Goal: Information Seeking & Learning: Learn about a topic

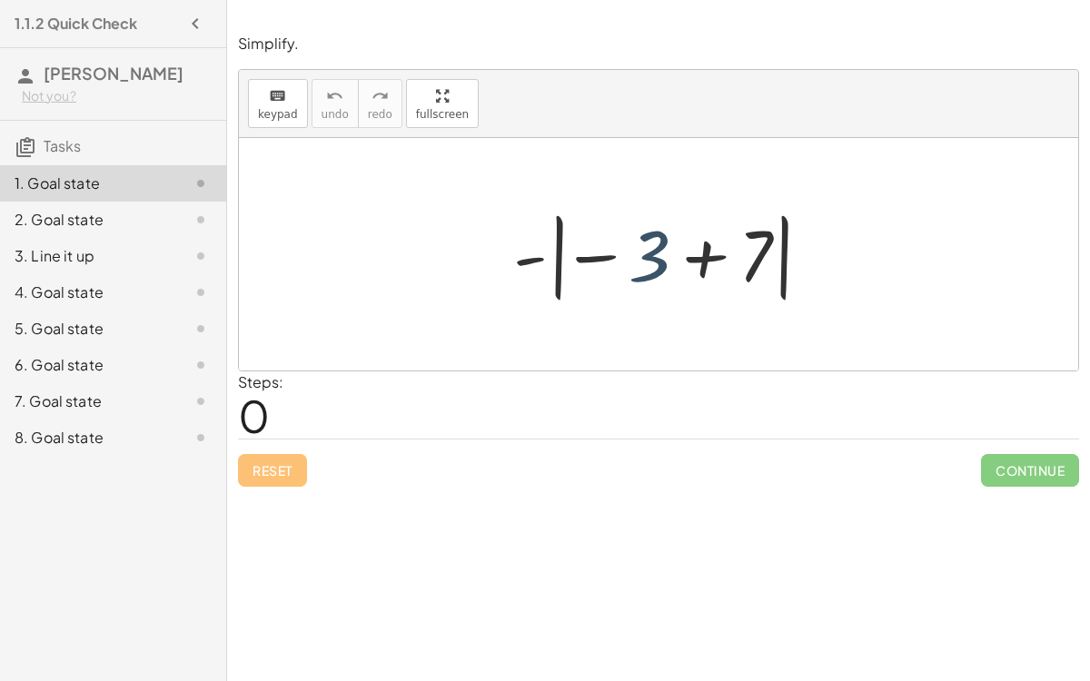
click at [660, 240] on div at bounding box center [665, 254] width 323 height 101
drag, startPoint x: 639, startPoint y: 265, endPoint x: 705, endPoint y: 265, distance: 66.3
click at [705, 265] on div at bounding box center [665, 254] width 323 height 101
click at [707, 264] on div at bounding box center [665, 254] width 323 height 101
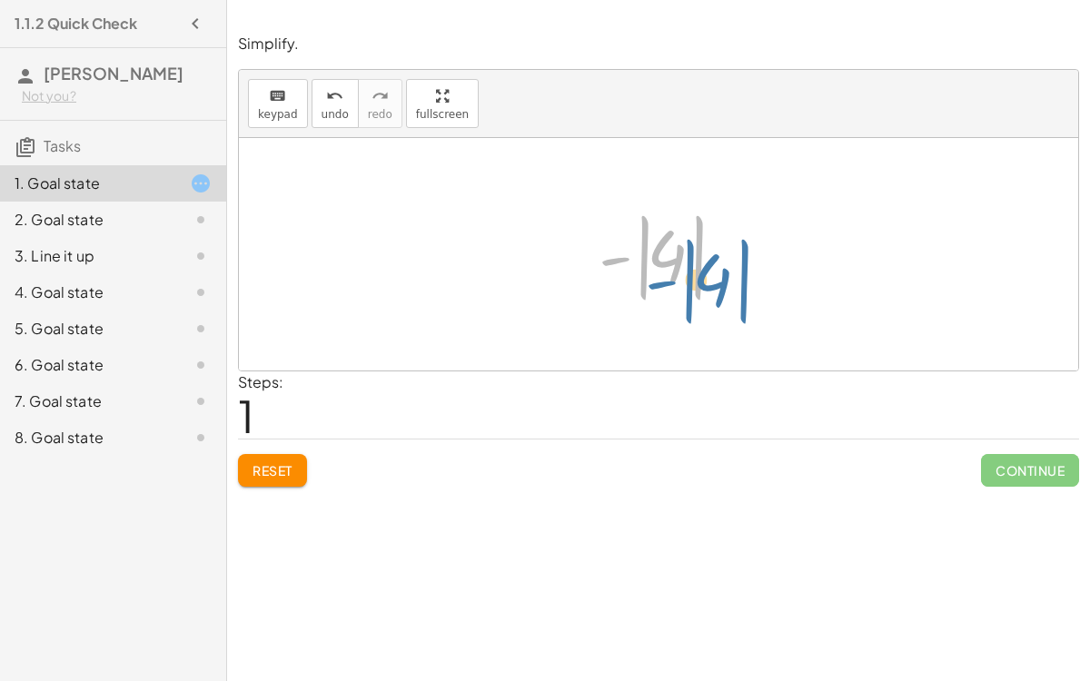
drag, startPoint x: 611, startPoint y: 257, endPoint x: 655, endPoint y: 280, distance: 50.0
click at [655, 280] on div at bounding box center [666, 254] width 153 height 101
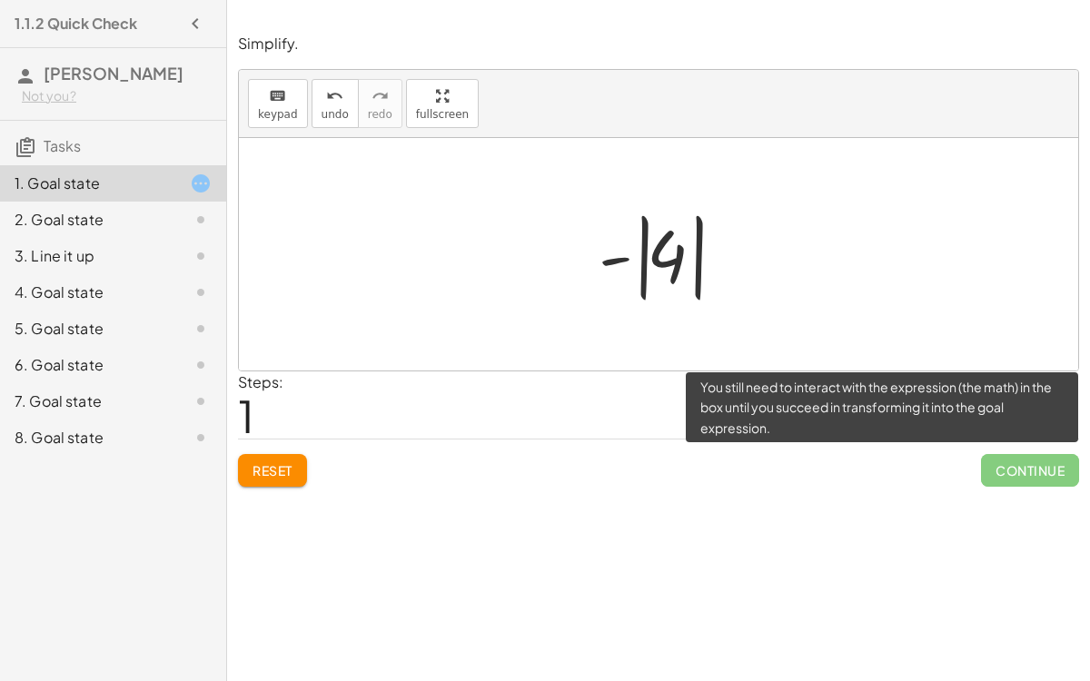
click at [992, 462] on span "Continue" at bounding box center [1030, 470] width 98 height 33
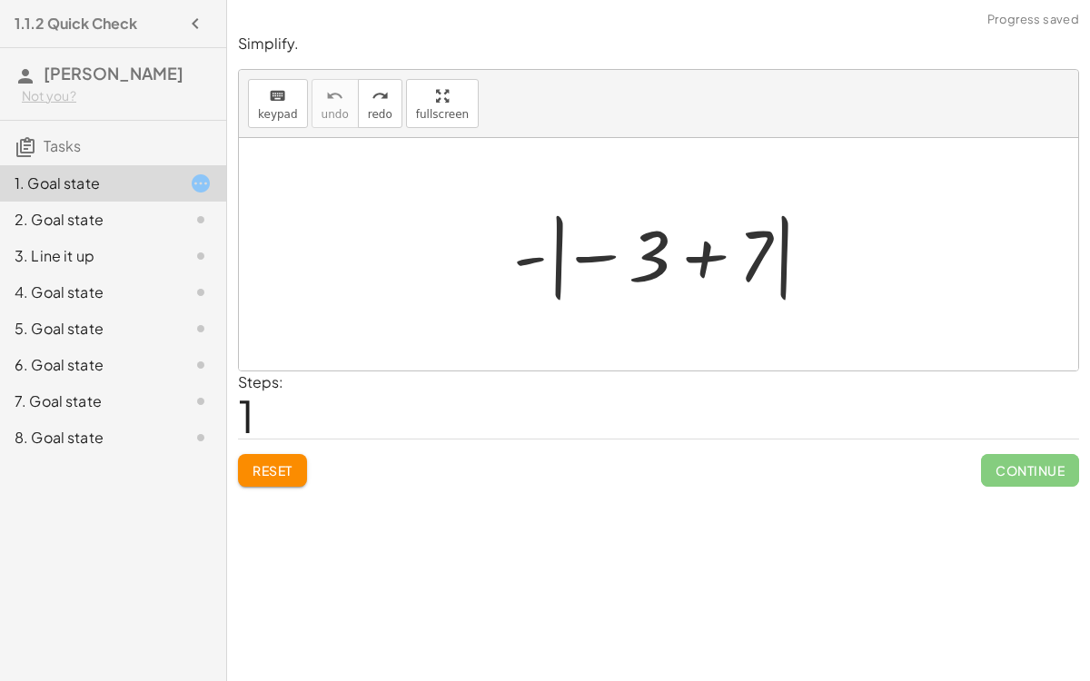
click at [608, 257] on div at bounding box center [665, 254] width 323 height 101
click at [559, 253] on div at bounding box center [665, 254] width 323 height 101
click at [557, 258] on div at bounding box center [665, 254] width 323 height 101
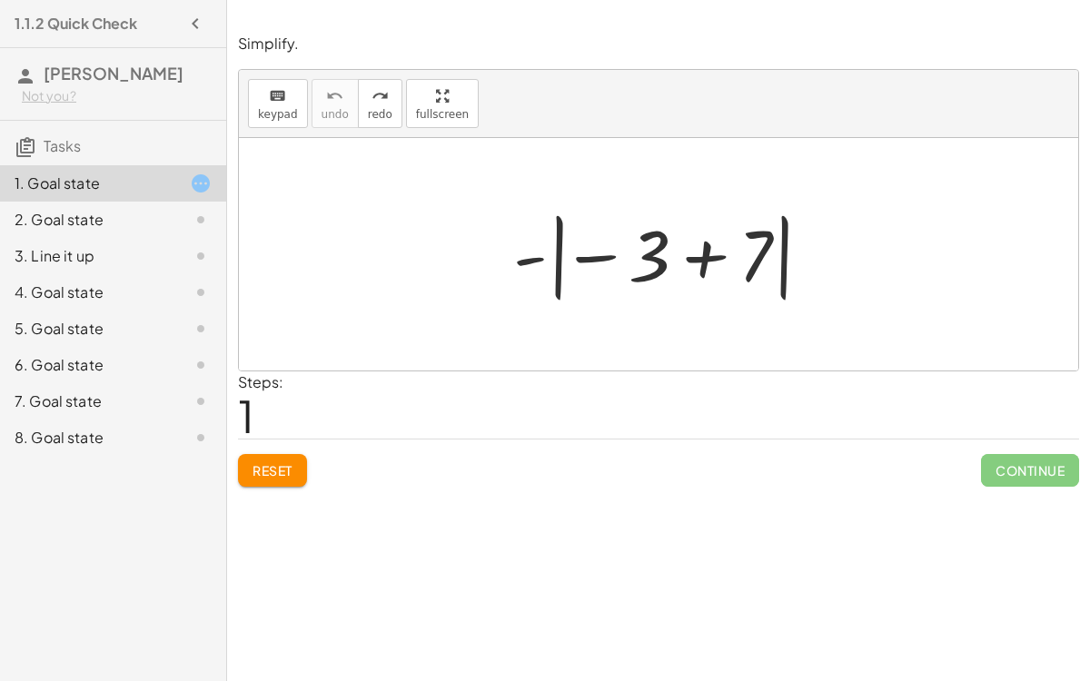
click at [557, 258] on div at bounding box center [665, 254] width 323 height 101
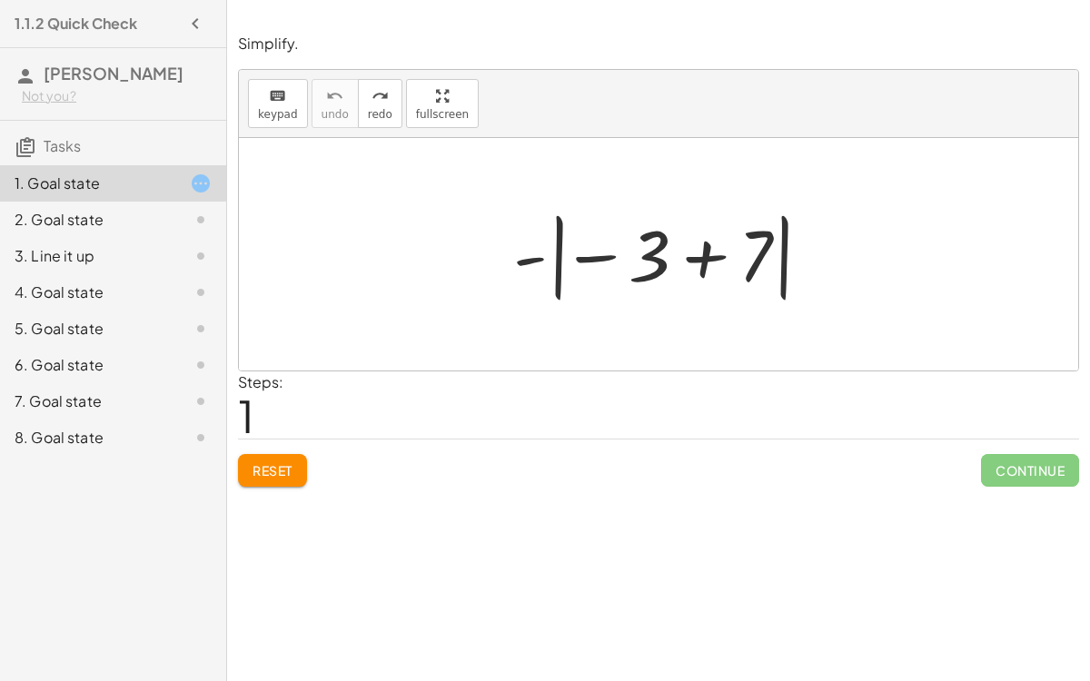
click at [557, 258] on div at bounding box center [665, 254] width 323 height 101
drag, startPoint x: 747, startPoint y: 251, endPoint x: 657, endPoint y: 249, distance: 90.0
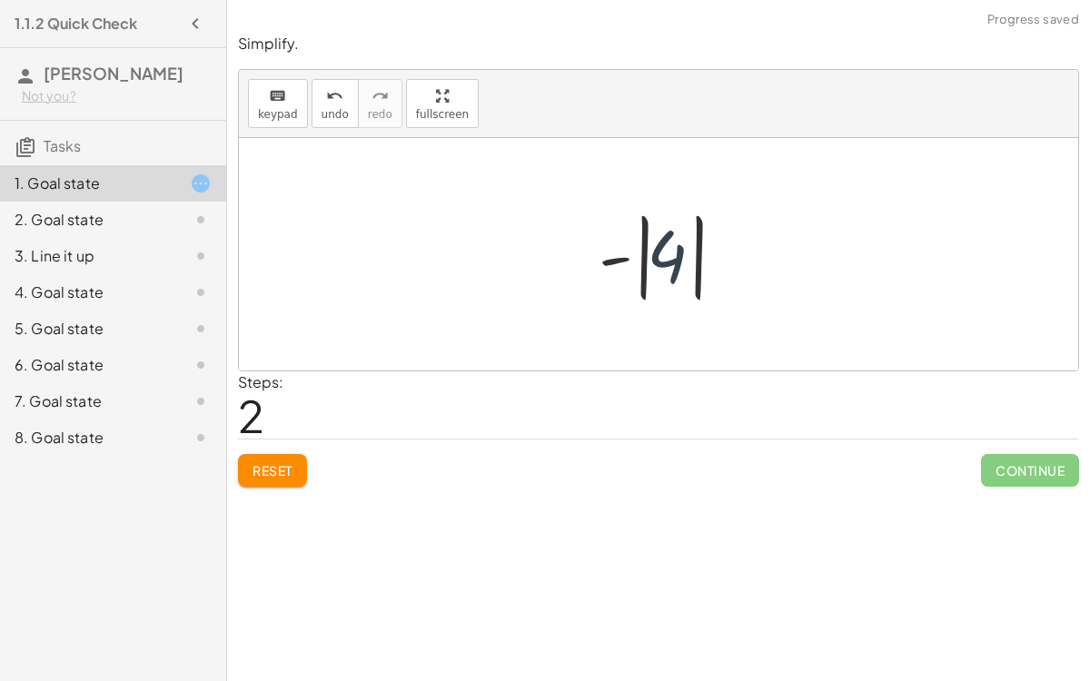
click at [673, 258] on div at bounding box center [666, 254] width 153 height 101
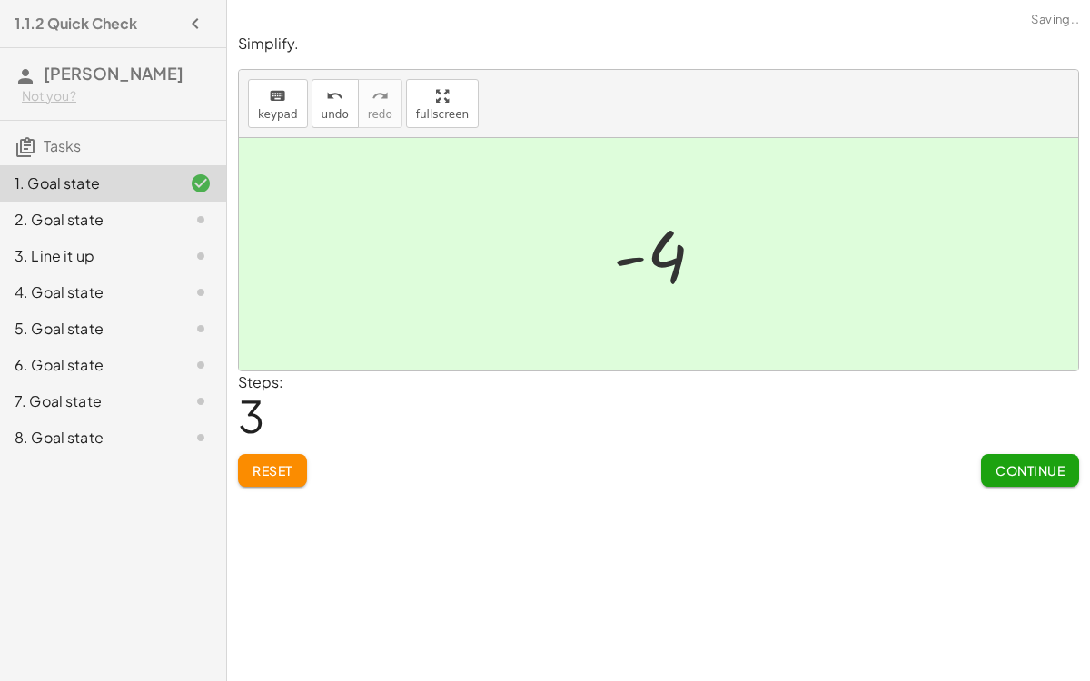
click at [665, 258] on div at bounding box center [666, 255] width 124 height 90
click at [1005, 462] on span "Continue" at bounding box center [1030, 470] width 69 height 16
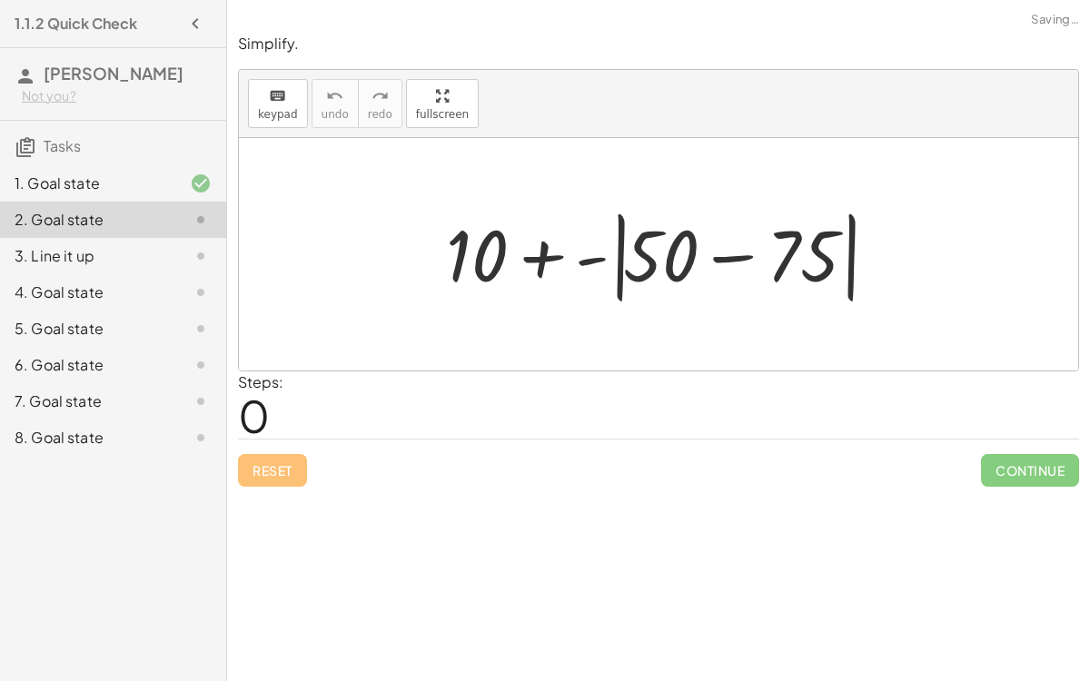
click at [641, 230] on div at bounding box center [666, 255] width 458 height 104
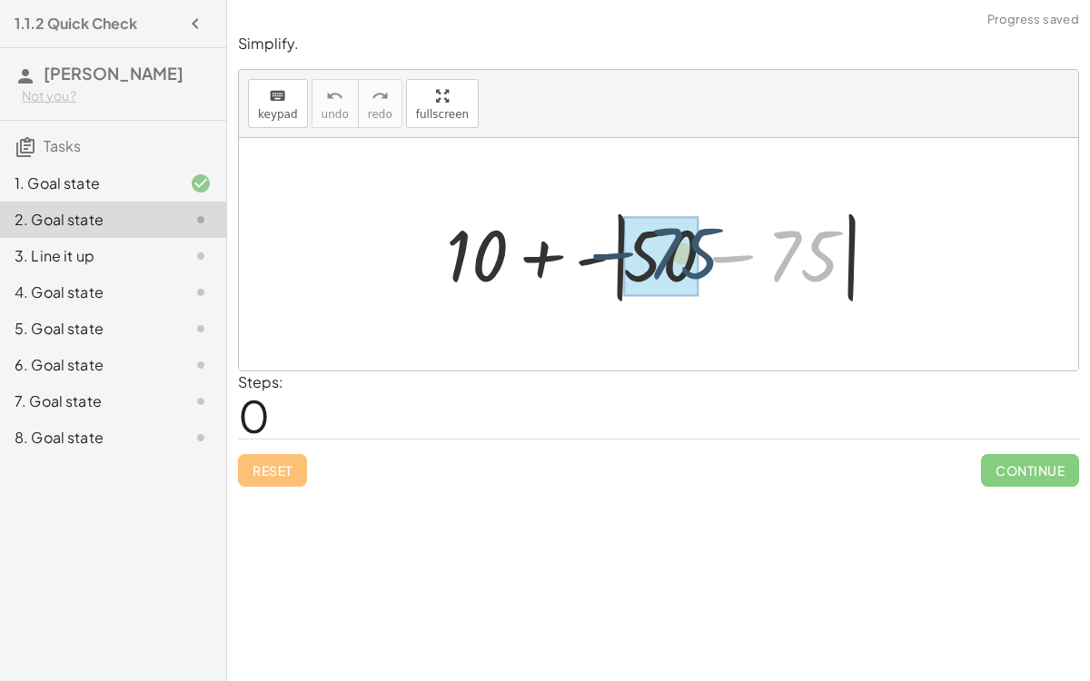
drag, startPoint x: 796, startPoint y: 249, endPoint x: 670, endPoint y: 246, distance: 125.4
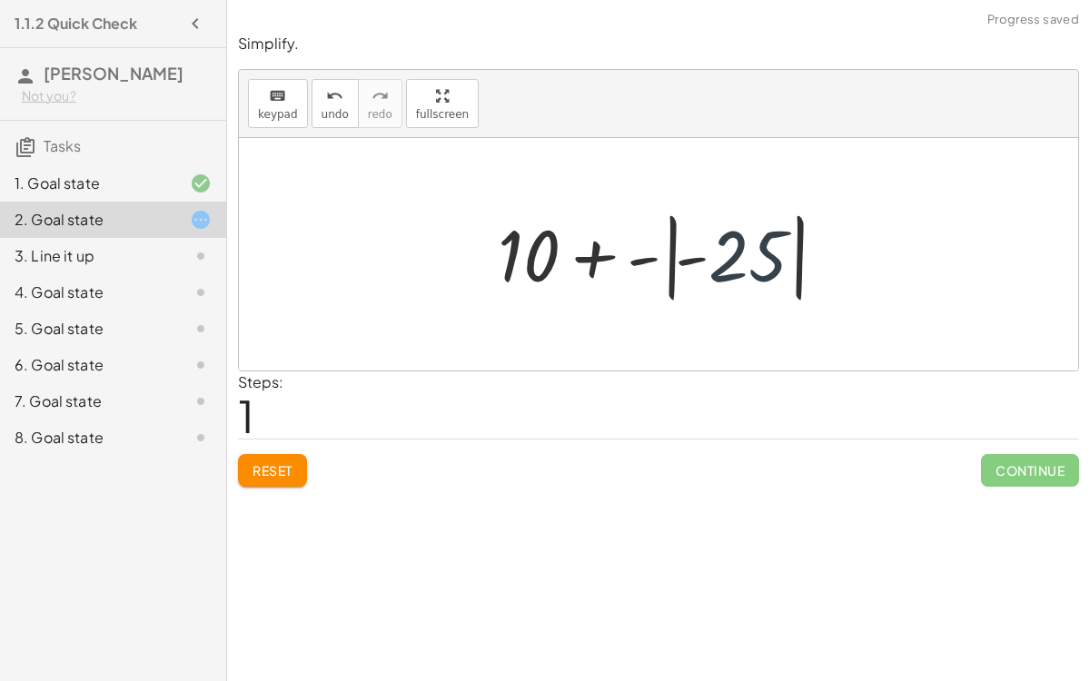
click at [727, 260] on div at bounding box center [666, 254] width 354 height 101
click at [727, 260] on div at bounding box center [667, 255] width 292 height 94
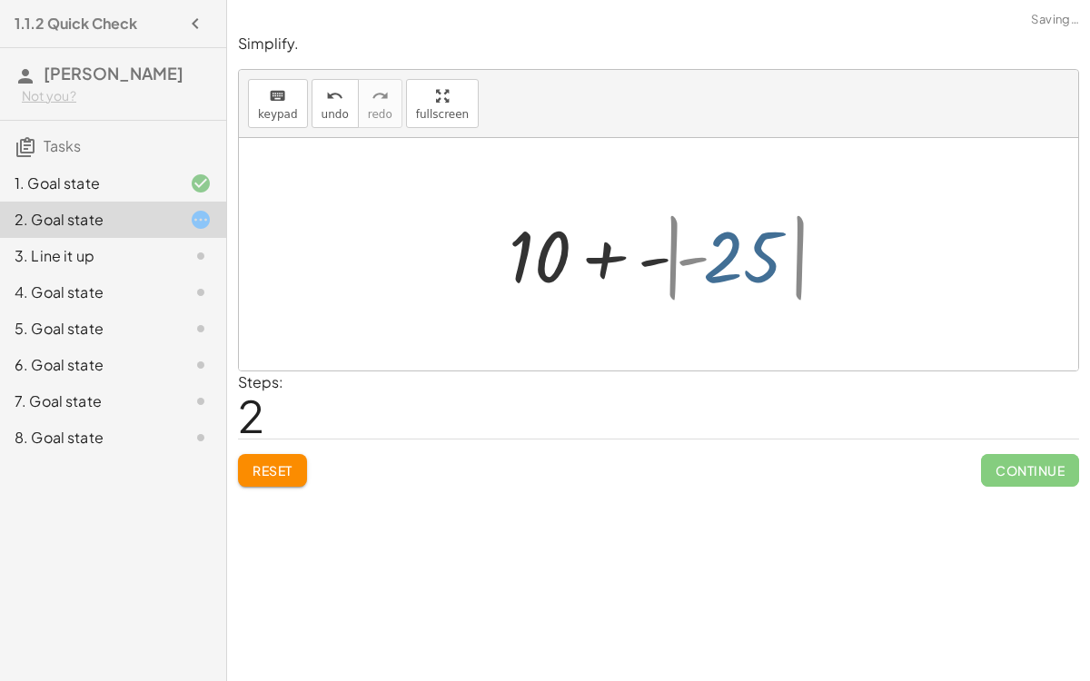
click at [727, 260] on div at bounding box center [667, 255] width 292 height 94
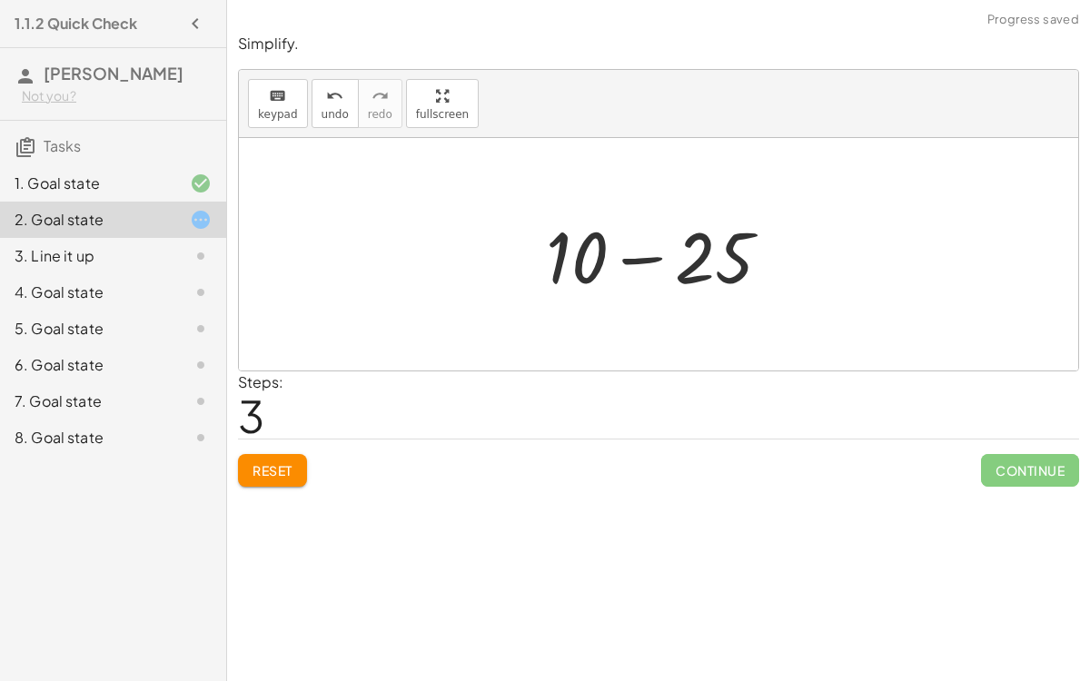
click at [648, 254] on div at bounding box center [666, 255] width 258 height 94
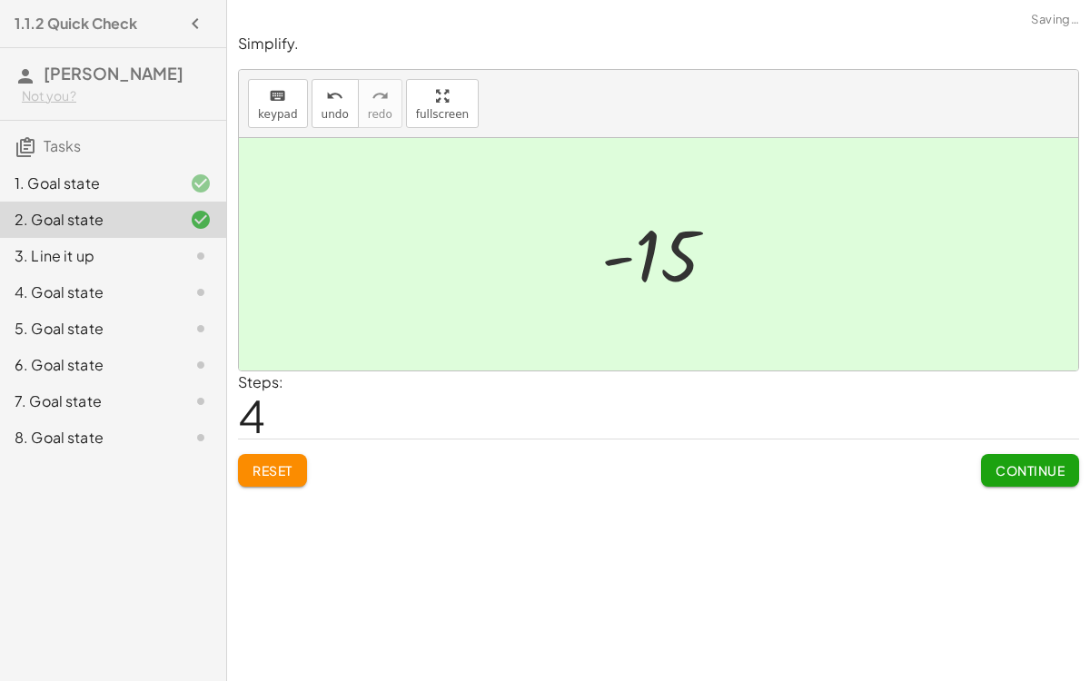
click at [1060, 480] on button "Continue" at bounding box center [1030, 470] width 98 height 33
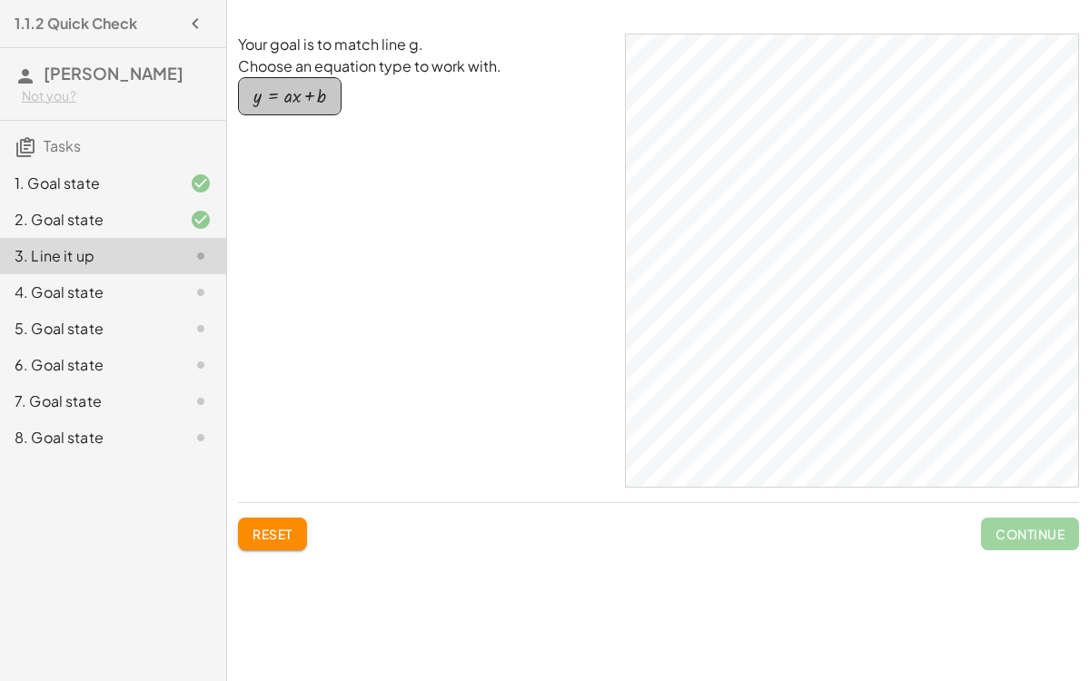
click at [307, 94] on div "button" at bounding box center [289, 96] width 73 height 20
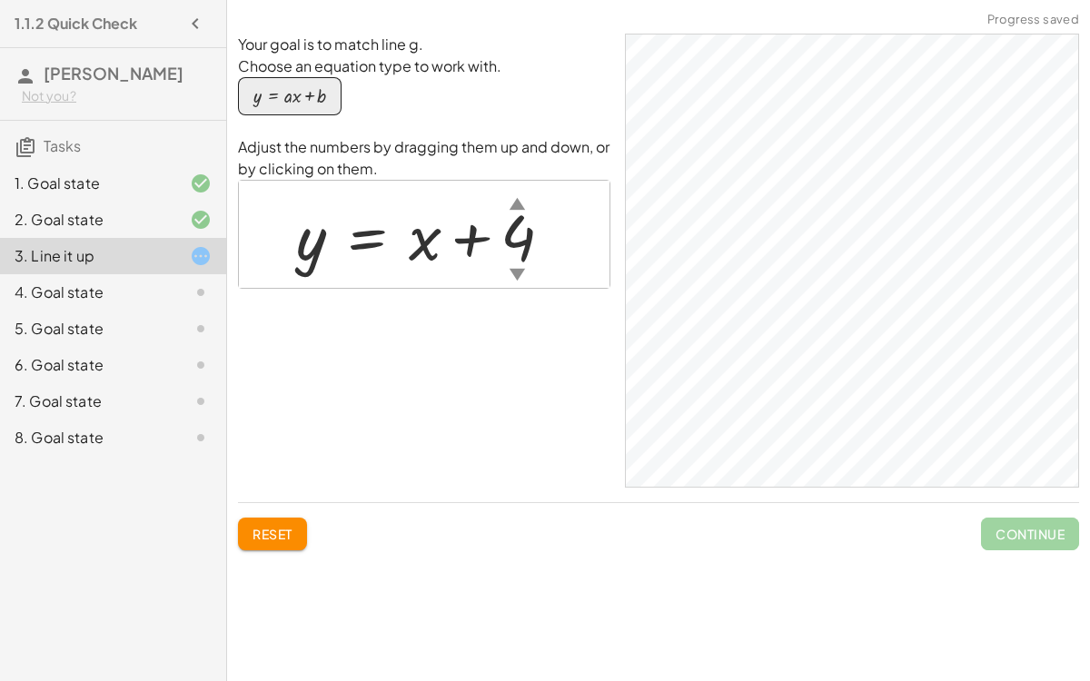
click at [514, 270] on div "▼" at bounding box center [517, 274] width 15 height 23
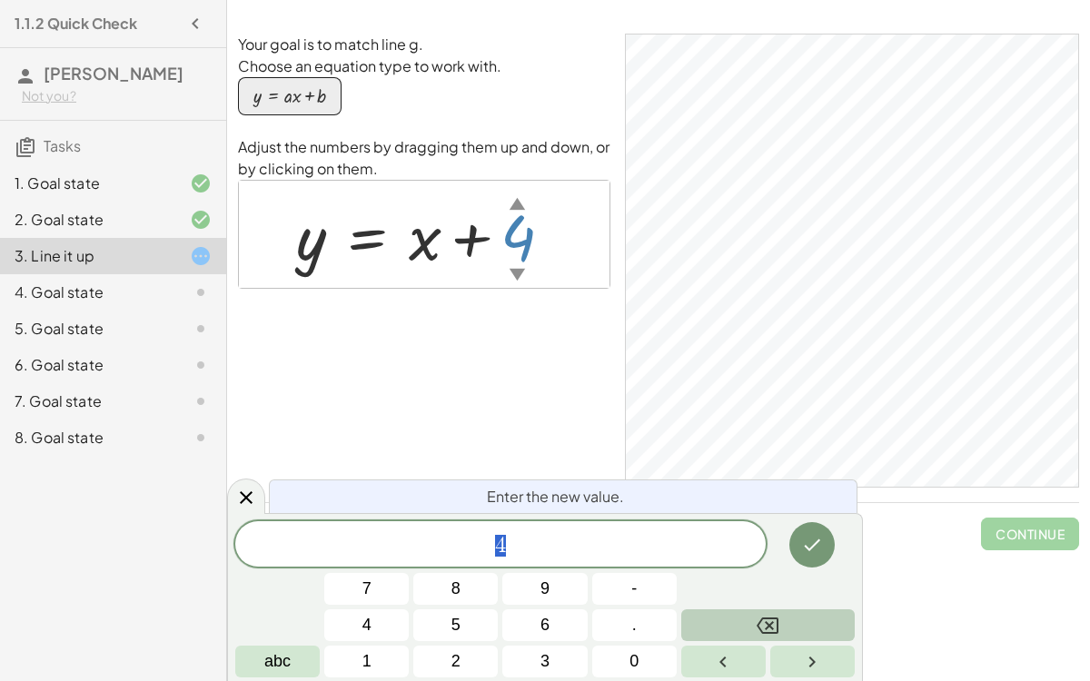
click at [747, 612] on button "Backspace" at bounding box center [768, 626] width 174 height 32
click at [448, 618] on button "5" at bounding box center [455, 626] width 84 height 32
click at [809, 554] on icon "Done" at bounding box center [812, 545] width 22 height 22
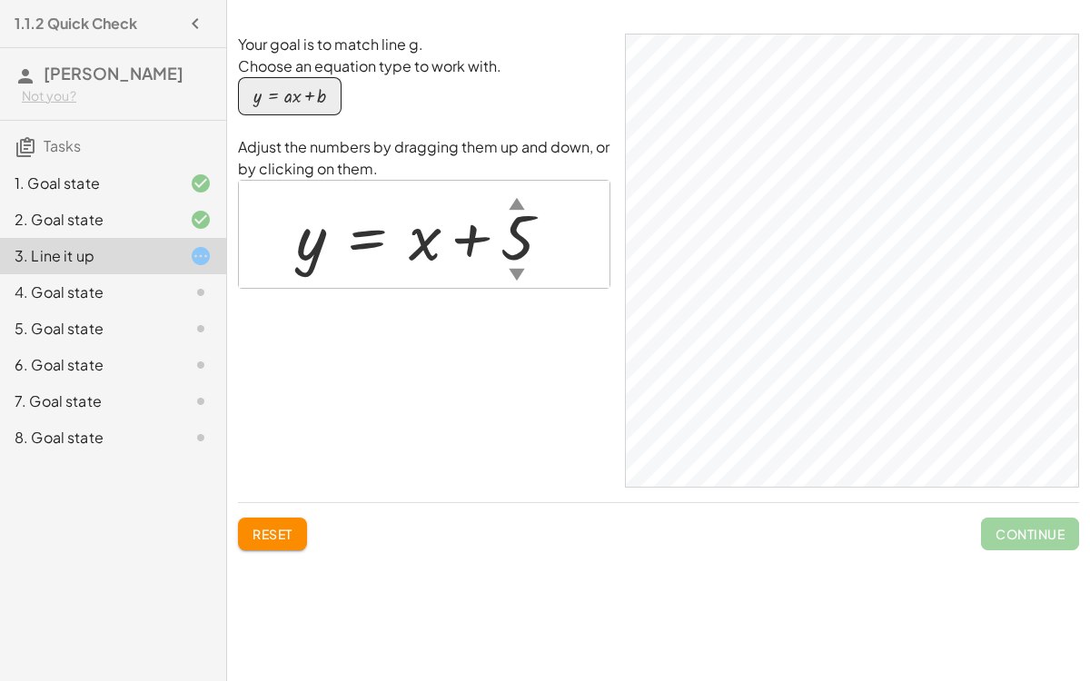
click at [520, 272] on div "▼" at bounding box center [516, 274] width 15 height 23
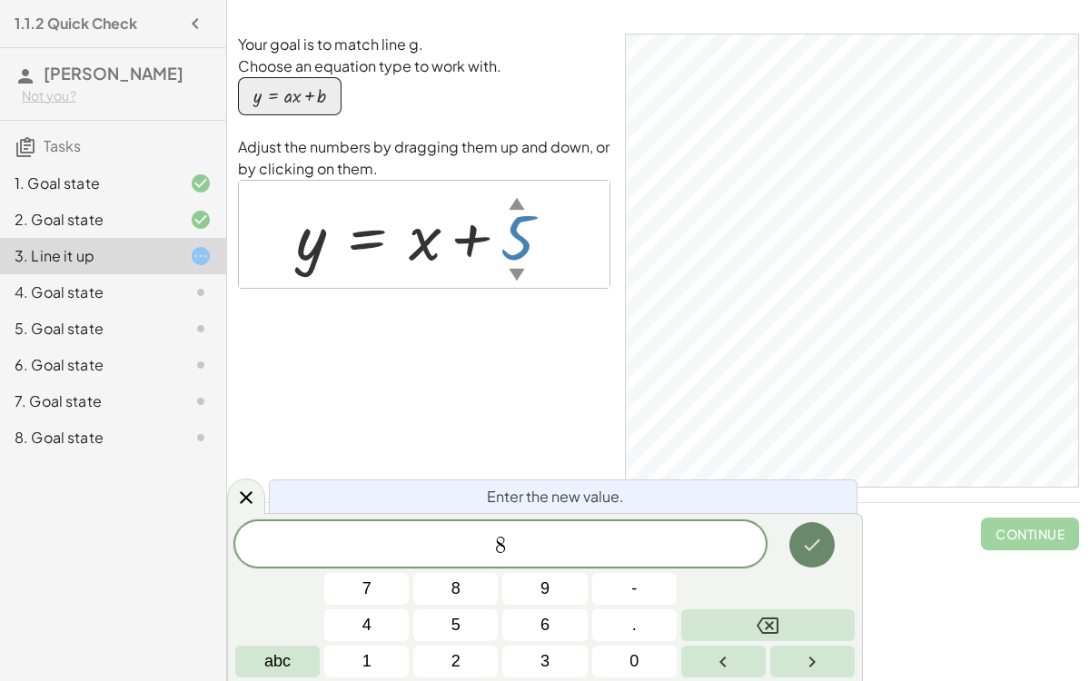
click at [806, 562] on button "Done" at bounding box center [811, 544] width 45 height 45
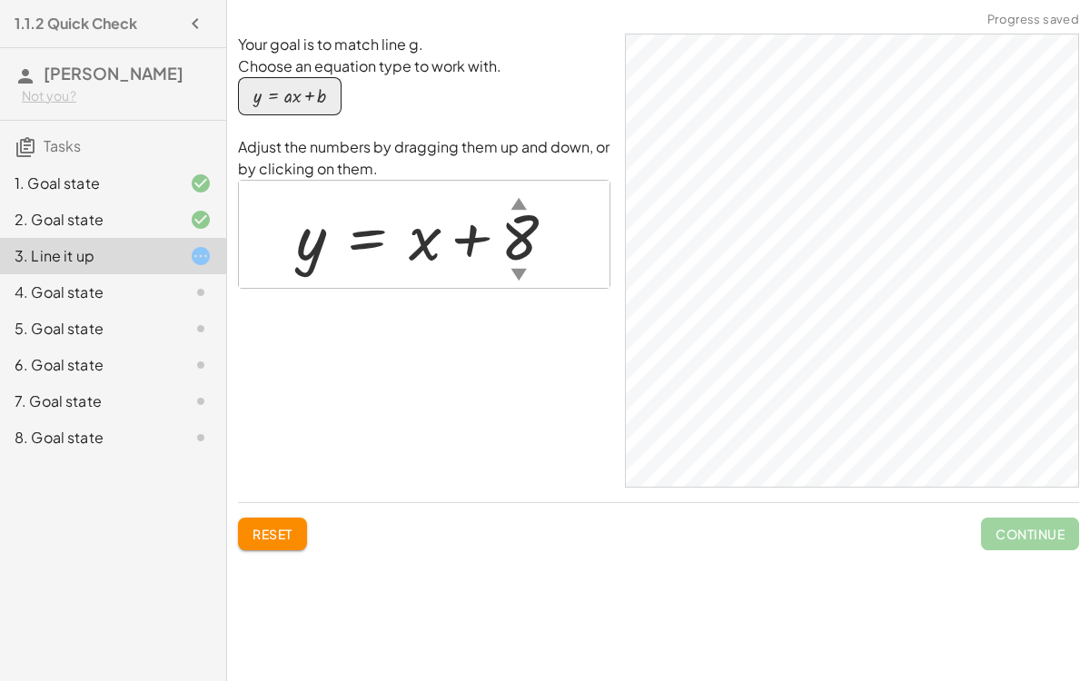
click at [512, 243] on div at bounding box center [433, 235] width 293 height 83
click at [530, 243] on div at bounding box center [431, 235] width 289 height 83
click at [519, 232] on div at bounding box center [430, 235] width 286 height 83
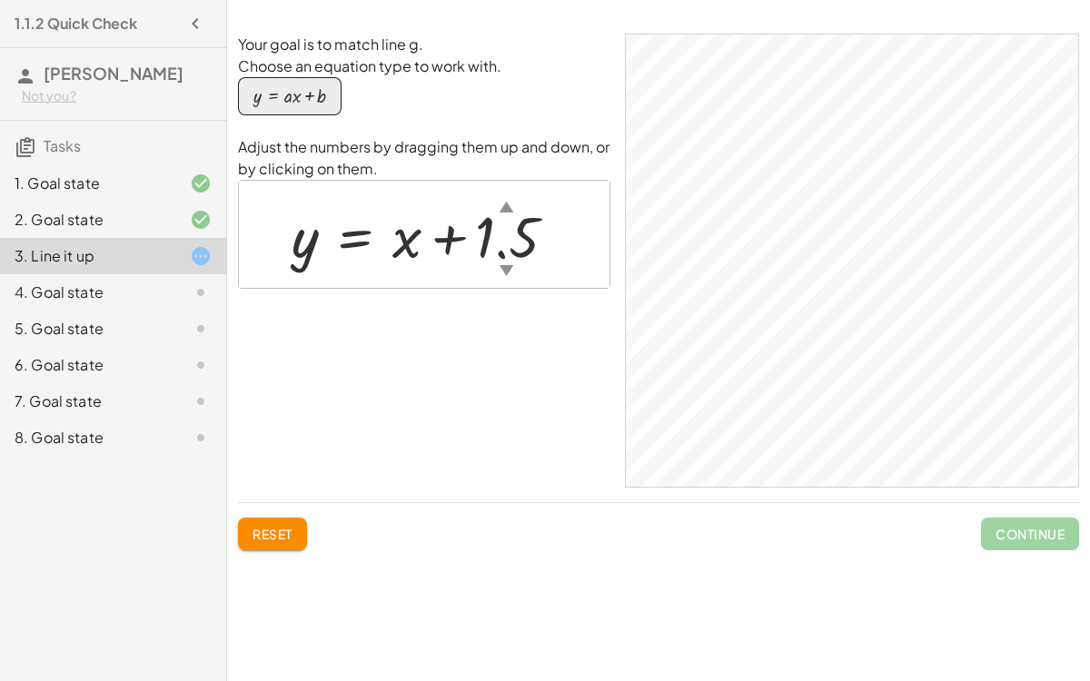
click at [507, 267] on div "▼" at bounding box center [507, 270] width 15 height 20
click at [295, 523] on button "Reset" at bounding box center [272, 534] width 69 height 33
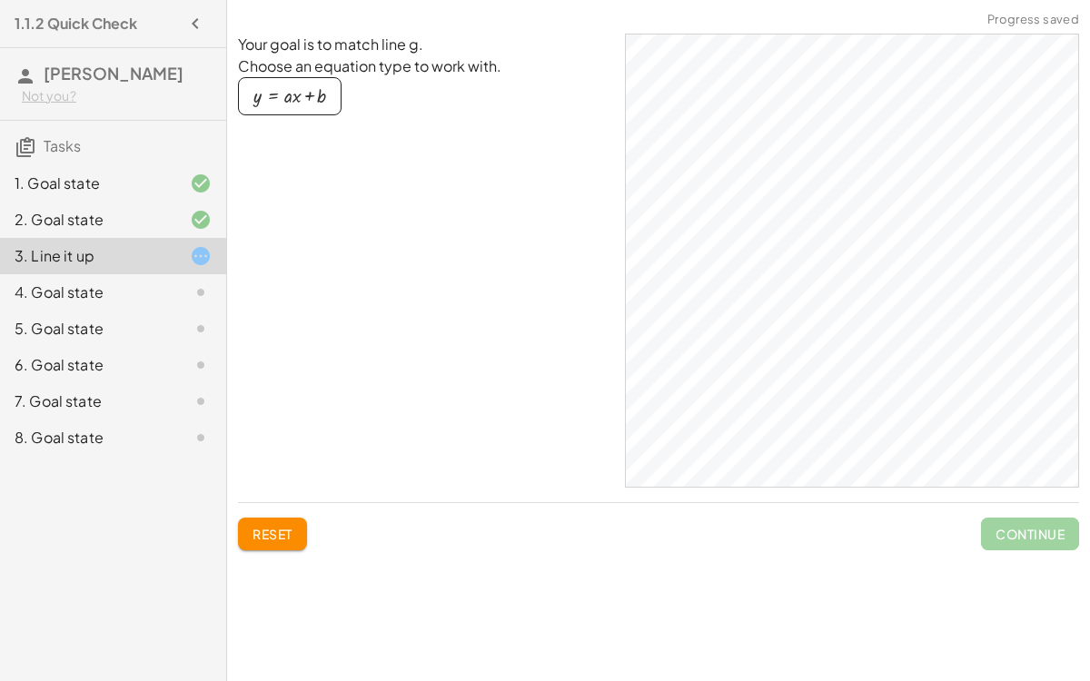
click at [331, 93] on button "y = + · a · x + b" at bounding box center [290, 96] width 104 height 38
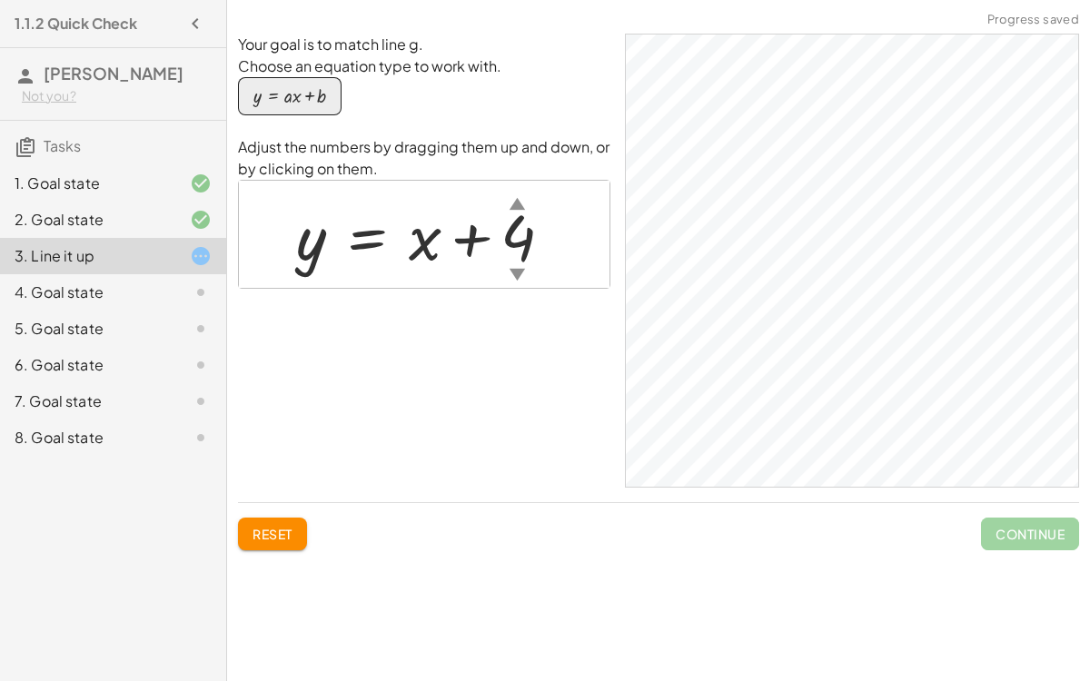
click at [411, 245] on div at bounding box center [431, 235] width 289 height 83
click at [429, 239] on div at bounding box center [431, 235] width 289 height 83
click at [674, 303] on div "Your goal is to match line g. Choose an equation type to work with. y = + · a ·…" at bounding box center [658, 261] width 841 height 454
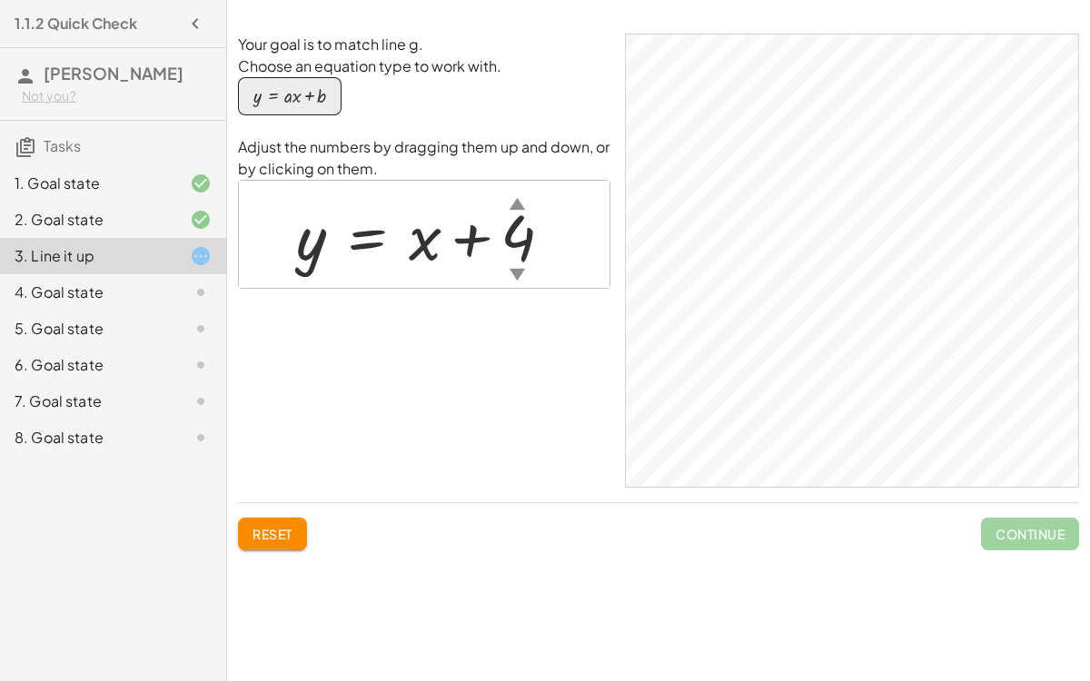
click at [418, 243] on div at bounding box center [431, 235] width 289 height 83
click at [362, 245] on div at bounding box center [431, 235] width 289 height 83
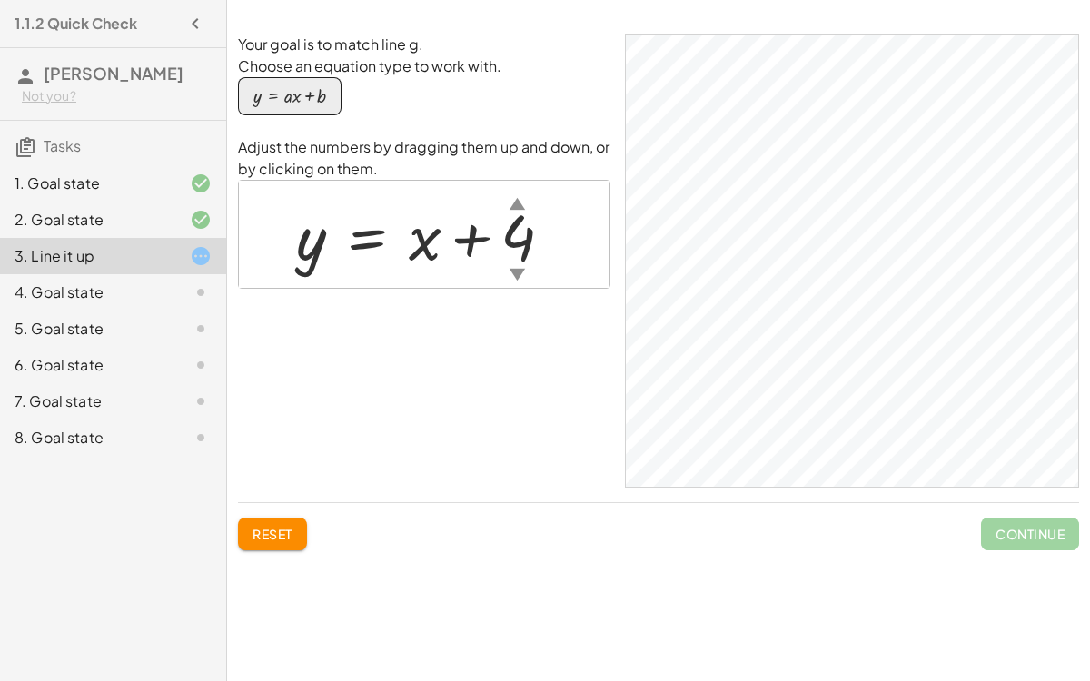
click at [310, 246] on div at bounding box center [431, 235] width 289 height 83
click at [523, 232] on div at bounding box center [431, 235] width 289 height 83
click at [513, 233] on div at bounding box center [431, 235] width 289 height 83
click at [521, 236] on div at bounding box center [431, 235] width 289 height 83
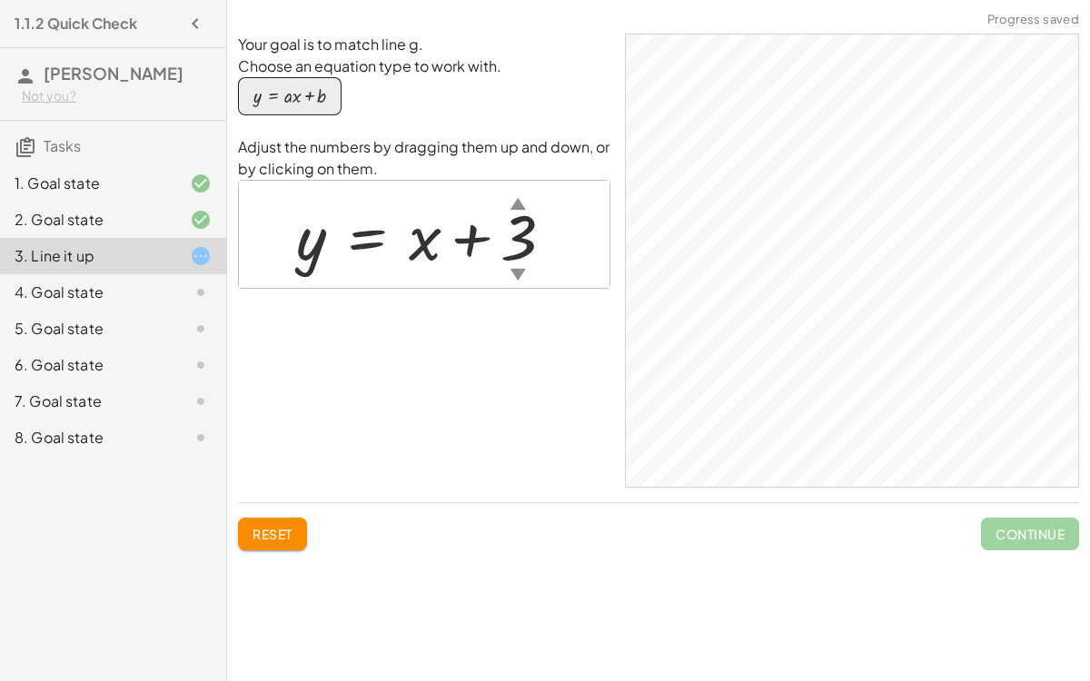
click at [521, 236] on div at bounding box center [432, 235] width 291 height 83
click at [521, 236] on div at bounding box center [425, 235] width 276 height 83
click at [511, 233] on div at bounding box center [425, 235] width 276 height 83
click at [506, 248] on div at bounding box center [431, 234] width 297 height 75
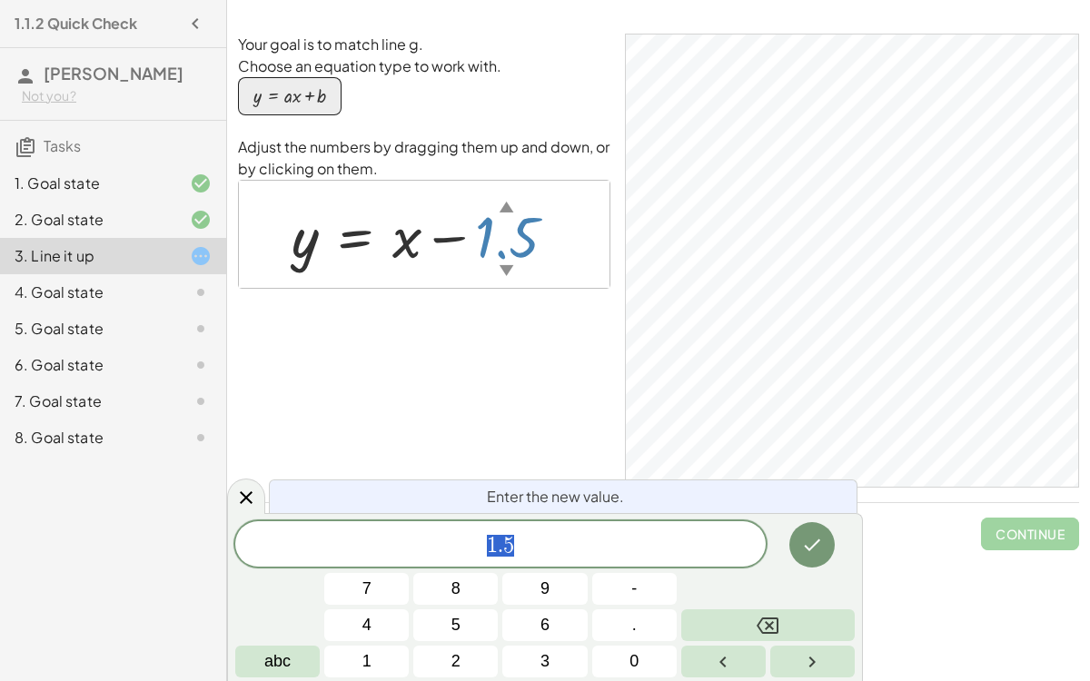
click at [452, 387] on div "Your goal is to match line g. Choose an equation type to work with. y = + · a ·…" at bounding box center [424, 261] width 372 height 454
click at [821, 561] on button "Done" at bounding box center [811, 544] width 45 height 45
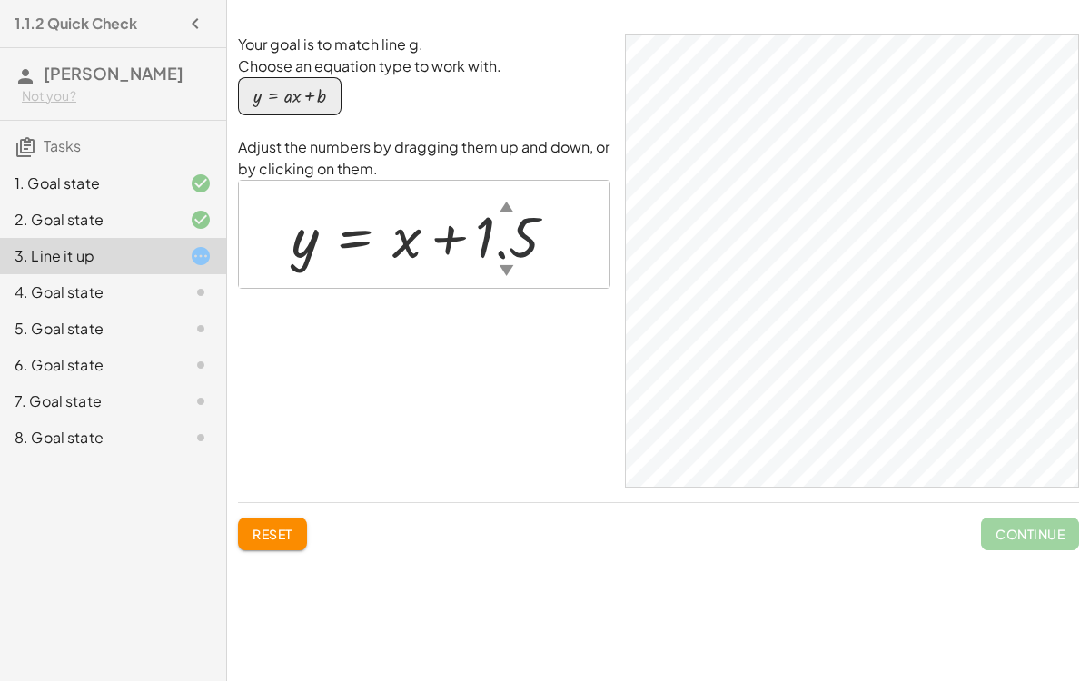
click at [279, 521] on button "Reset" at bounding box center [272, 534] width 69 height 33
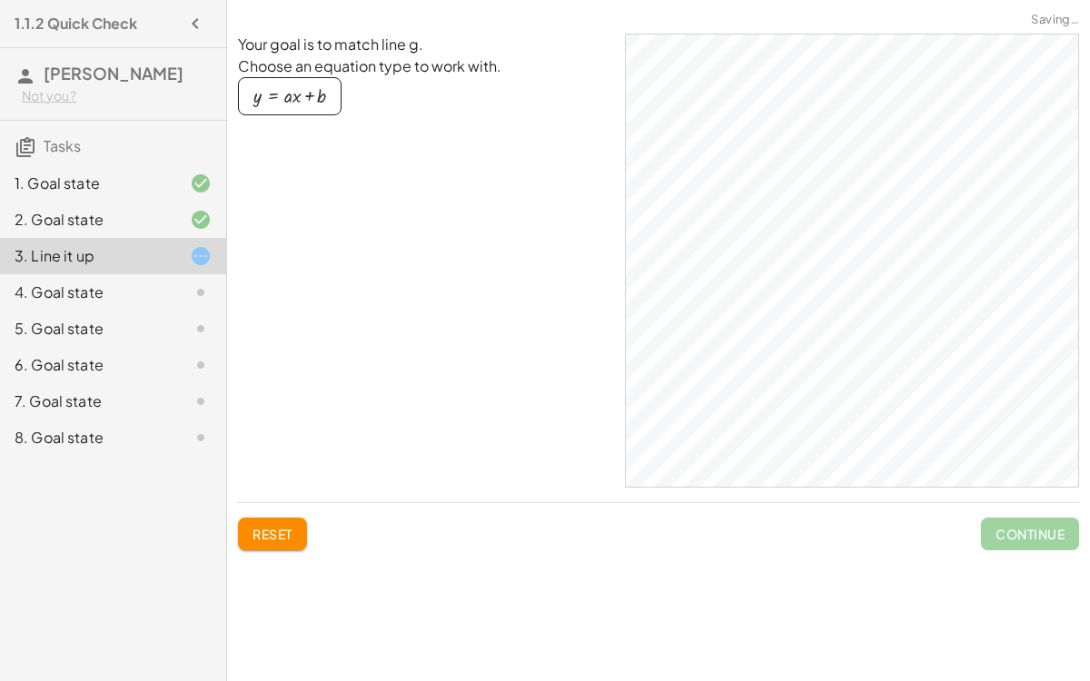
click at [50, 296] on div "4. Goal state" at bounding box center [88, 293] width 146 height 22
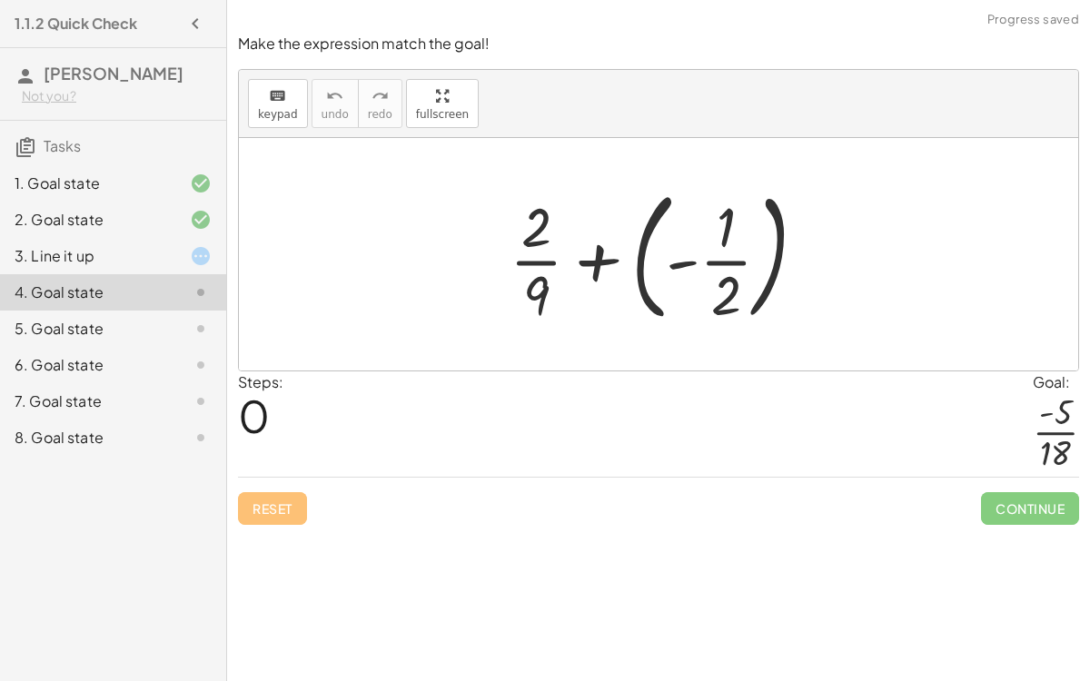
click at [729, 256] on div at bounding box center [666, 254] width 330 height 151
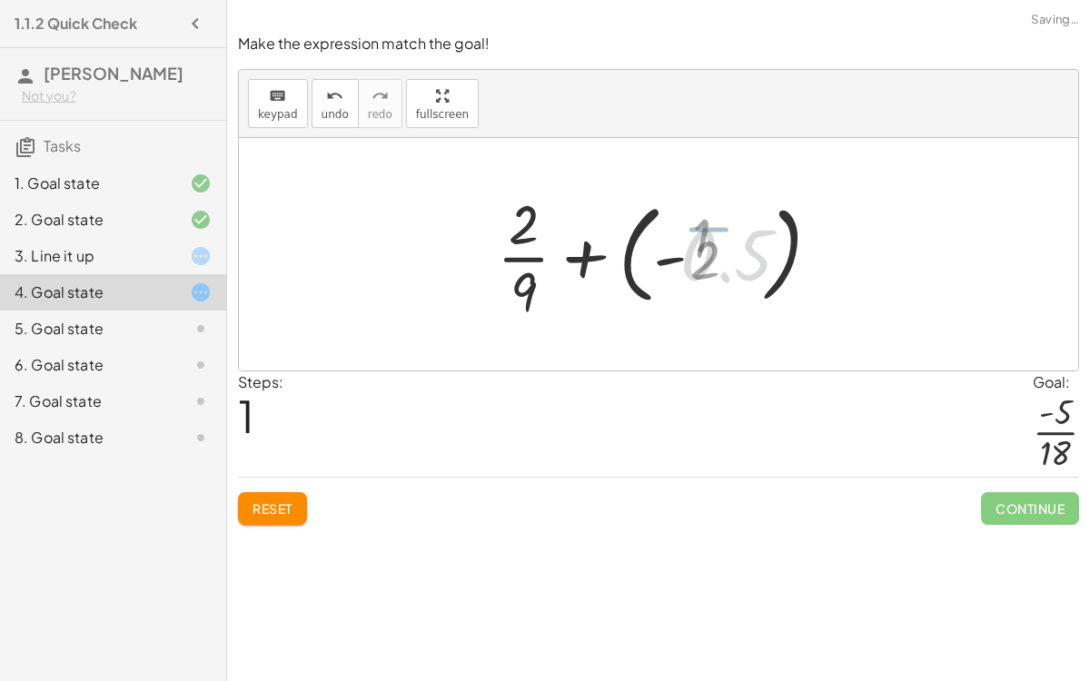
click at [725, 256] on div at bounding box center [666, 254] width 369 height 140
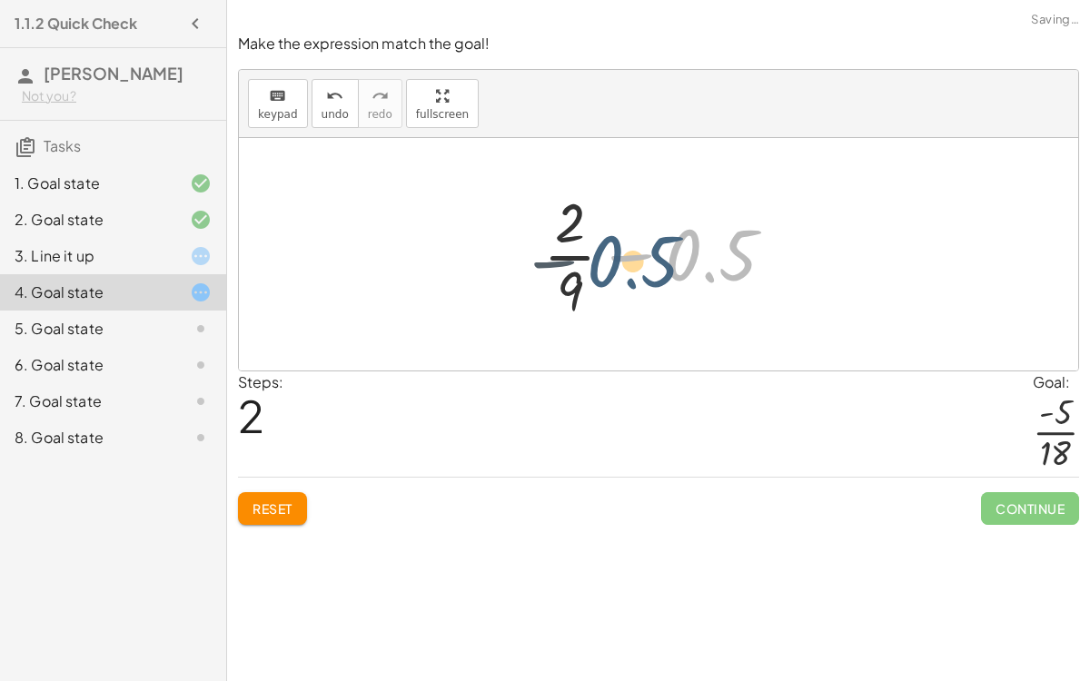
drag, startPoint x: 720, startPoint y: 254, endPoint x: 594, endPoint y: 257, distance: 125.4
click at [594, 257] on div at bounding box center [666, 254] width 264 height 140
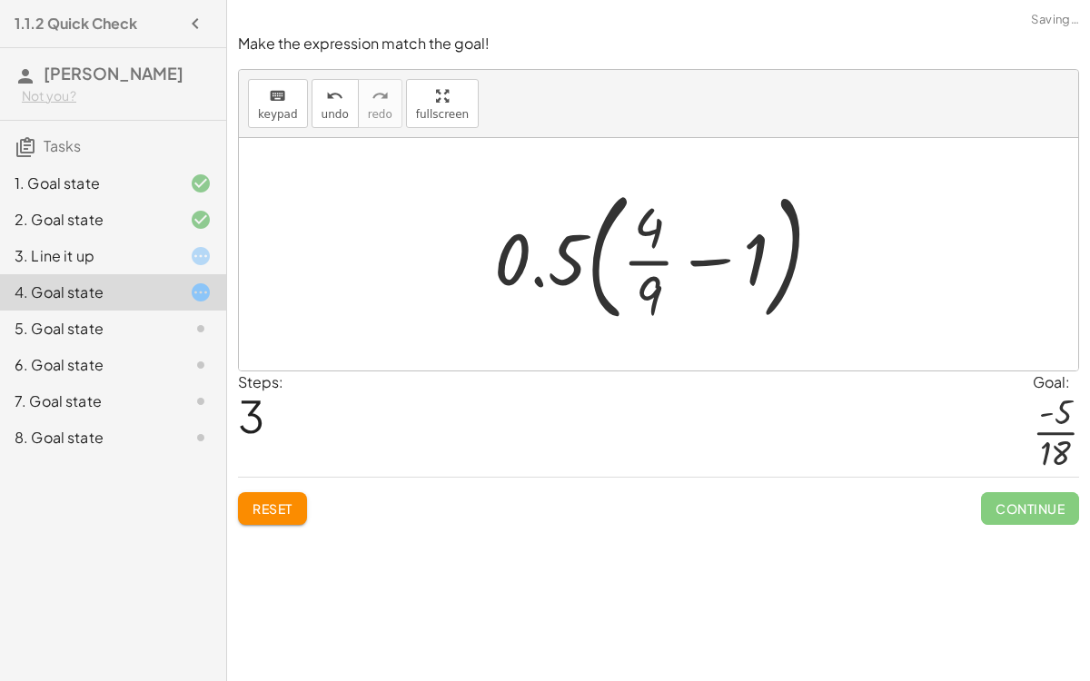
click at [674, 252] on div at bounding box center [665, 254] width 361 height 151
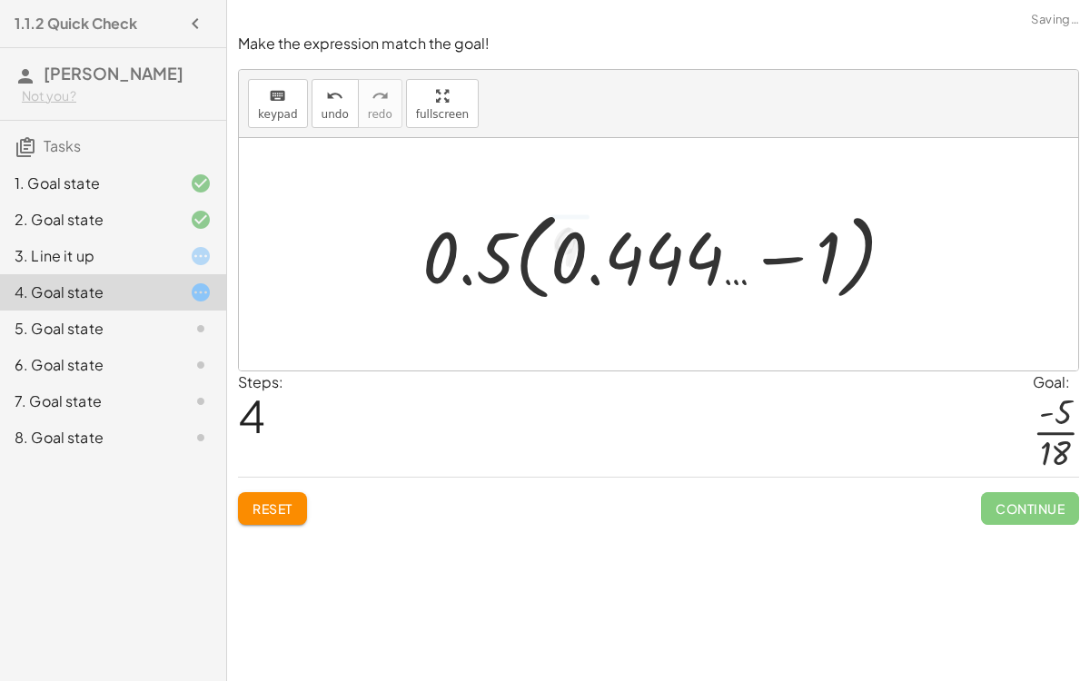
click at [677, 263] on div at bounding box center [665, 255] width 505 height 104
click at [794, 250] on div at bounding box center [665, 255] width 505 height 104
click at [794, 250] on div at bounding box center [667, 255] width 390 height 94
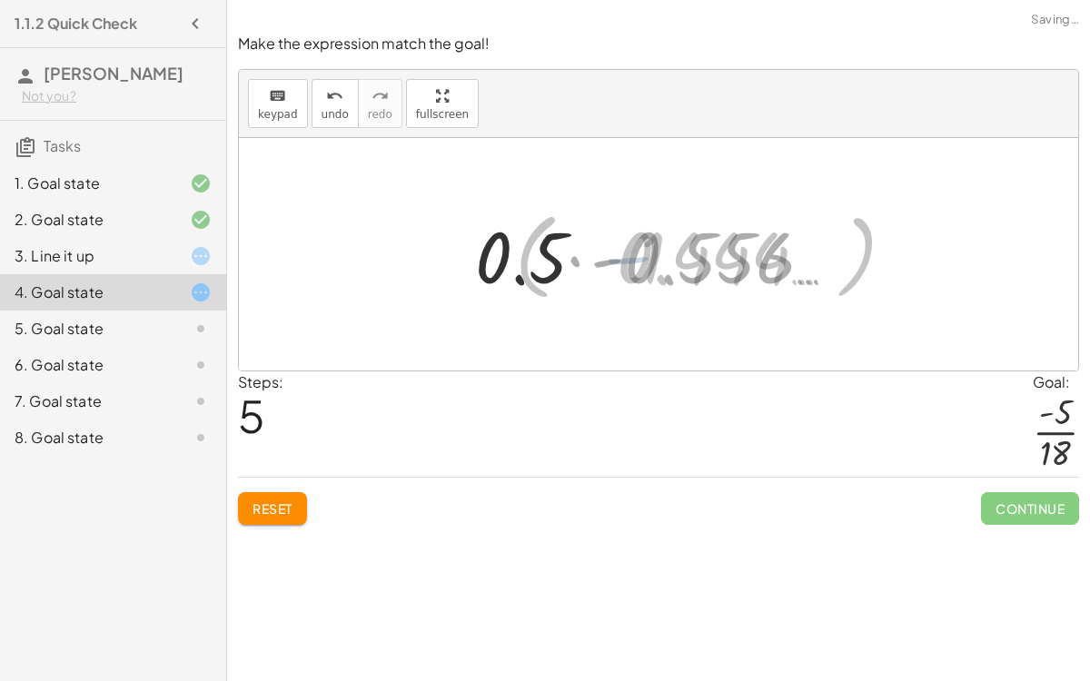
click at [623, 245] on div at bounding box center [667, 255] width 390 height 94
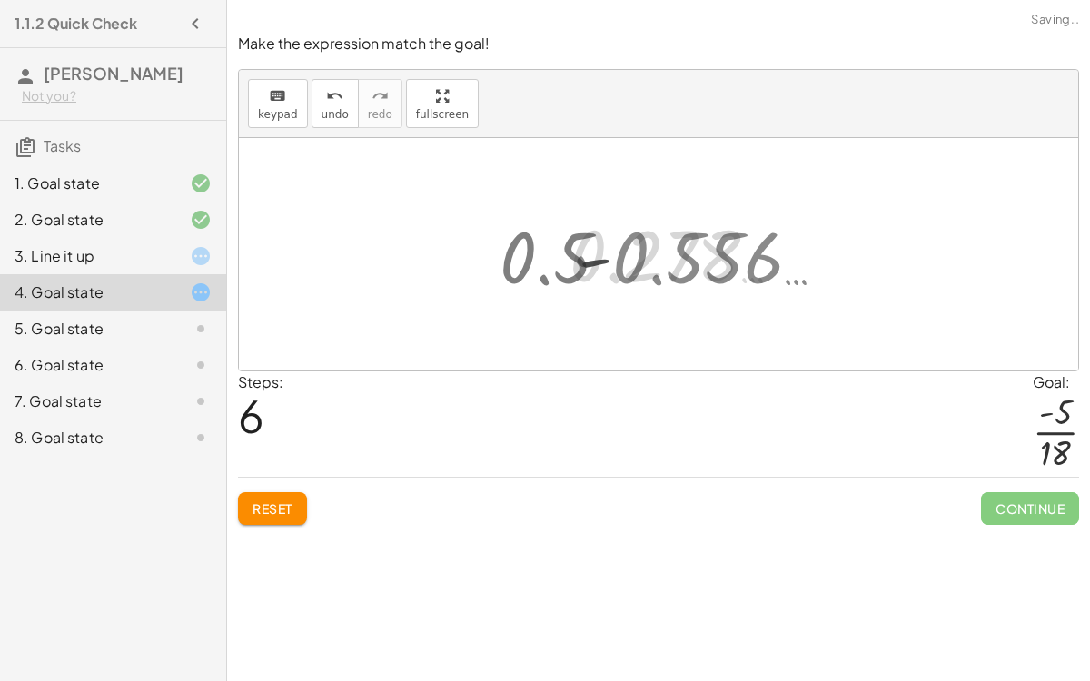
click at [541, 255] on div at bounding box center [666, 255] width 278 height 90
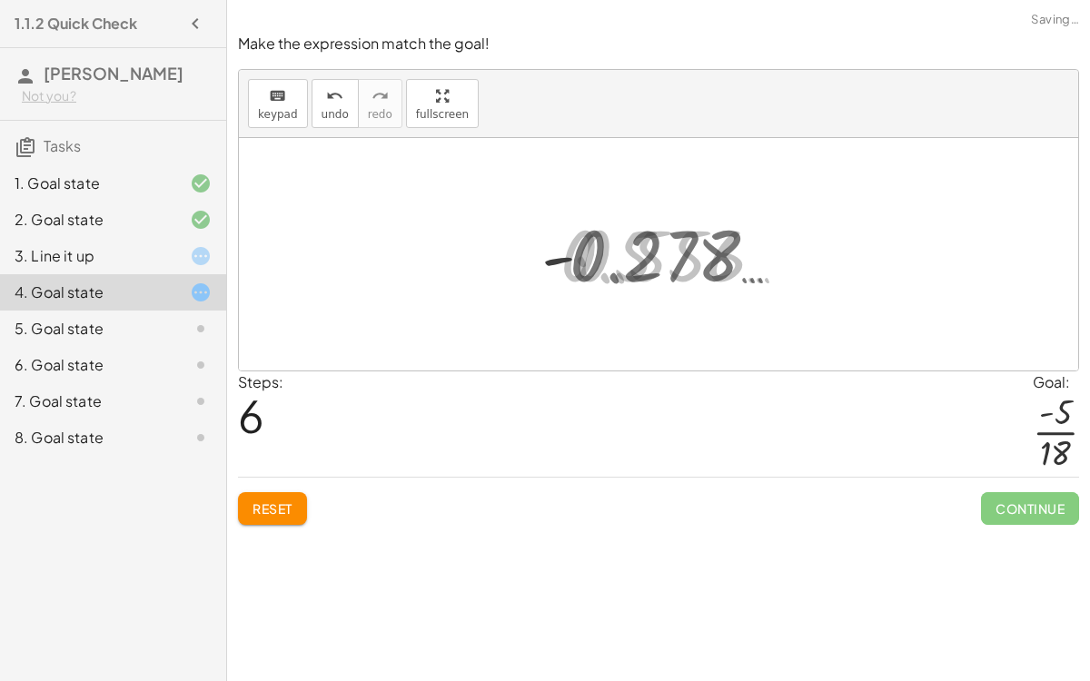
click at [541, 255] on div at bounding box center [666, 255] width 278 height 90
click at [577, 255] on div at bounding box center [666, 255] width 278 height 90
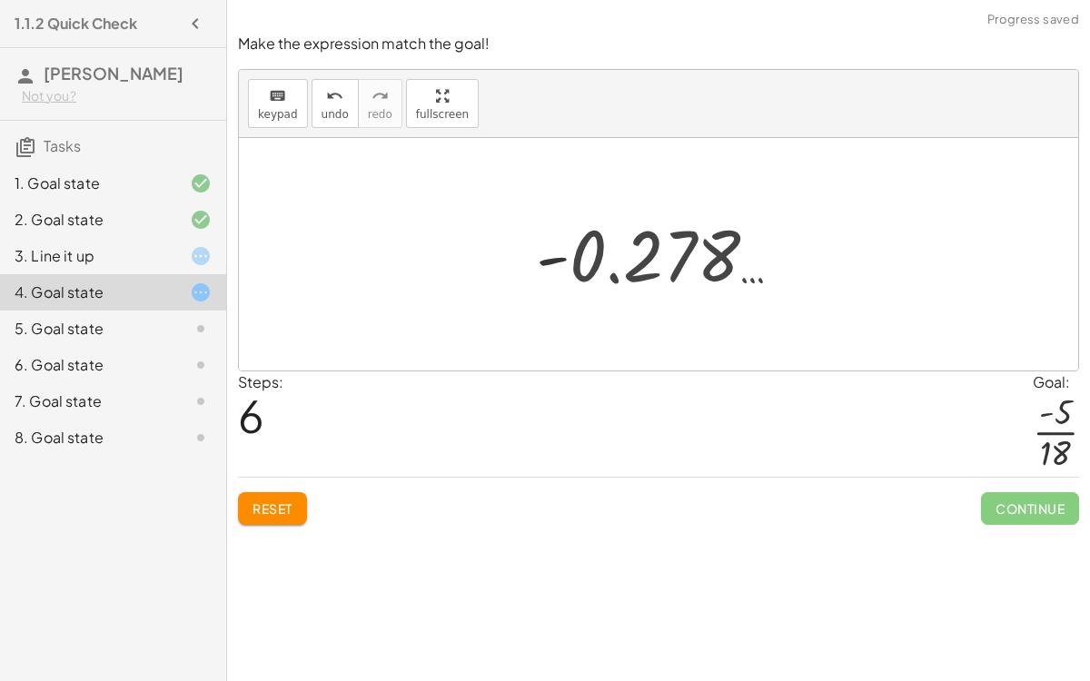
click at [577, 255] on div at bounding box center [666, 255] width 278 height 90
click at [288, 511] on span "Reset" at bounding box center [273, 509] width 40 height 16
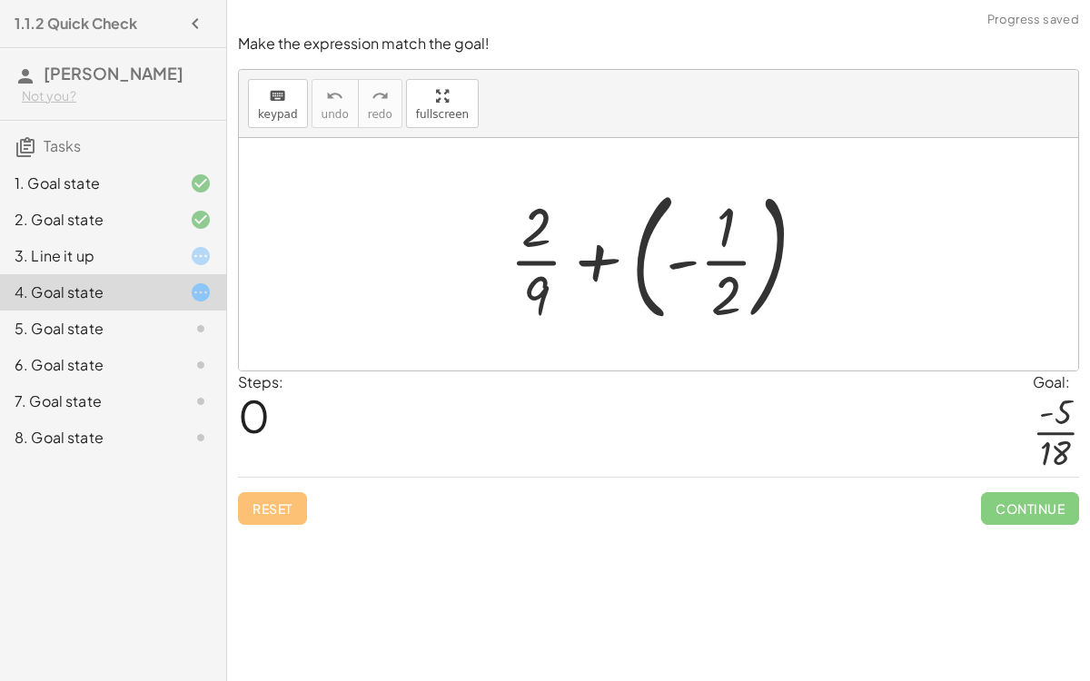
click at [718, 257] on div at bounding box center [666, 254] width 330 height 151
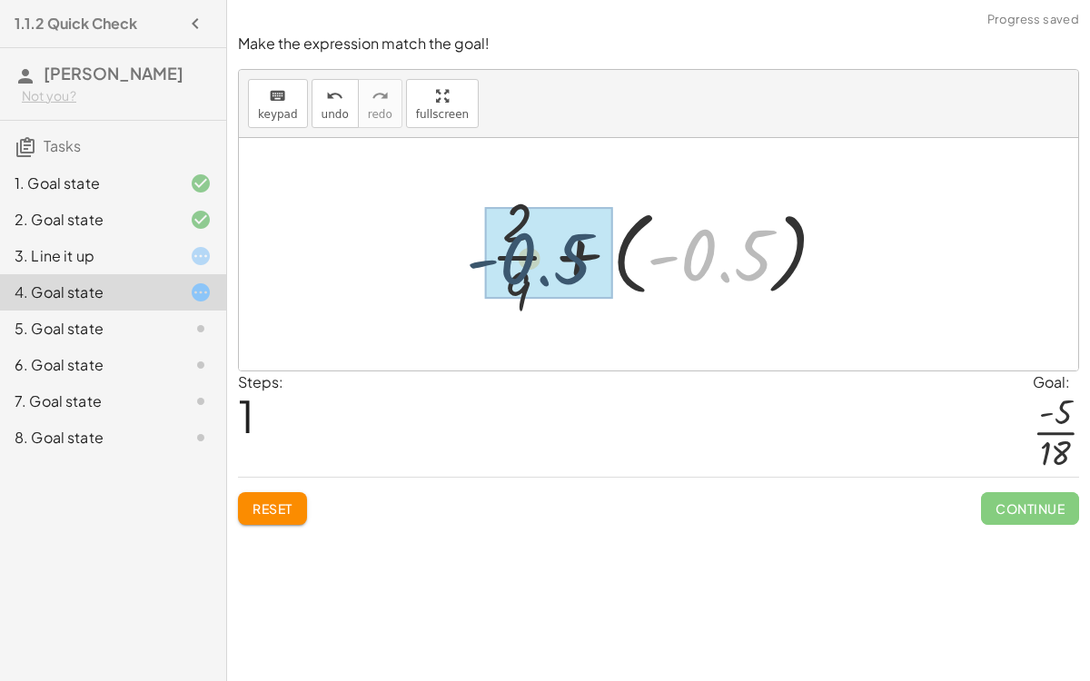
drag, startPoint x: 729, startPoint y: 265, endPoint x: 542, endPoint y: 271, distance: 186.3
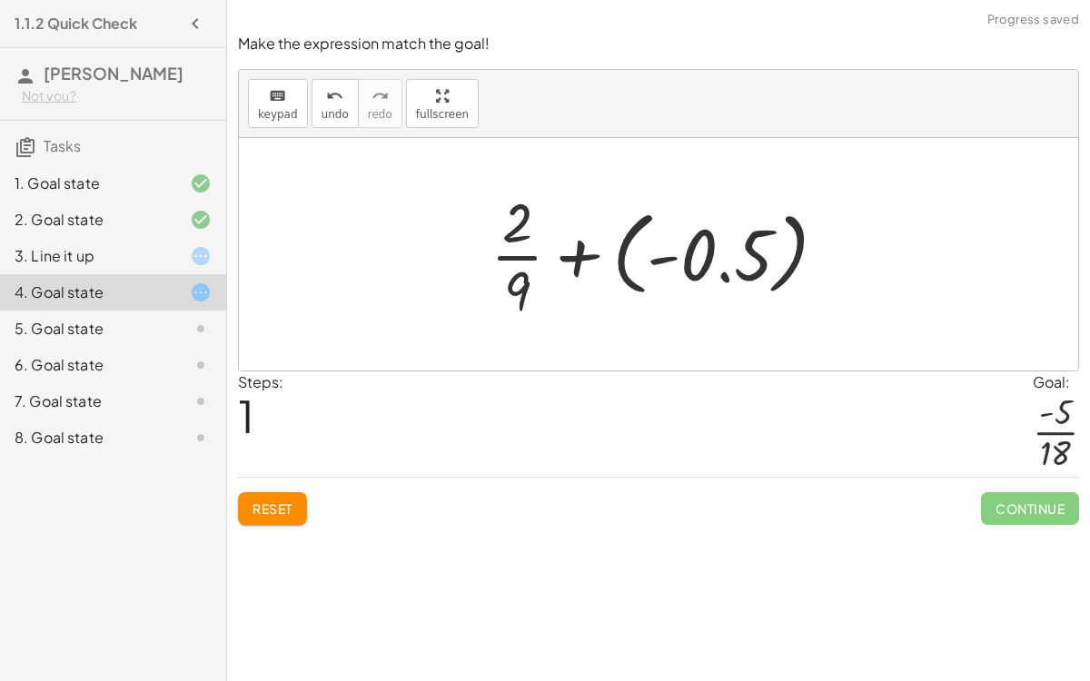
click at [613, 264] on div at bounding box center [666, 254] width 369 height 140
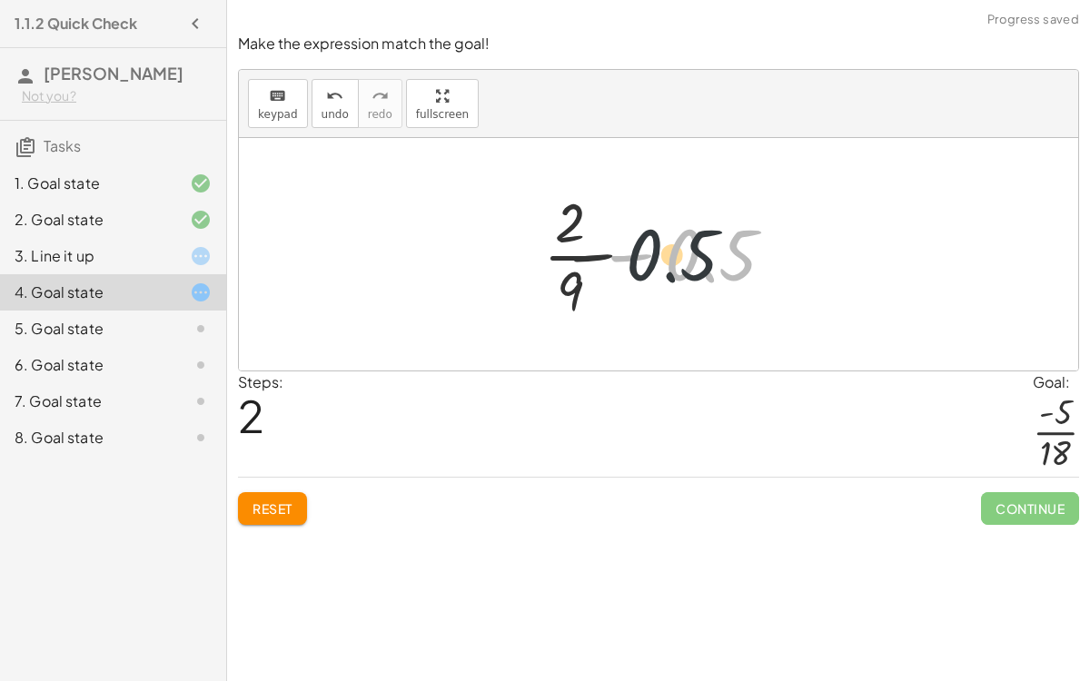
drag, startPoint x: 691, startPoint y: 263, endPoint x: 616, endPoint y: 266, distance: 75.5
click at [616, 266] on div at bounding box center [666, 254] width 264 height 140
click at [632, 260] on div at bounding box center [666, 254] width 264 height 140
click at [634, 246] on div at bounding box center [666, 254] width 264 height 140
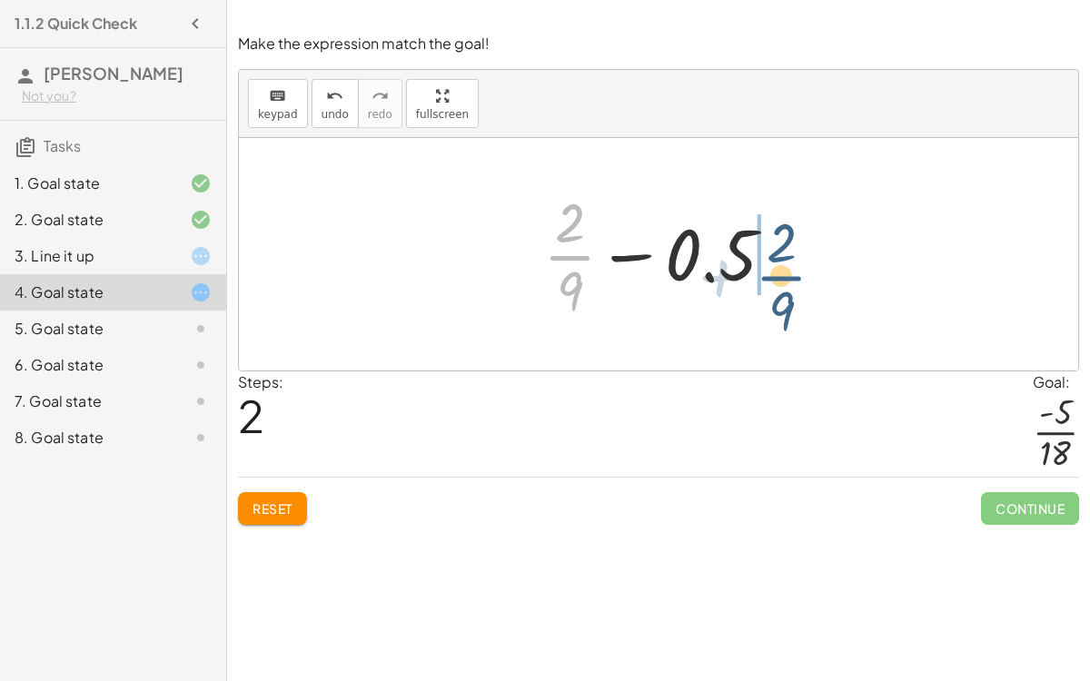
drag, startPoint x: 558, startPoint y: 243, endPoint x: 770, endPoint y: 262, distance: 213.4
click at [770, 262] on div at bounding box center [666, 254] width 264 height 140
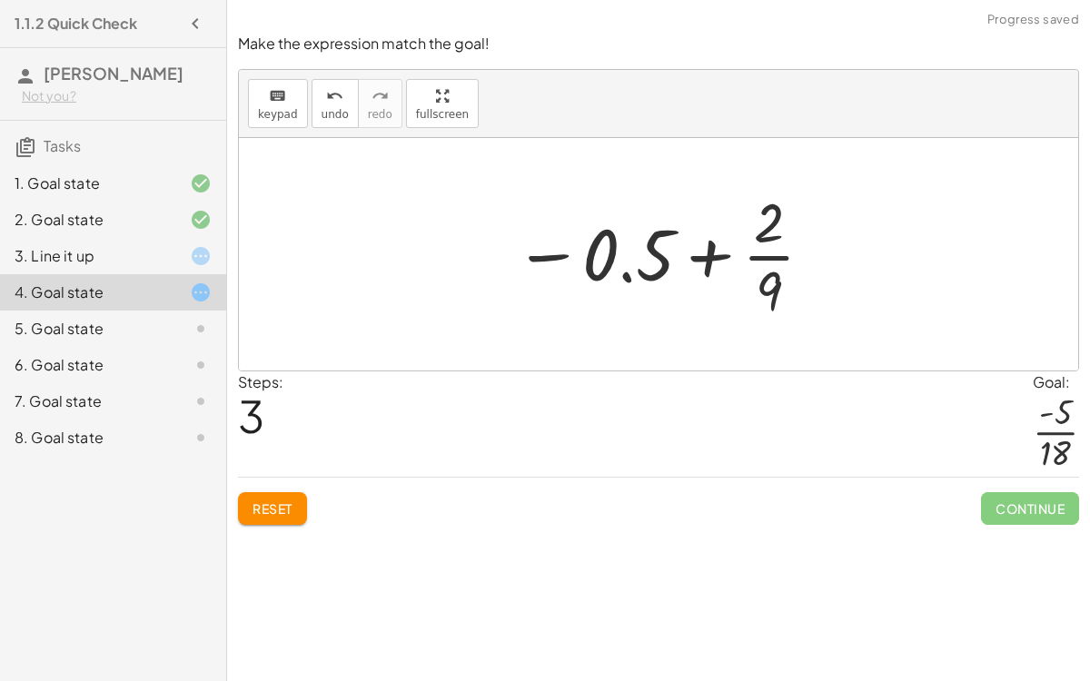
click at [715, 255] on div at bounding box center [665, 254] width 320 height 140
click at [715, 255] on div at bounding box center [666, 254] width 320 height 140
click at [621, 248] on div at bounding box center [666, 254] width 320 height 140
click at [322, 111] on span "undo" at bounding box center [335, 114] width 27 height 13
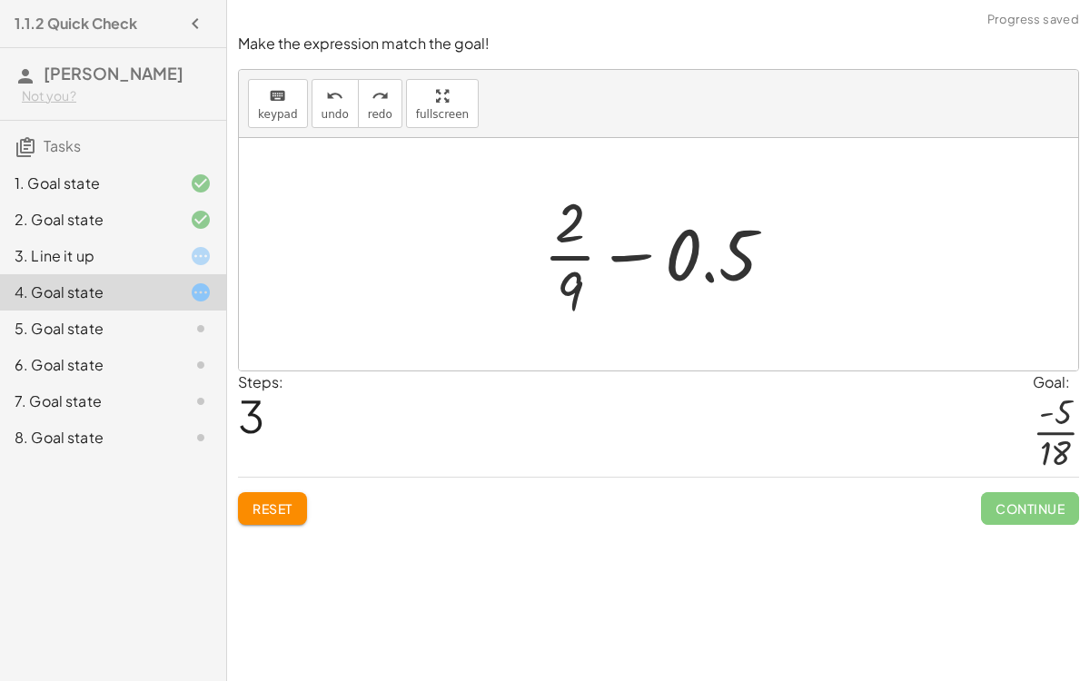
click at [269, 493] on button "Reset" at bounding box center [272, 508] width 69 height 33
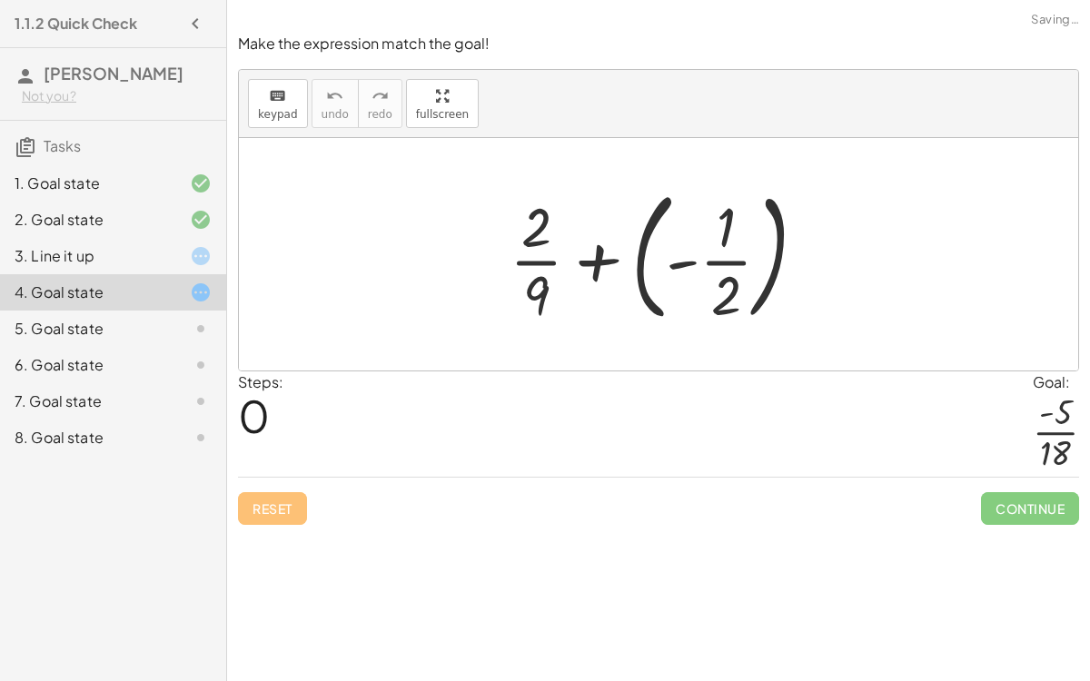
click at [595, 265] on div at bounding box center [666, 254] width 330 height 151
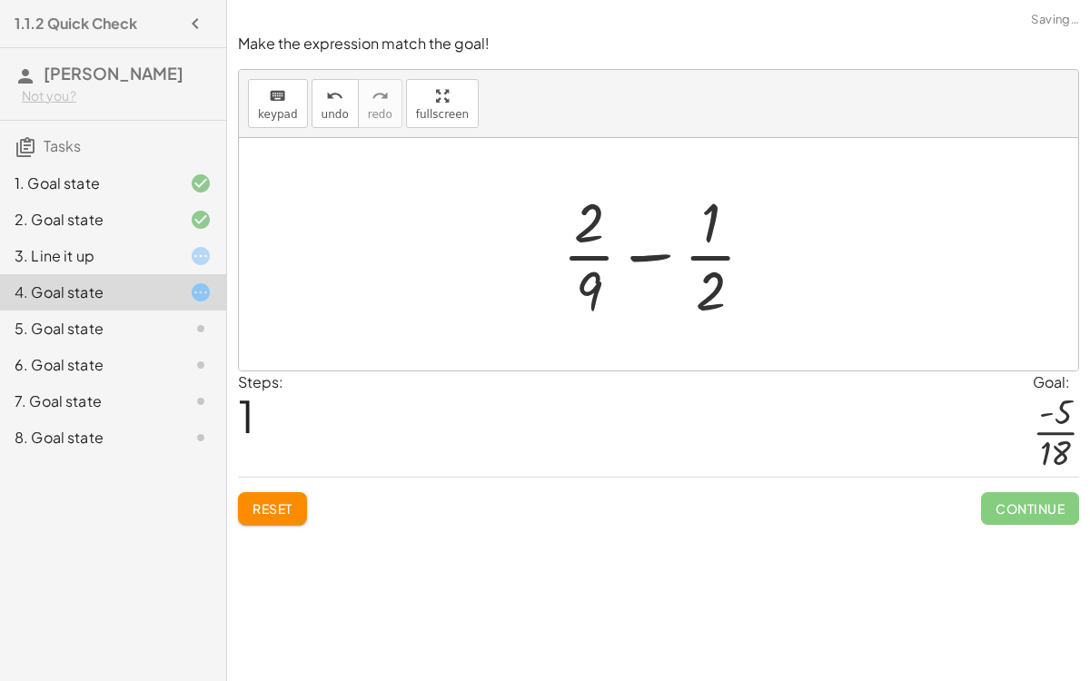
click at [643, 255] on div at bounding box center [665, 254] width 225 height 140
click at [695, 293] on div at bounding box center [665, 254] width 225 height 140
drag, startPoint x: 706, startPoint y: 303, endPoint x: 669, endPoint y: 323, distance: 41.9
click at [669, 323] on div "+ · 2 · 9 + ( - · 1 · 2 ) · 2 + · 2 · 9 · 1 · 2 −" at bounding box center [659, 254] width 248 height 149
drag, startPoint x: 709, startPoint y: 294, endPoint x: 585, endPoint y: 295, distance: 123.6
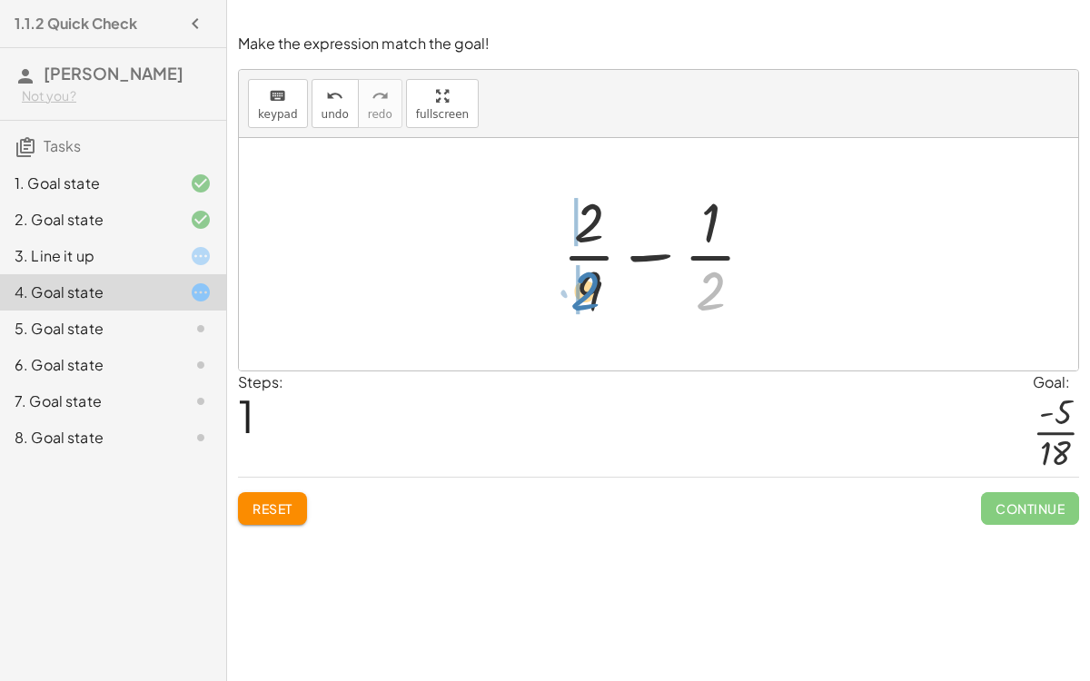
click at [585, 295] on div at bounding box center [665, 254] width 225 height 140
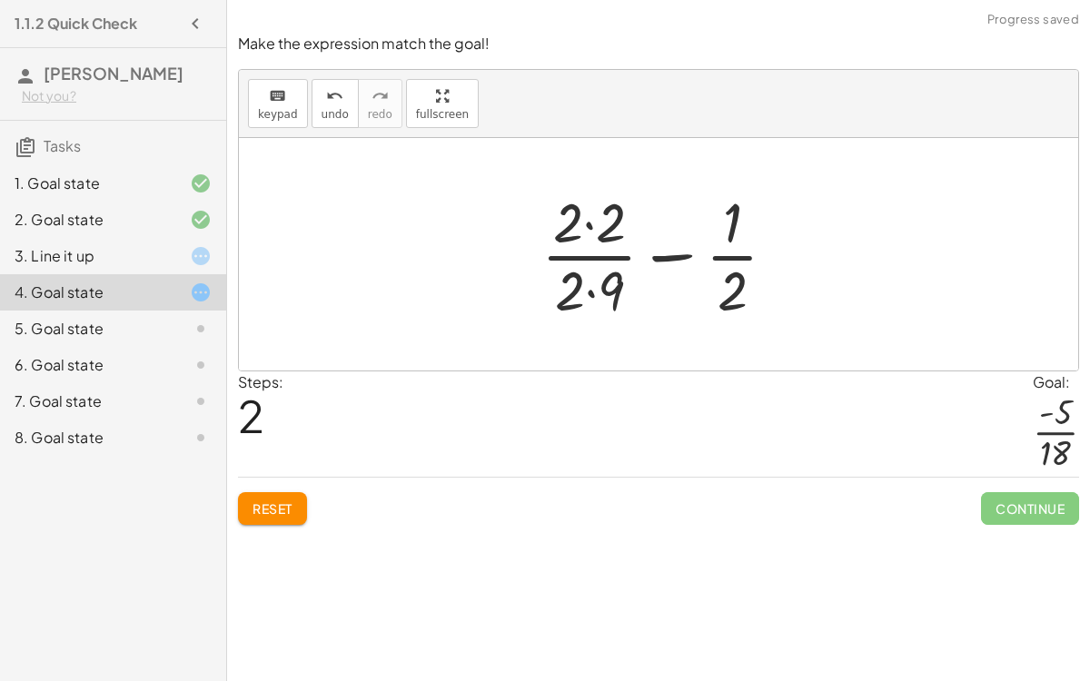
click at [657, 261] on div at bounding box center [666, 254] width 268 height 140
click at [657, 258] on div at bounding box center [666, 254] width 268 height 140
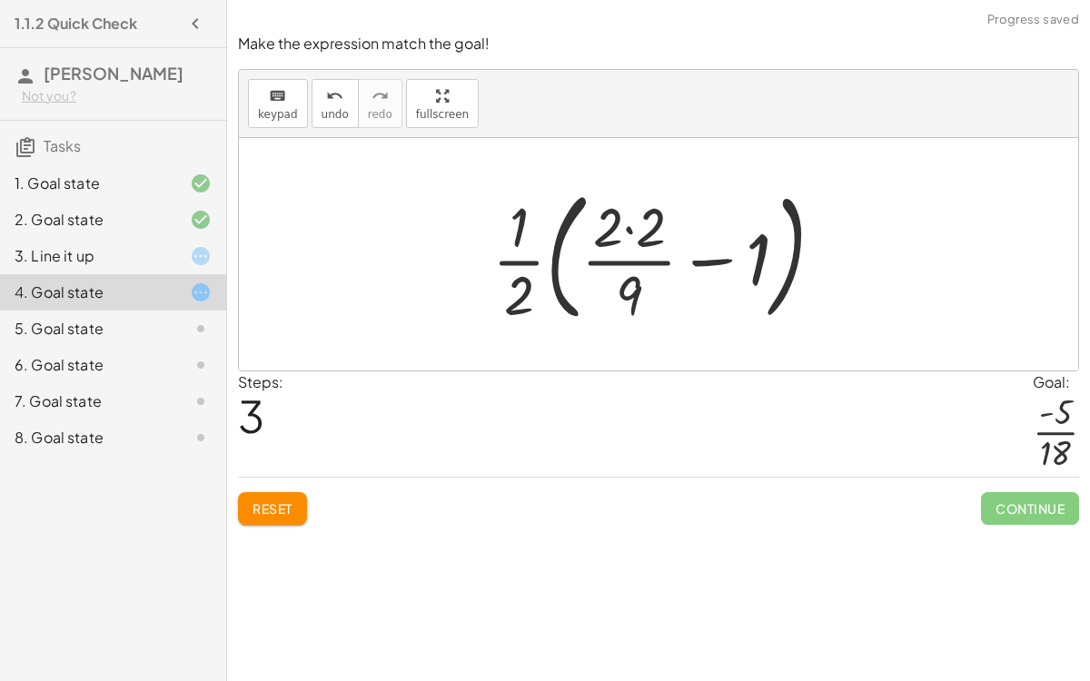
click at [624, 243] on div at bounding box center [665, 254] width 365 height 151
click at [719, 266] on div at bounding box center [665, 254] width 365 height 151
click at [788, 270] on div at bounding box center [665, 254] width 365 height 151
click at [770, 262] on div at bounding box center [665, 254] width 365 height 151
click at [650, 253] on div at bounding box center [665, 254] width 365 height 151
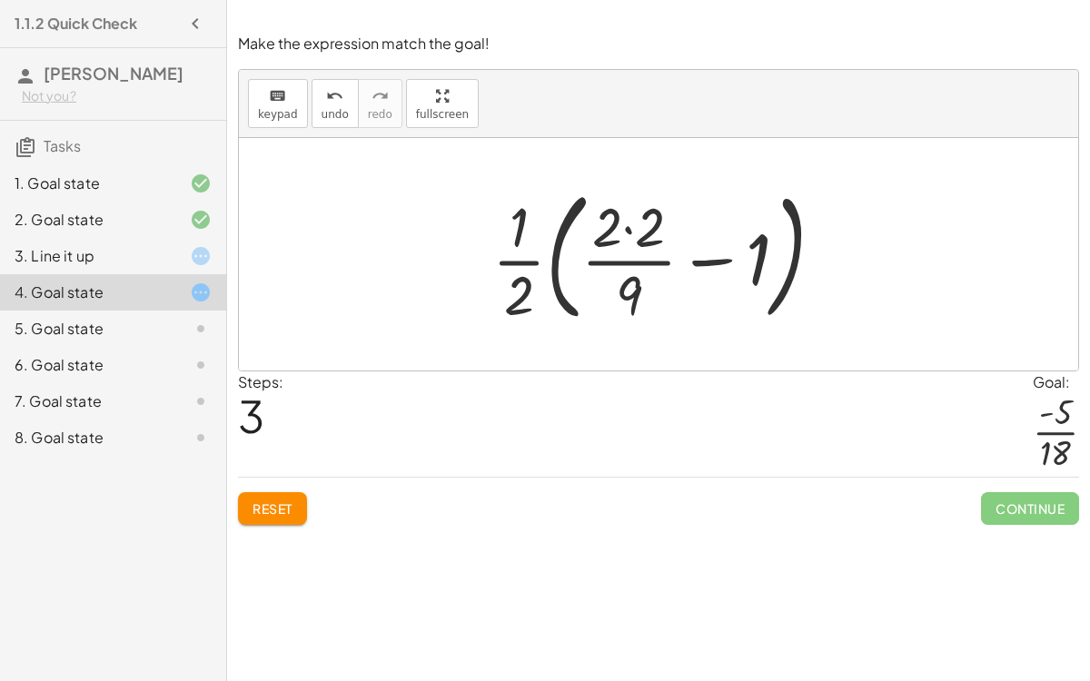
click at [564, 231] on div at bounding box center [665, 254] width 365 height 151
click at [551, 234] on div at bounding box center [665, 254] width 365 height 151
drag, startPoint x: 465, startPoint y: 213, endPoint x: 642, endPoint y: 303, distance: 198.7
click at [642, 303] on div "+ · 2 · 9 + ( - · 1 · 2 ) + · 2 · 9 − · 1 · 2 + · 2 · 2 · 2 · 9 − · 1 · 2 + · 2…" at bounding box center [659, 254] width 388 height 160
drag, startPoint x: 642, startPoint y: 303, endPoint x: 534, endPoint y: 293, distance: 108.7
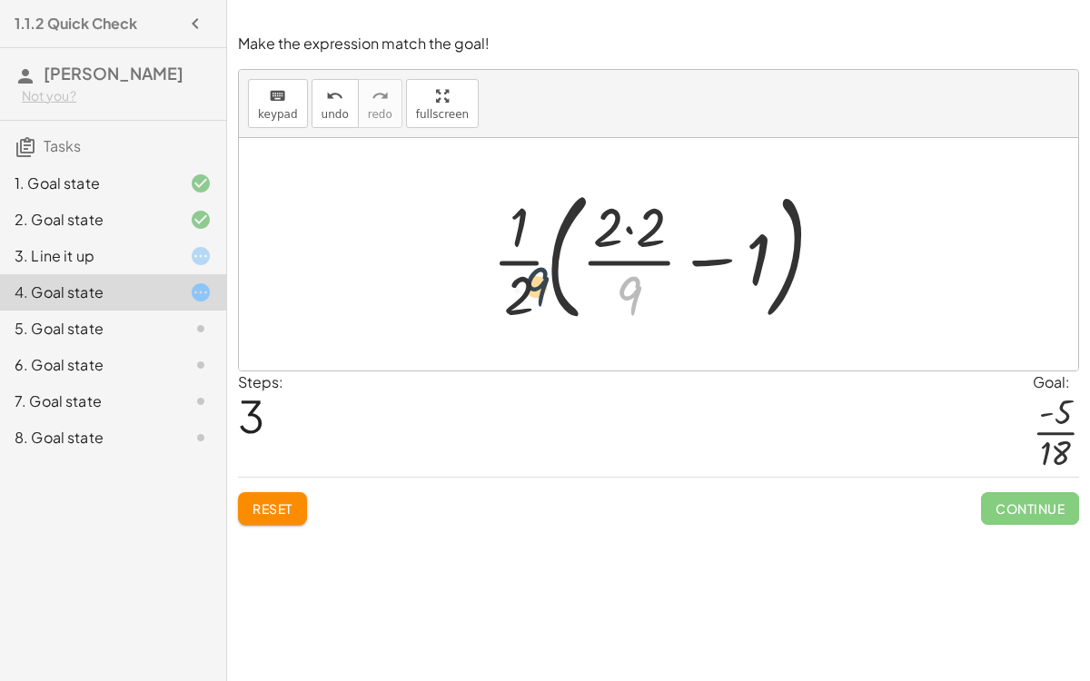
click at [534, 293] on div at bounding box center [665, 254] width 365 height 151
drag, startPoint x: 752, startPoint y: 245, endPoint x: 431, endPoint y: 326, distance: 331.6
click at [431, 326] on div "+ · 2 · 9 + ( - · 1 · 2 ) + · 2 · 9 − · 1 · 2 + · 2 · 2 · 2 · 9 − · 1 · 2 − 1 +…" at bounding box center [658, 254] width 839 height 233
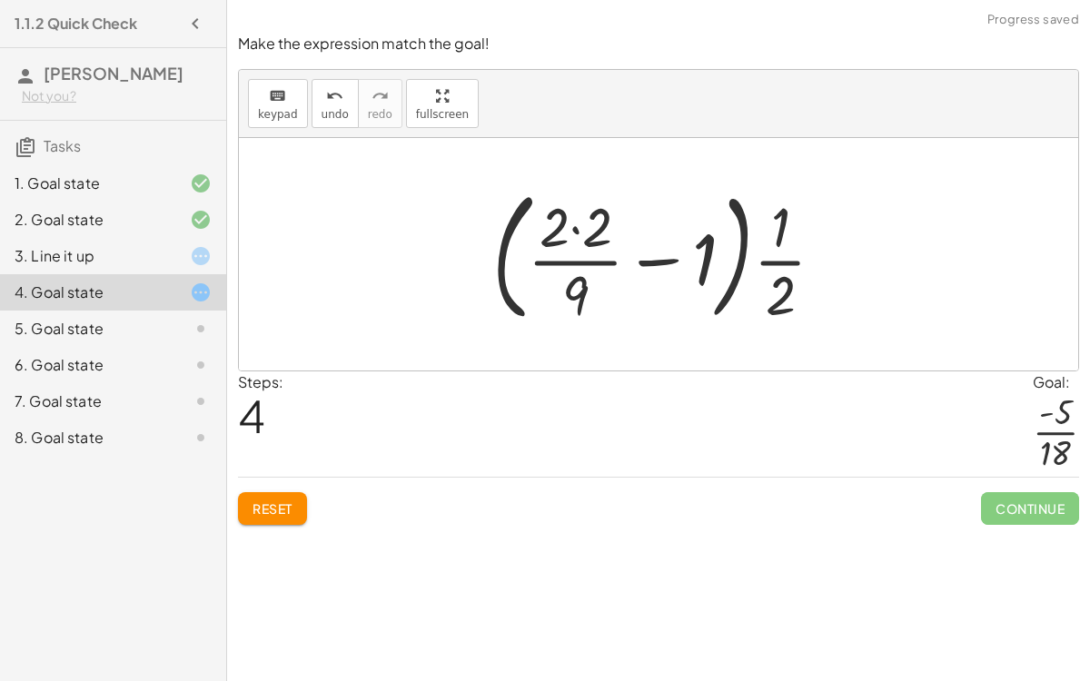
click at [299, 505] on button "Reset" at bounding box center [272, 508] width 69 height 33
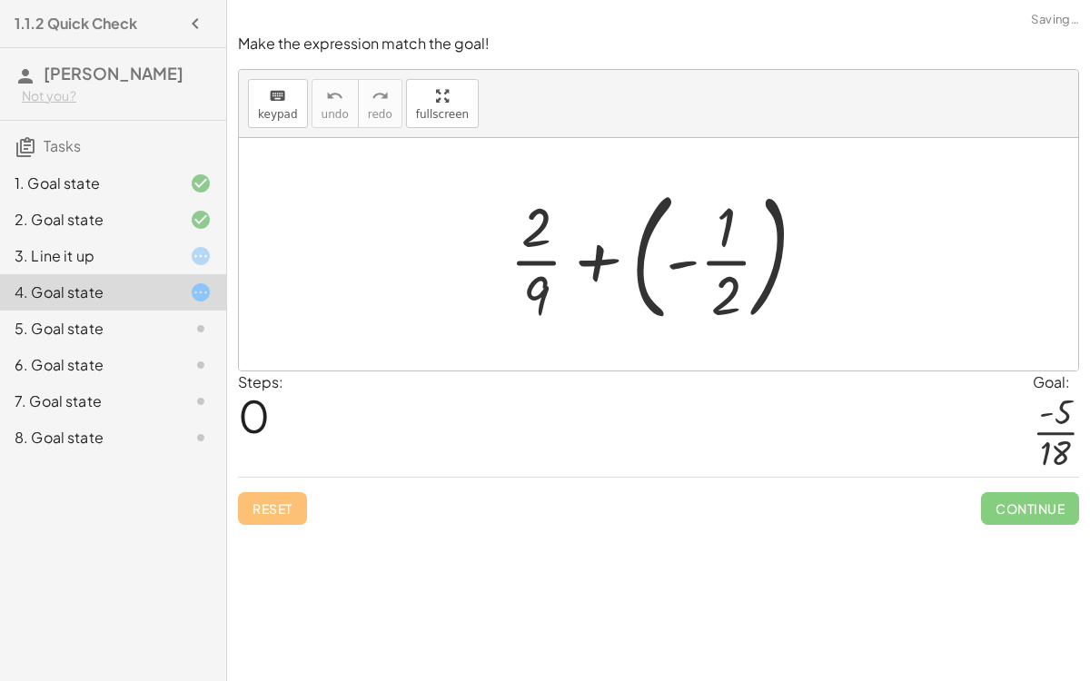
click at [174, 383] on div "5. Goal state" at bounding box center [113, 401] width 226 height 36
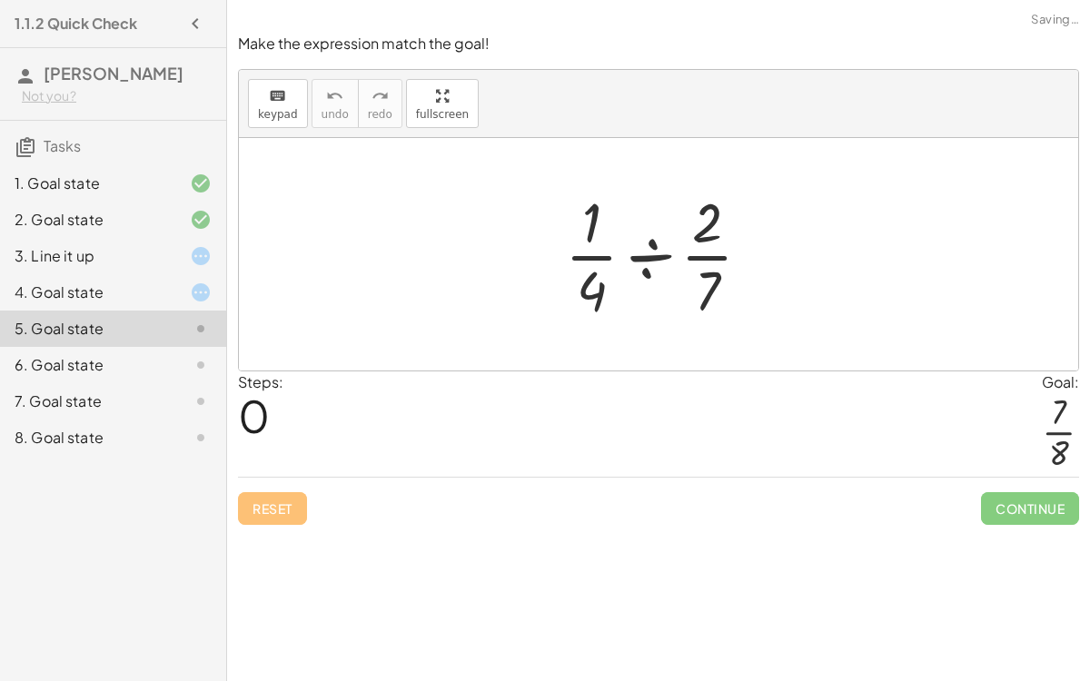
click at [647, 255] on div at bounding box center [665, 254] width 219 height 140
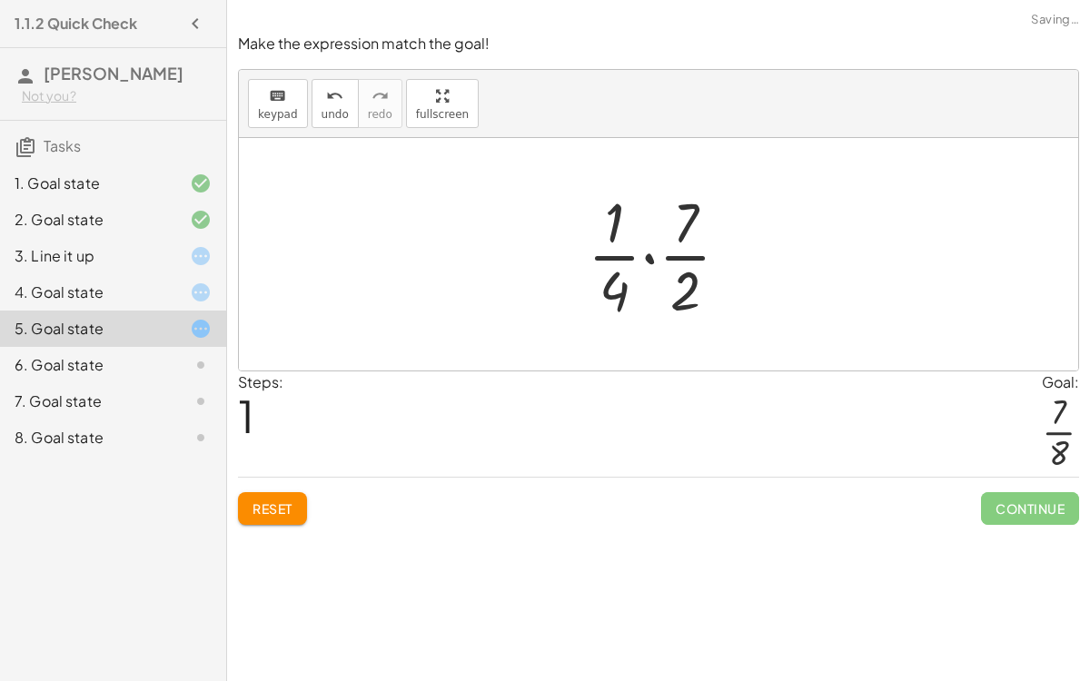
click at [648, 253] on div at bounding box center [666, 254] width 174 height 140
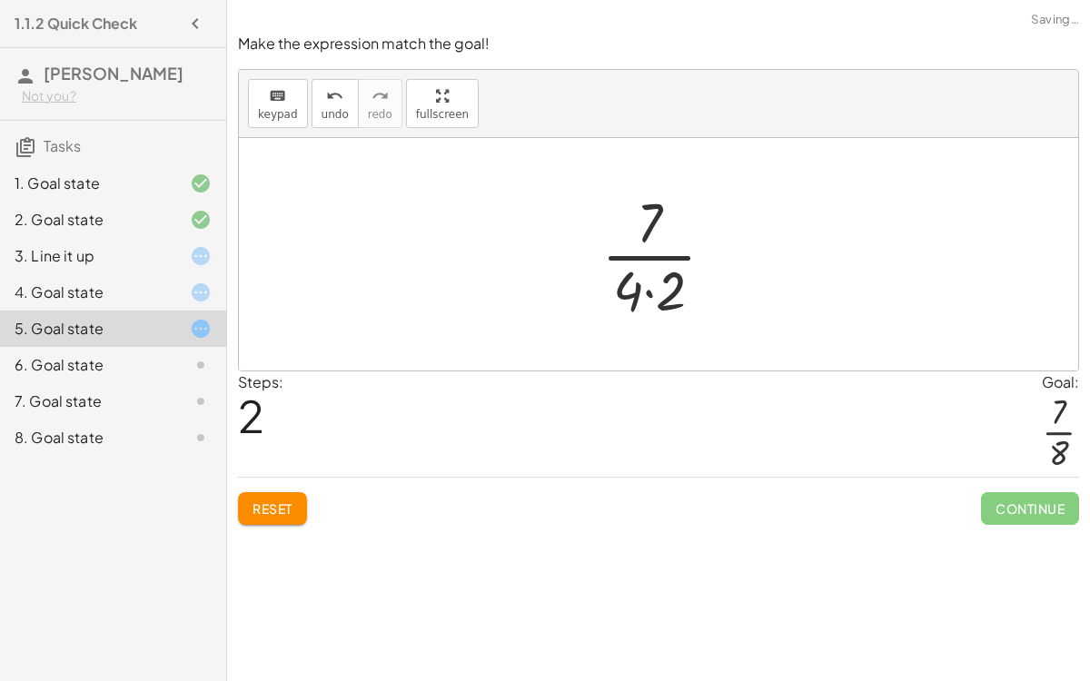
click at [654, 255] on div at bounding box center [665, 254] width 146 height 140
drag, startPoint x: 661, startPoint y: 288, endPoint x: 634, endPoint y: 280, distance: 28.5
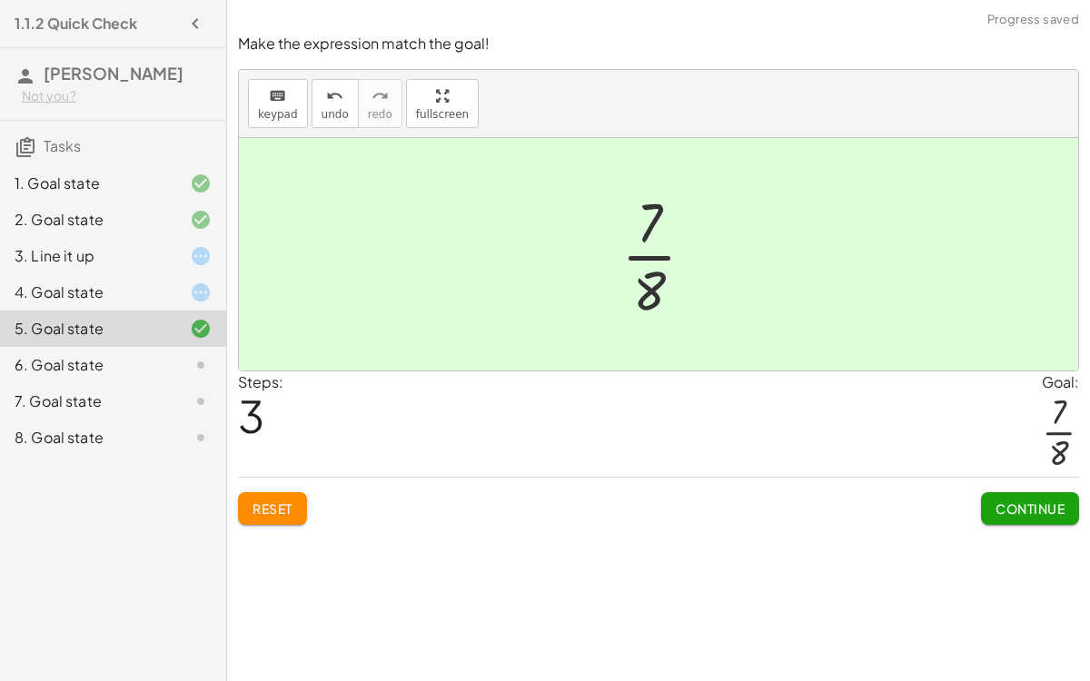
click at [1002, 519] on button "Continue" at bounding box center [1030, 508] width 98 height 33
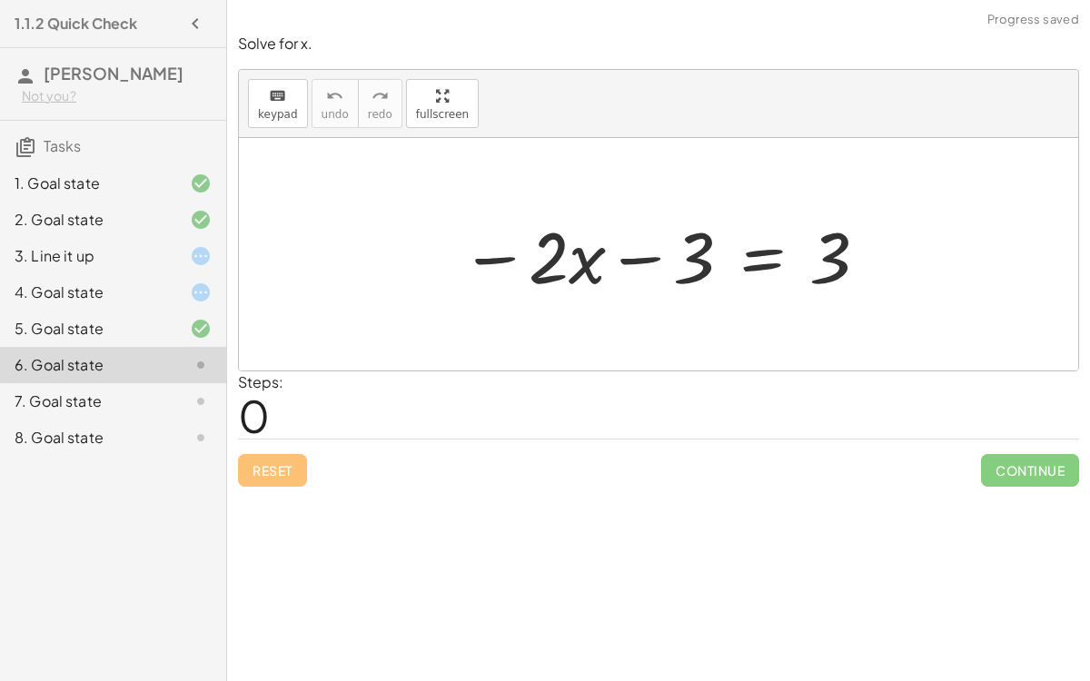
click at [760, 257] on div at bounding box center [666, 255] width 428 height 94
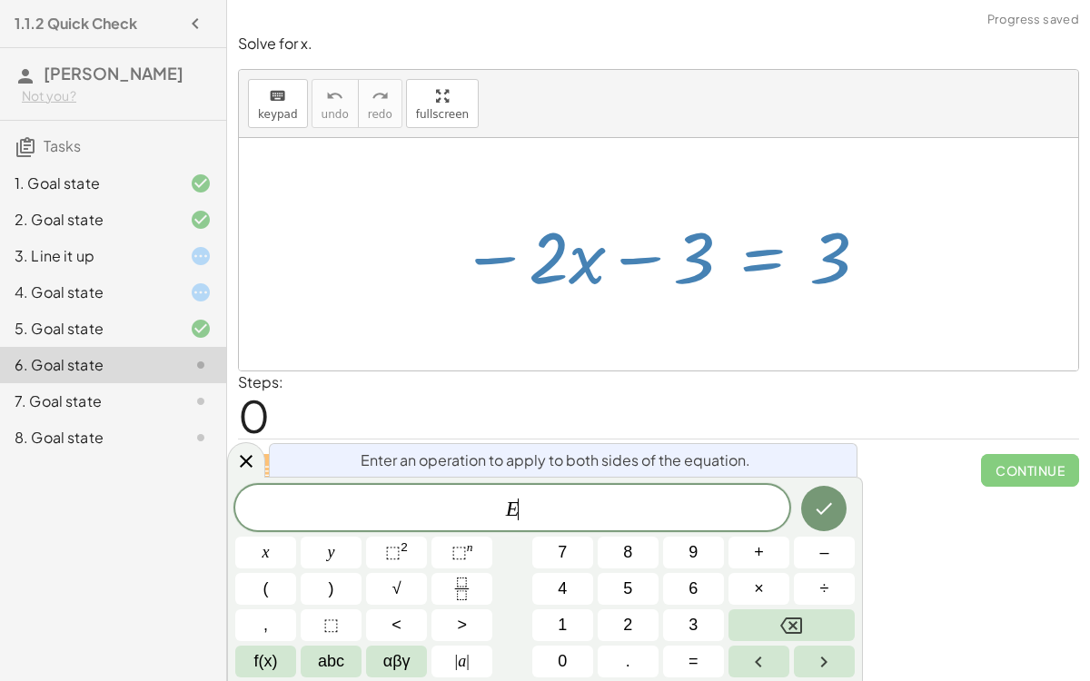
click at [760, 257] on div at bounding box center [666, 255] width 428 height 94
click at [760, 282] on div at bounding box center [666, 255] width 428 height 94
click at [756, 330] on div at bounding box center [658, 254] width 839 height 233
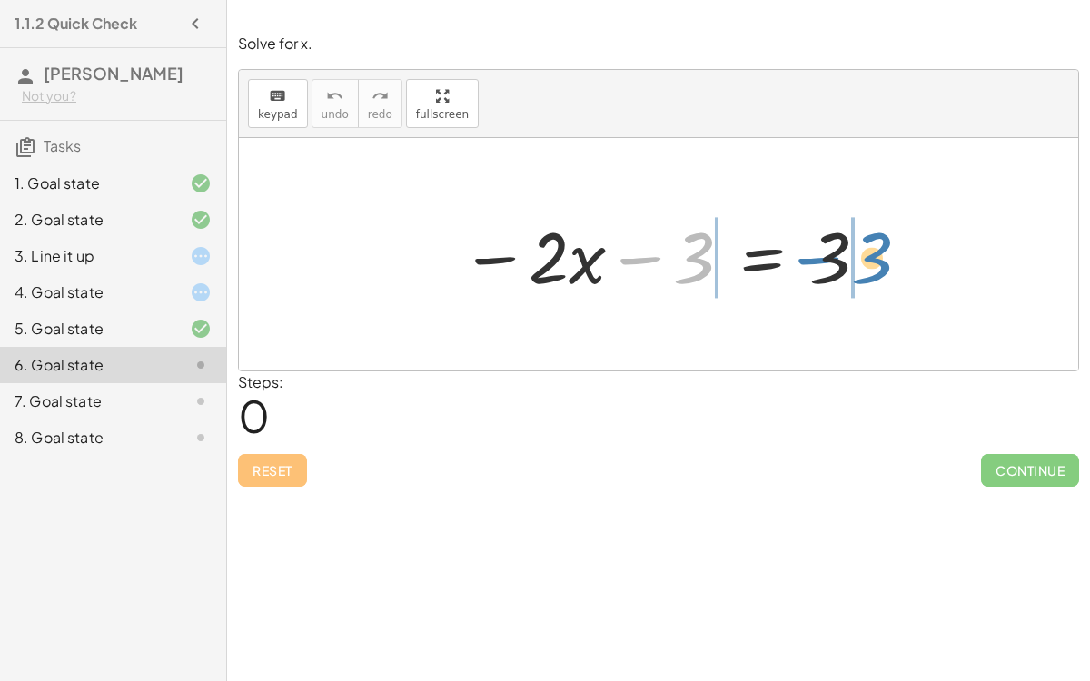
drag, startPoint x: 696, startPoint y: 253, endPoint x: 869, endPoint y: 249, distance: 173.6
click at [869, 249] on div at bounding box center [666, 255] width 428 height 94
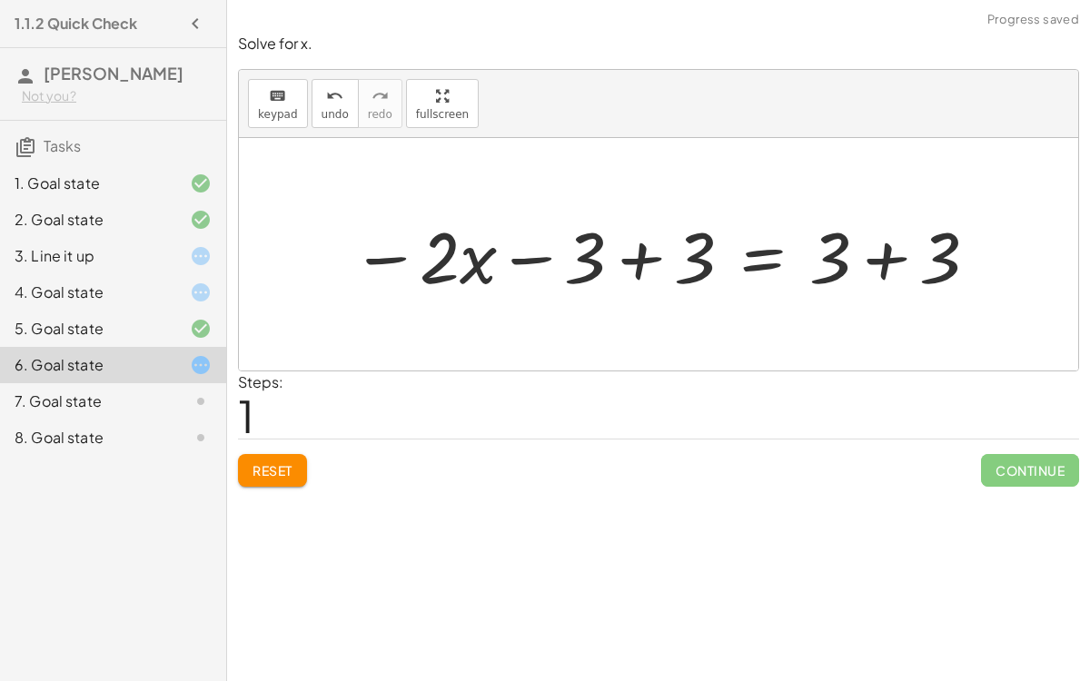
click at [823, 258] on div at bounding box center [666, 255] width 647 height 94
click at [892, 263] on div at bounding box center [666, 255] width 647 height 94
click at [641, 239] on div at bounding box center [611, 255] width 536 height 94
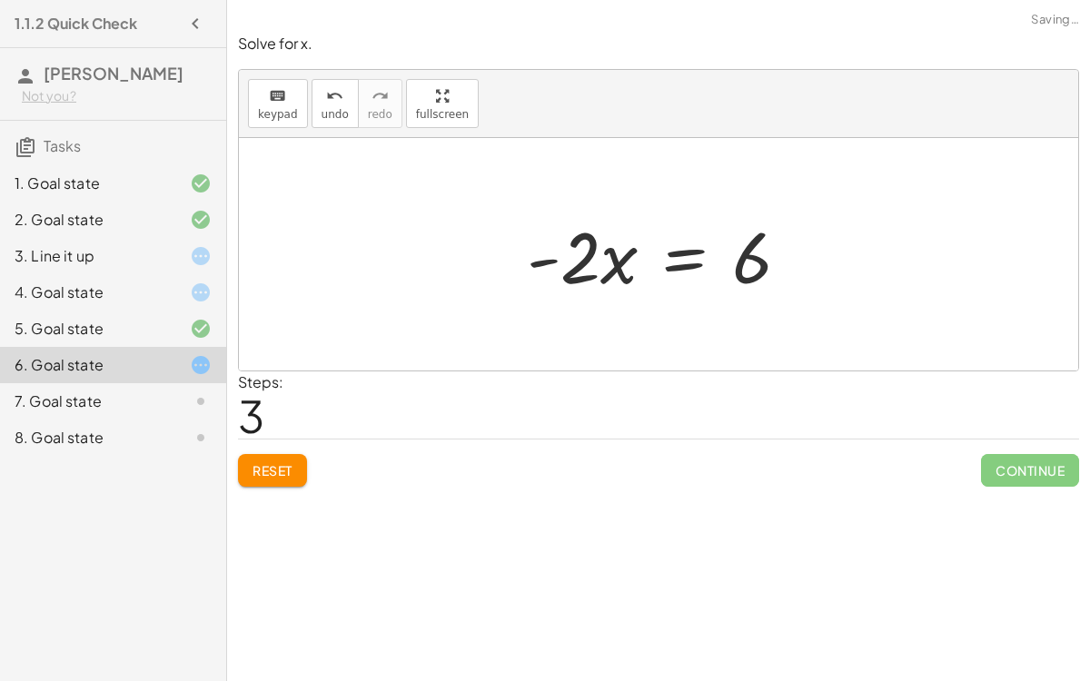
click at [671, 261] on div at bounding box center [665, 255] width 295 height 94
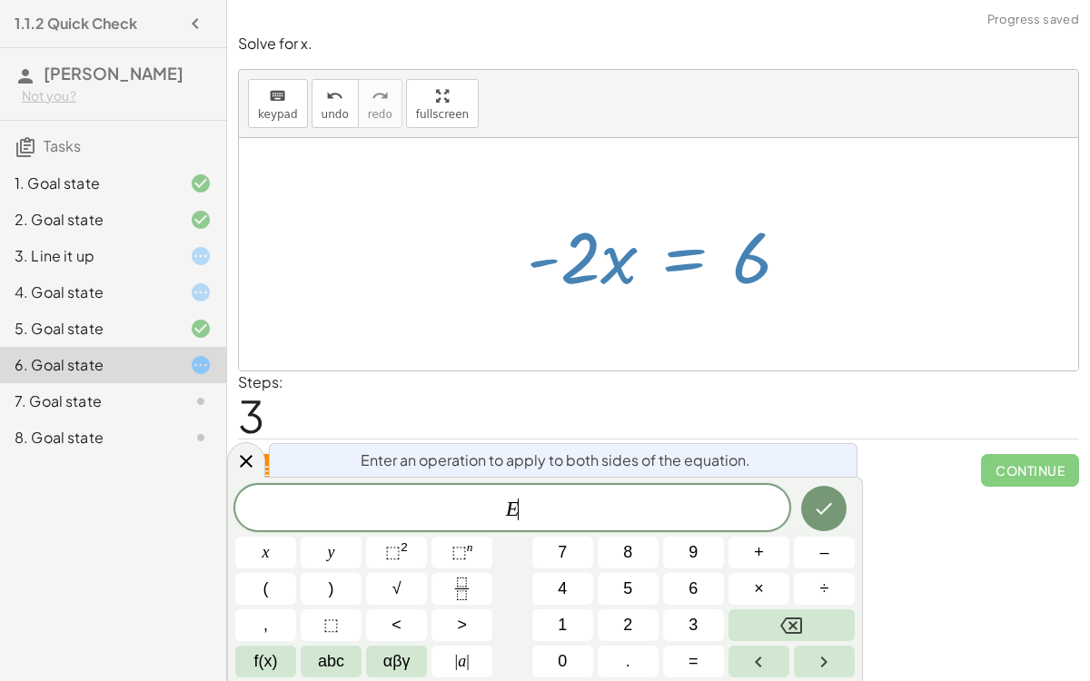
click at [734, 373] on div "Steps: 3" at bounding box center [658, 405] width 841 height 67
click at [772, 560] on button "+" at bounding box center [759, 553] width 61 height 32
click at [809, 612] on button "Backspace" at bounding box center [792, 626] width 126 height 32
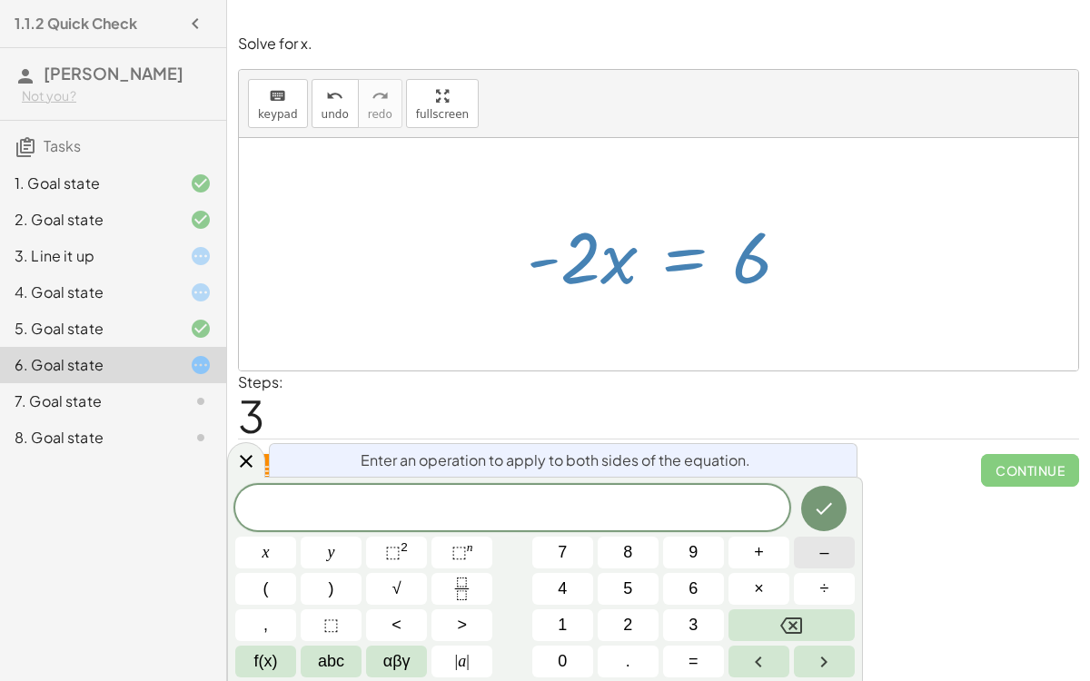
click at [820, 557] on span "–" at bounding box center [823, 553] width 9 height 25
click at [609, 622] on button "2" at bounding box center [628, 626] width 61 height 32
click at [284, 549] on button "x" at bounding box center [265, 553] width 61 height 32
click at [848, 587] on button "÷" at bounding box center [824, 589] width 61 height 32
click at [696, 590] on span "6" at bounding box center [693, 589] width 9 height 25
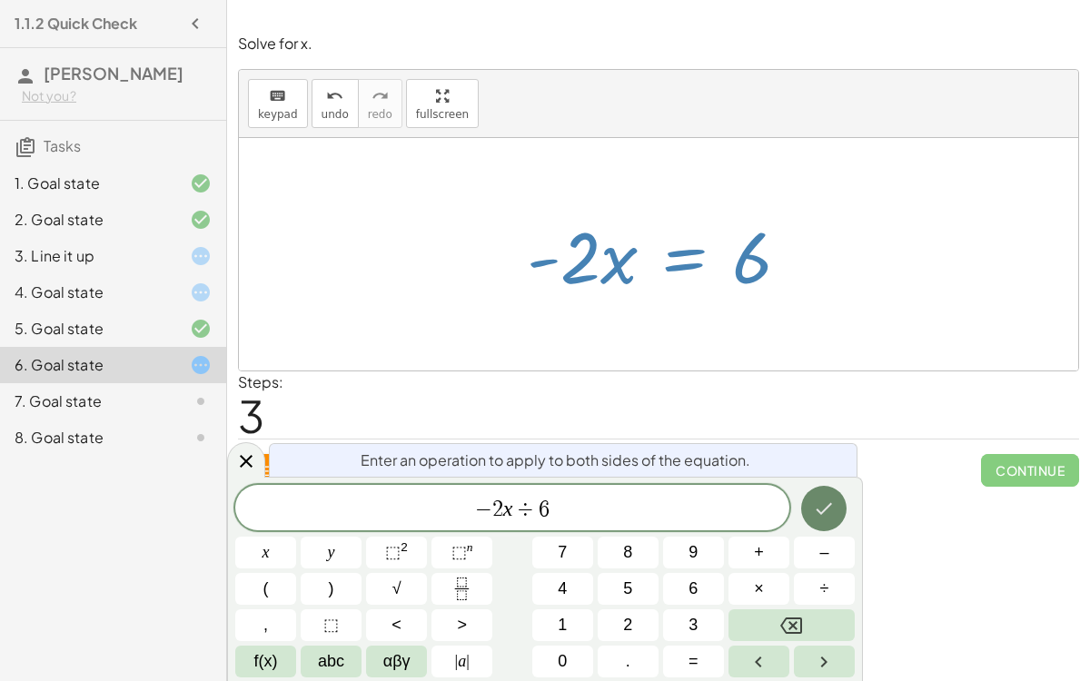
click at [824, 514] on icon "Done" at bounding box center [824, 509] width 22 height 22
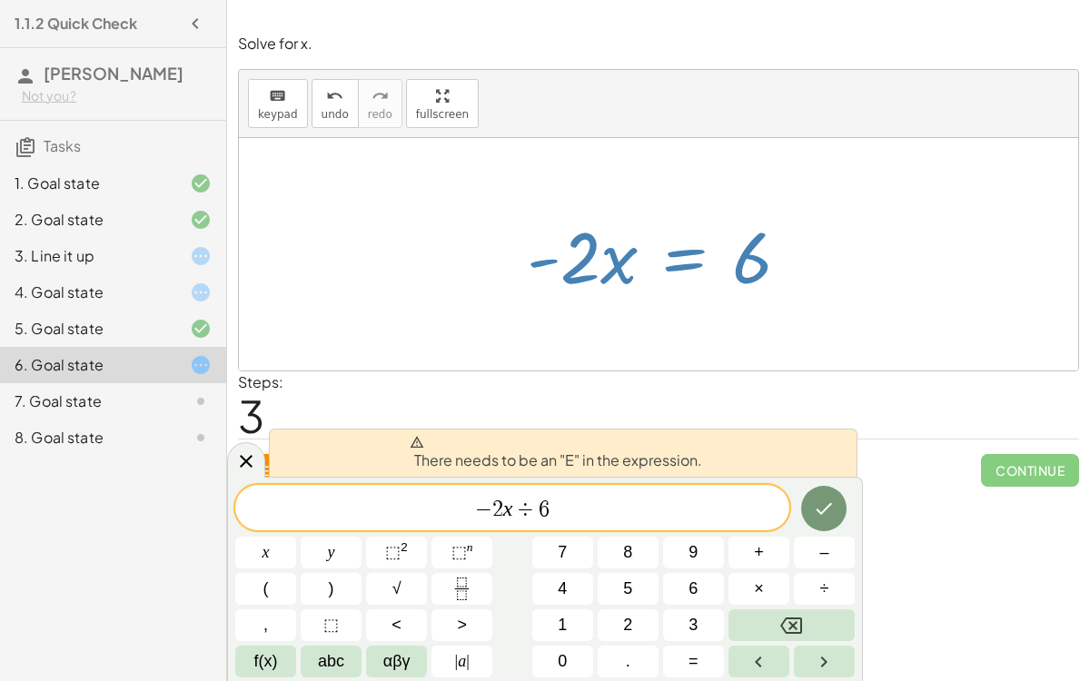
click at [810, 380] on div "Steps: 3" at bounding box center [658, 405] width 841 height 67
click at [790, 622] on icon "Backspace" at bounding box center [791, 626] width 22 height 16
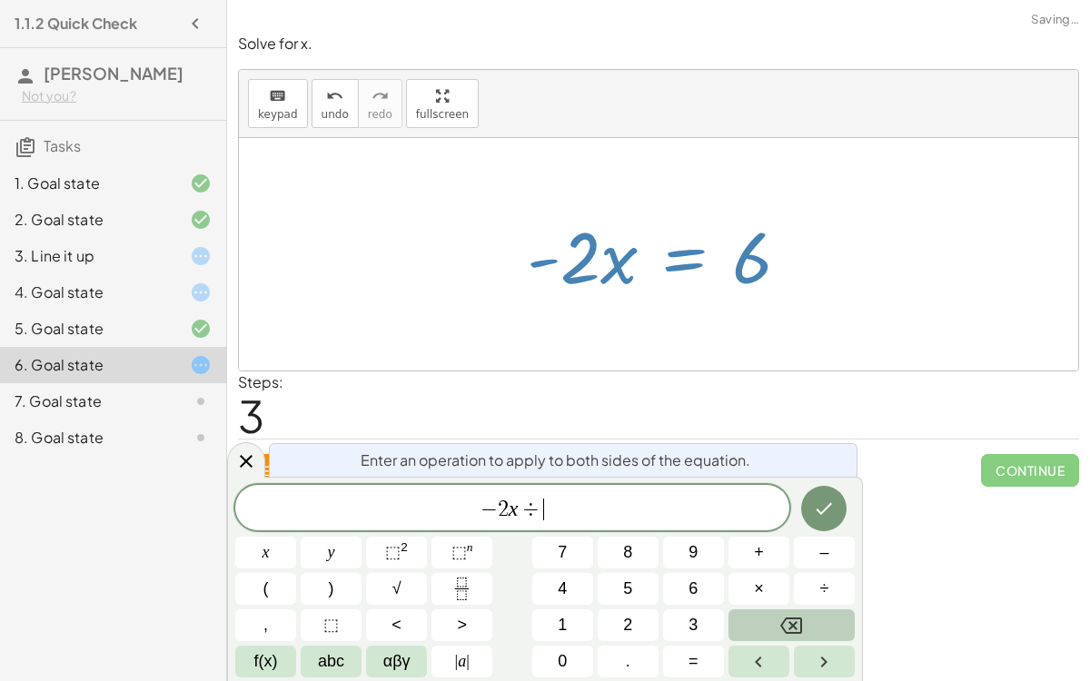
click at [790, 622] on icon "Backspace" at bounding box center [791, 626] width 22 height 16
click at [840, 494] on button "Done" at bounding box center [823, 508] width 45 height 45
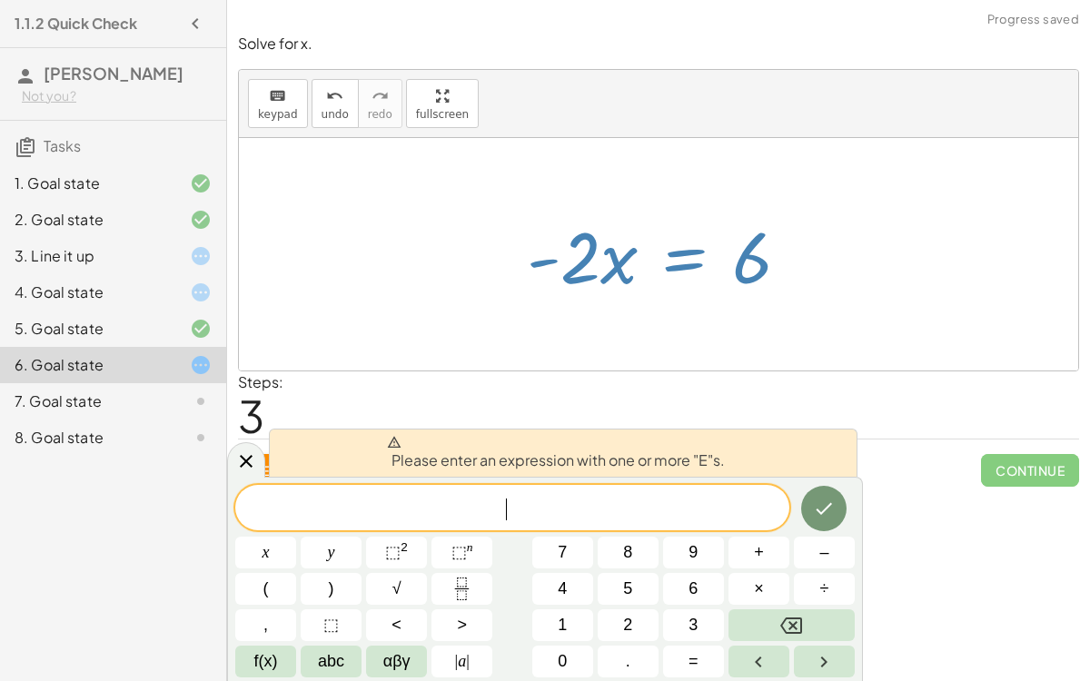
click at [759, 344] on div at bounding box center [658, 254] width 839 height 233
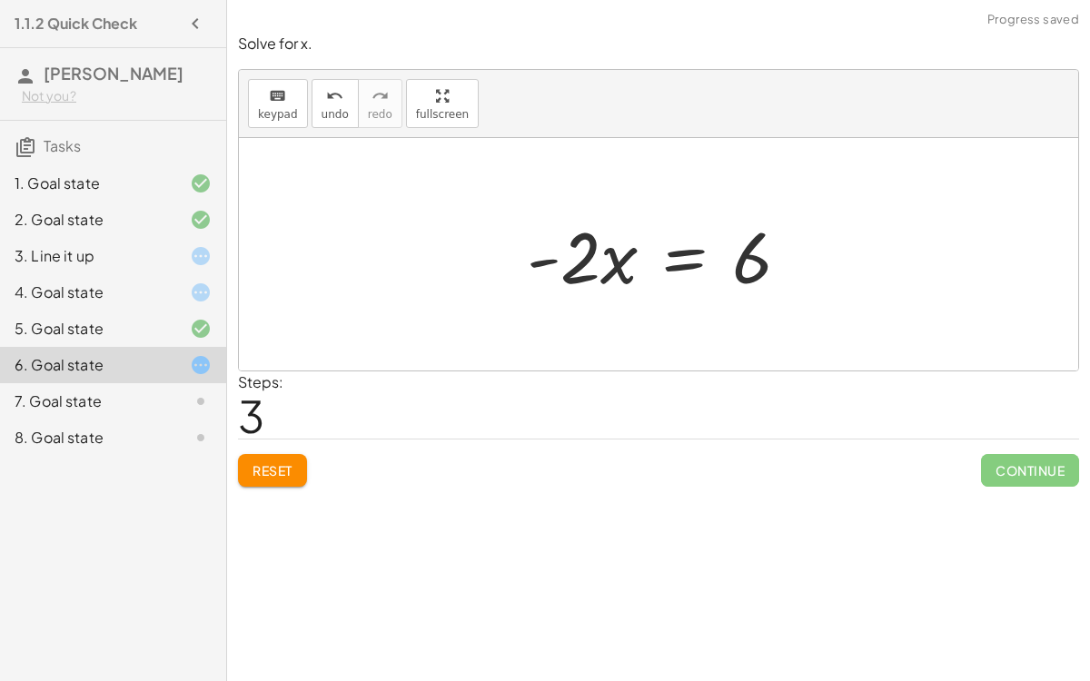
click at [281, 454] on button "Reset" at bounding box center [272, 470] width 69 height 33
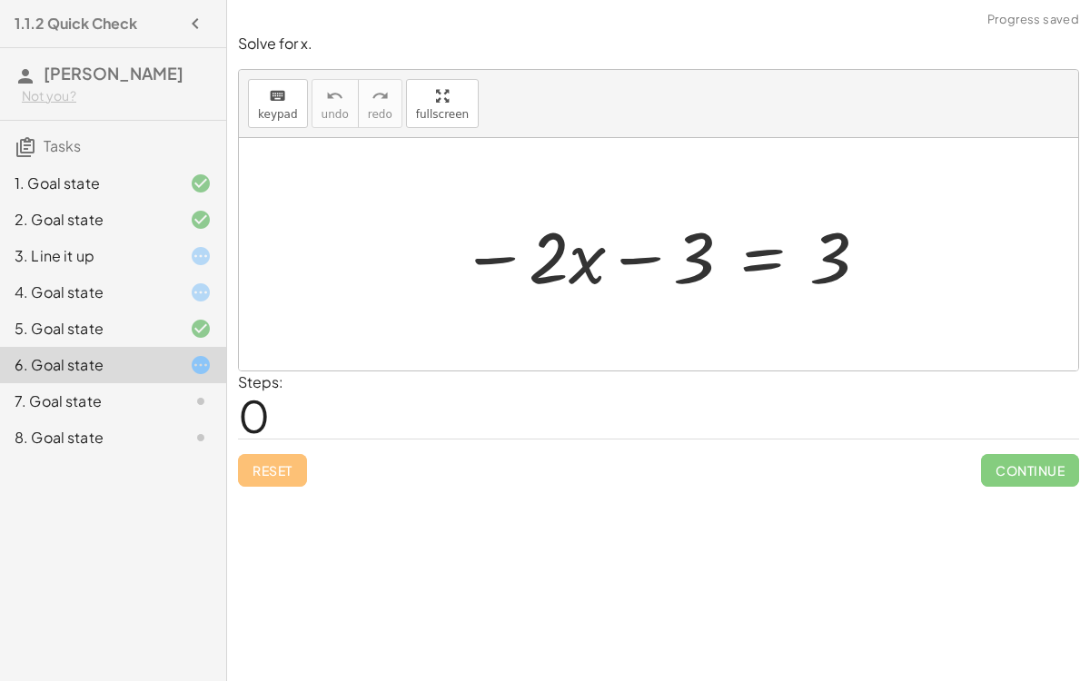
click at [647, 258] on div at bounding box center [666, 255] width 428 height 94
drag, startPoint x: 696, startPoint y: 255, endPoint x: 825, endPoint y: 311, distance: 140.4
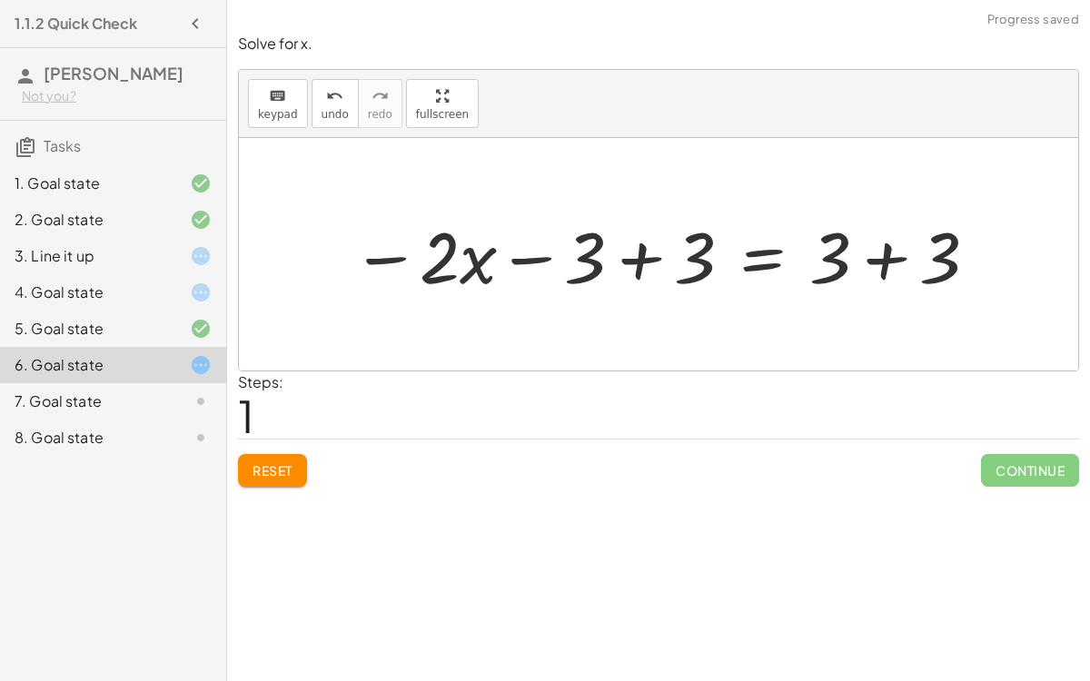
click at [895, 241] on div at bounding box center [666, 255] width 647 height 94
click at [637, 251] on div at bounding box center [611, 255] width 536 height 94
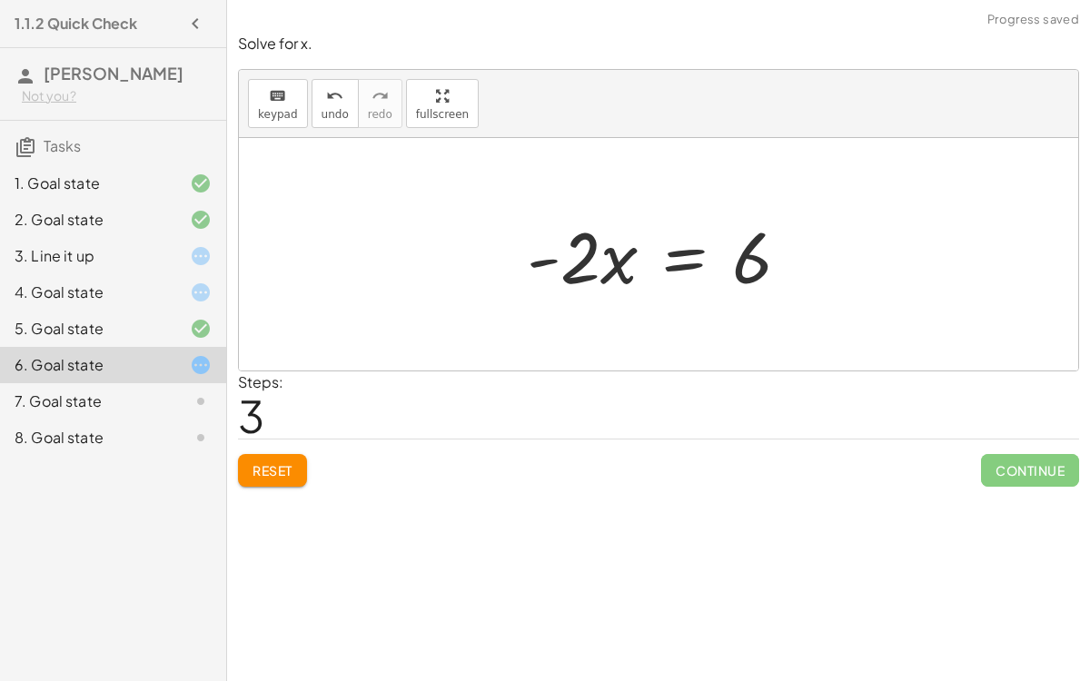
click at [282, 451] on div "Reset Continue" at bounding box center [658, 463] width 841 height 48
click at [288, 463] on span "Reset" at bounding box center [273, 470] width 40 height 16
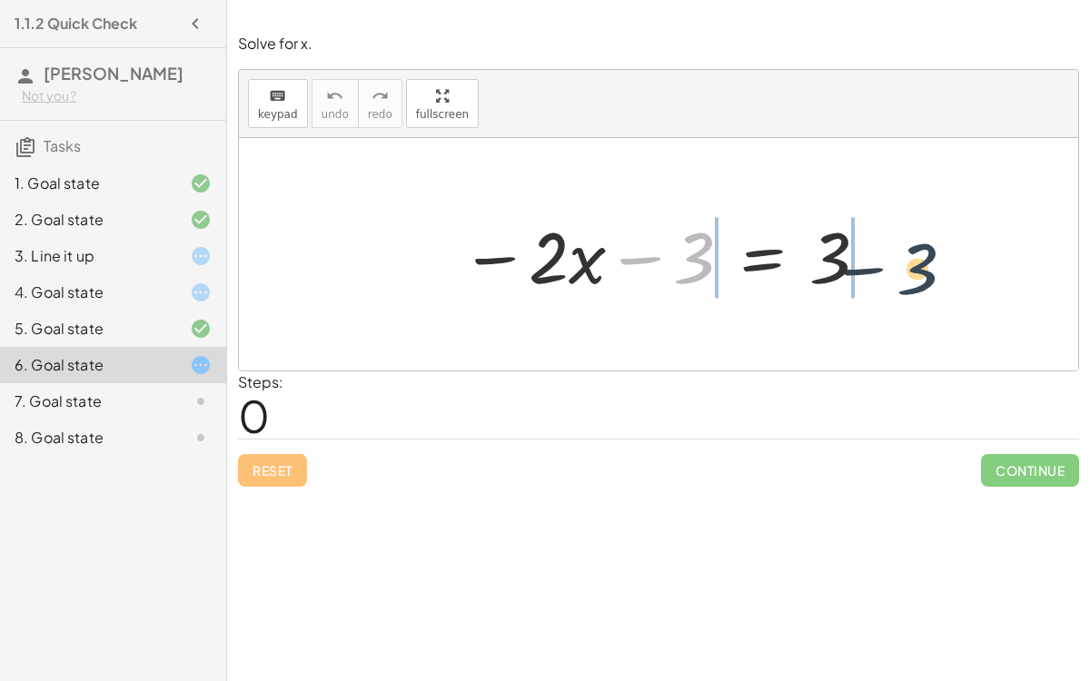
drag, startPoint x: 696, startPoint y: 246, endPoint x: 909, endPoint y: 250, distance: 212.6
click at [909, 250] on div "− 3 − · 2 · x − 3 = 3" at bounding box center [658, 254] width 839 height 233
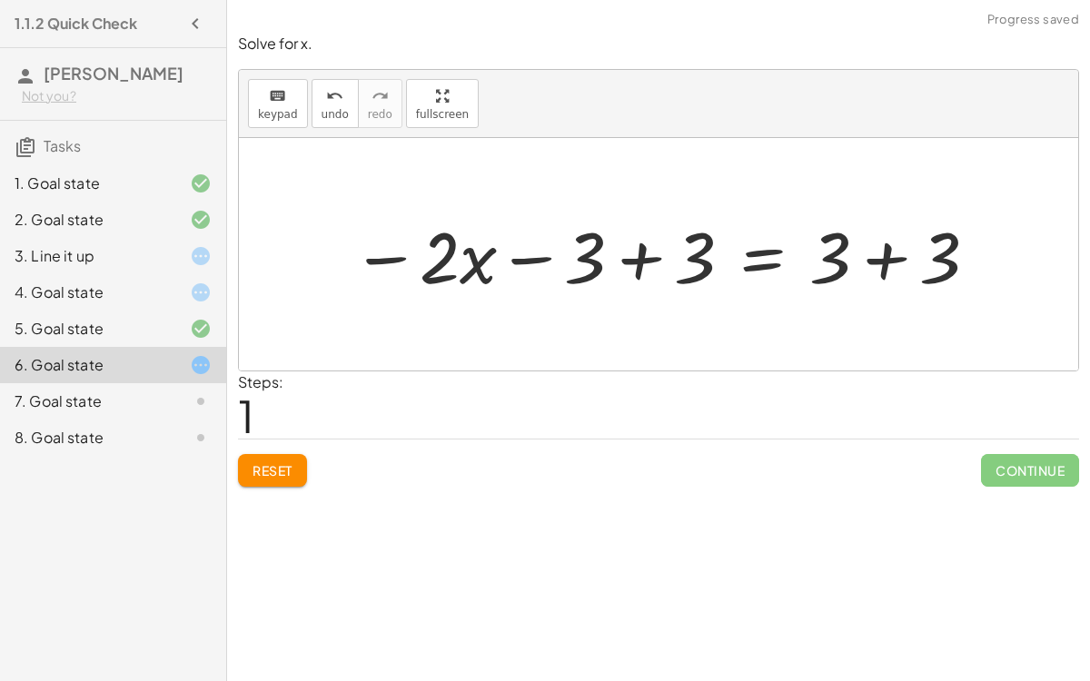
click at [953, 270] on div at bounding box center [666, 255] width 647 height 94
click at [638, 241] on div at bounding box center [611, 255] width 536 height 94
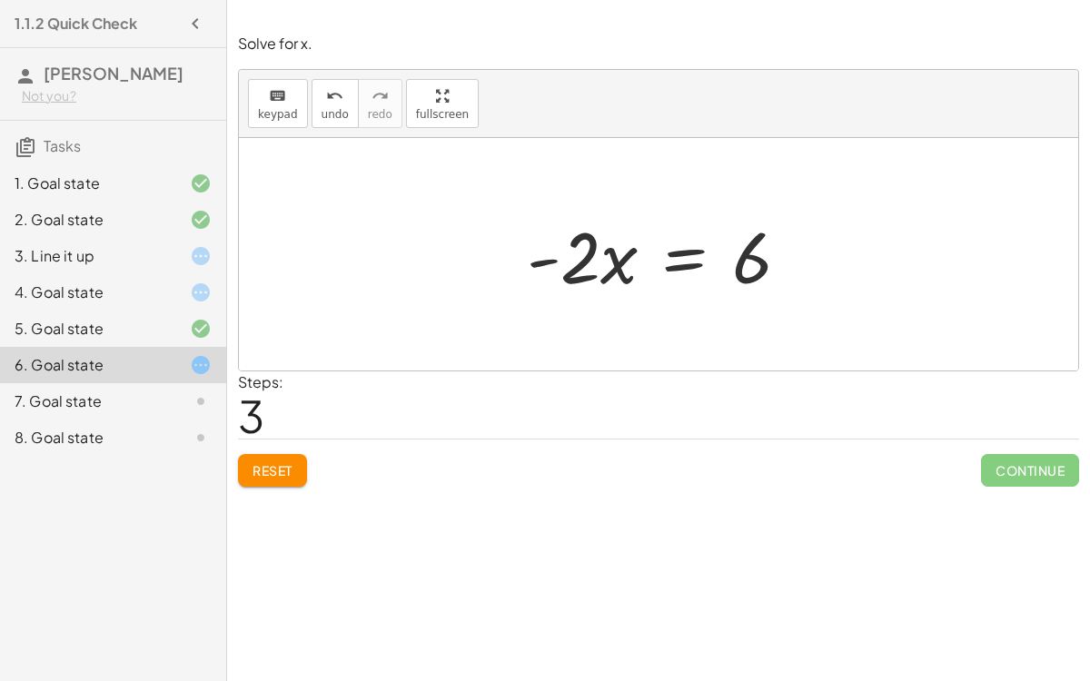
click at [686, 265] on div at bounding box center [665, 255] width 295 height 94
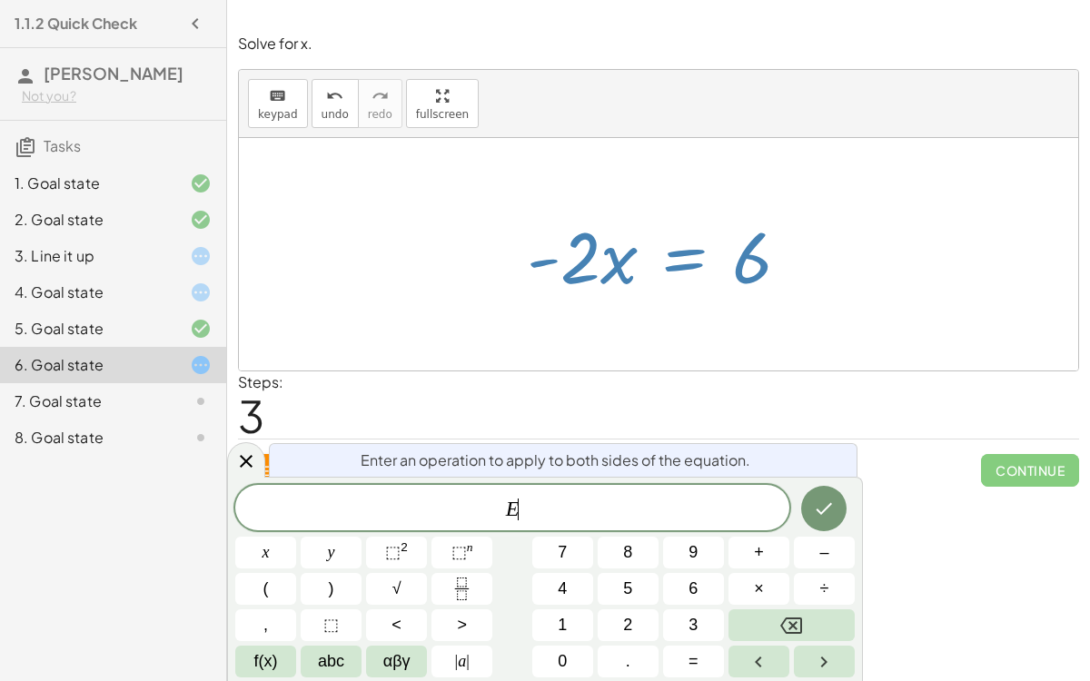
click at [686, 265] on div at bounding box center [665, 255] width 295 height 94
click at [832, 586] on button "÷" at bounding box center [824, 589] width 61 height 32
click at [706, 598] on button "6" at bounding box center [693, 589] width 61 height 32
click at [296, 537] on div at bounding box center [265, 553] width 61 height 32
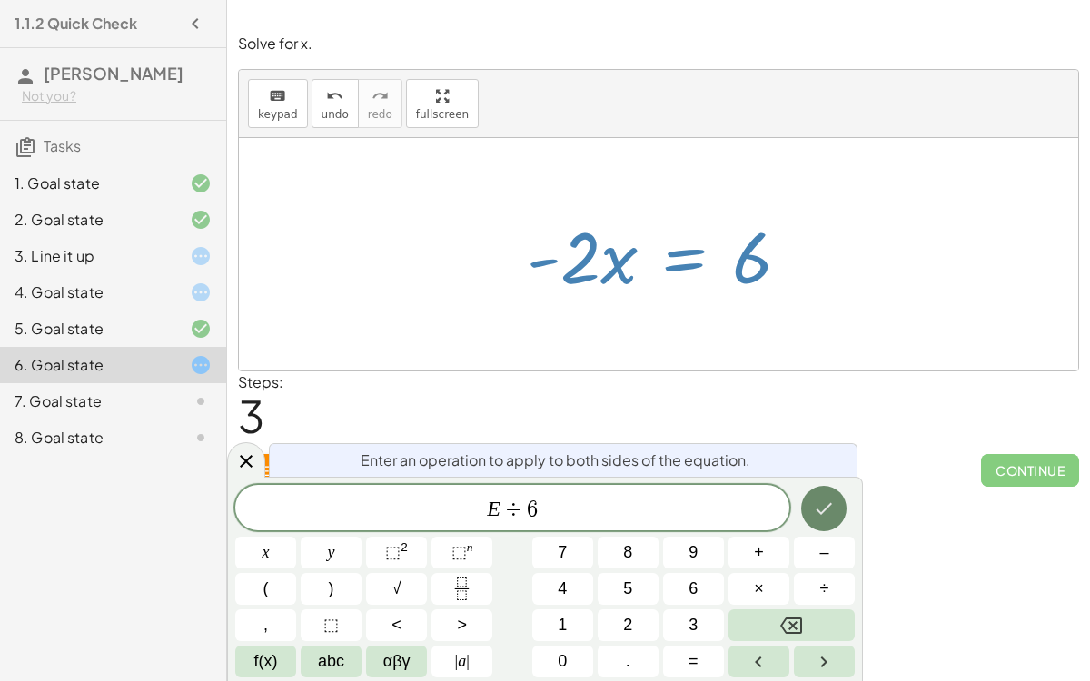
click at [810, 512] on button "Done" at bounding box center [823, 508] width 45 height 45
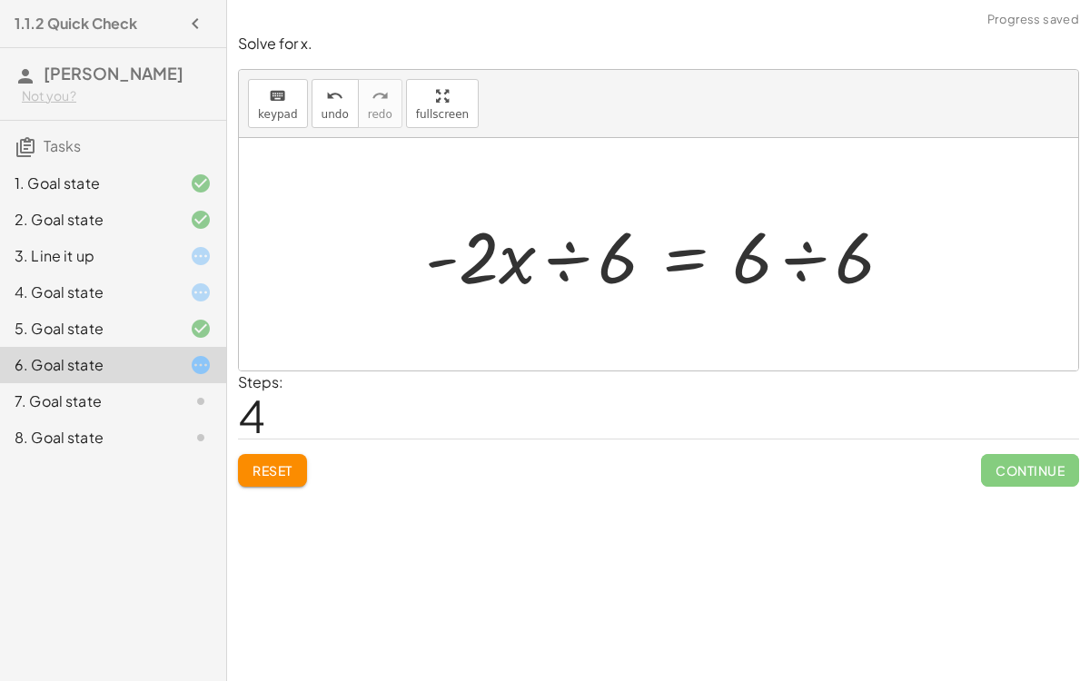
click at [821, 244] on div at bounding box center [666, 255] width 500 height 94
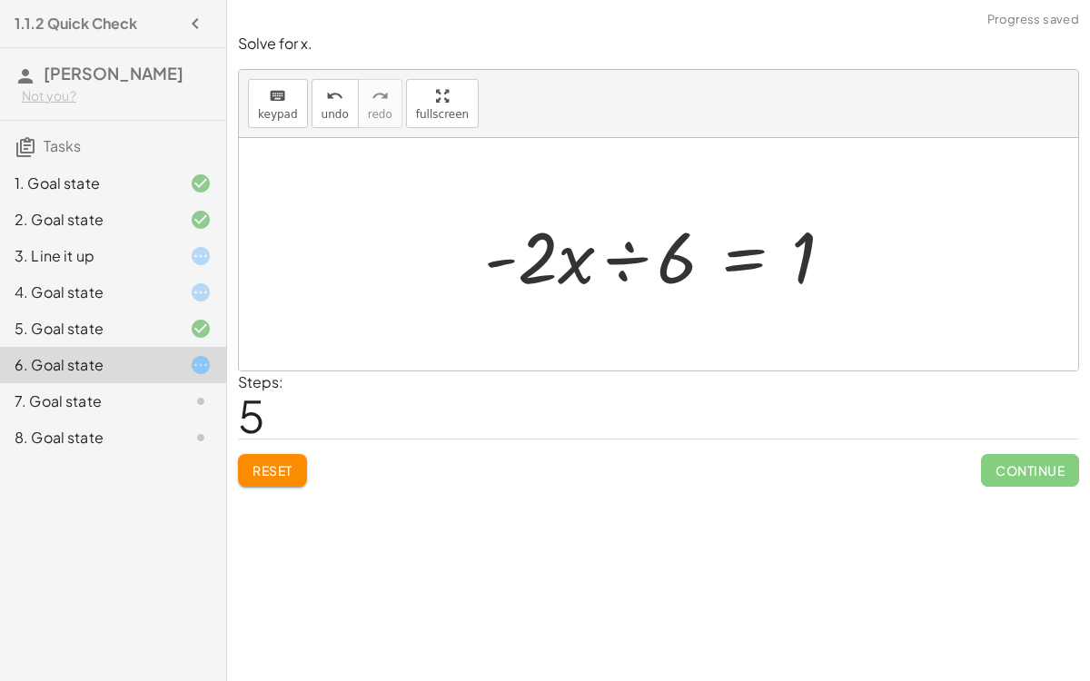
click at [605, 259] on div at bounding box center [666, 255] width 382 height 94
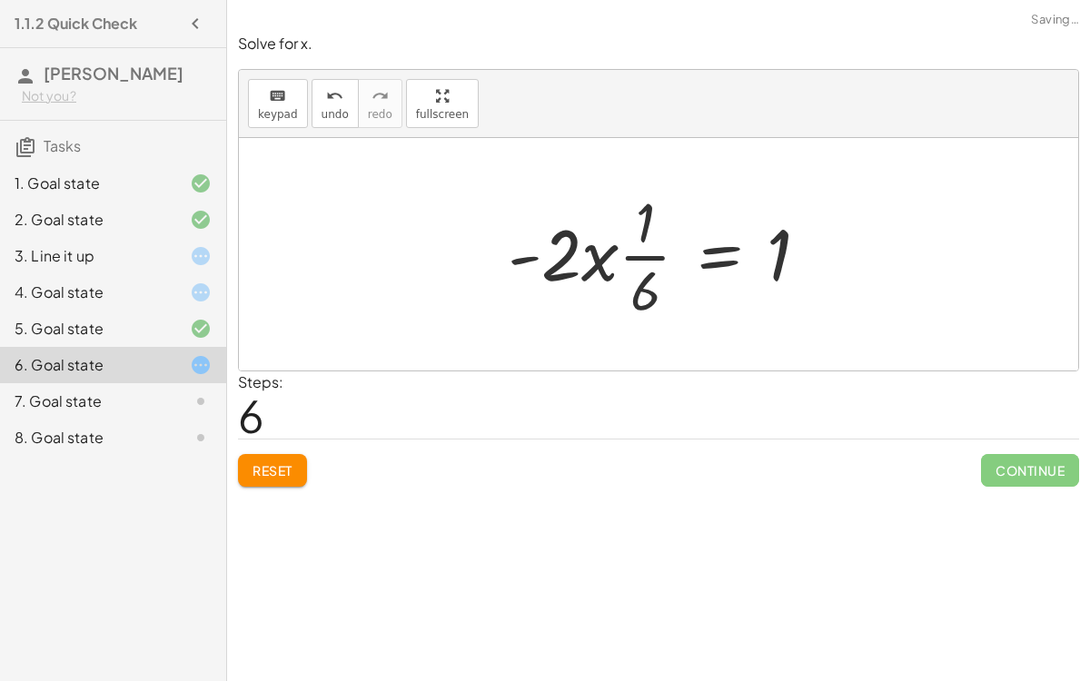
click at [603, 244] on div at bounding box center [666, 254] width 334 height 140
click at [637, 249] on div at bounding box center [666, 254] width 334 height 140
click at [270, 481] on button "Reset" at bounding box center [272, 470] width 69 height 33
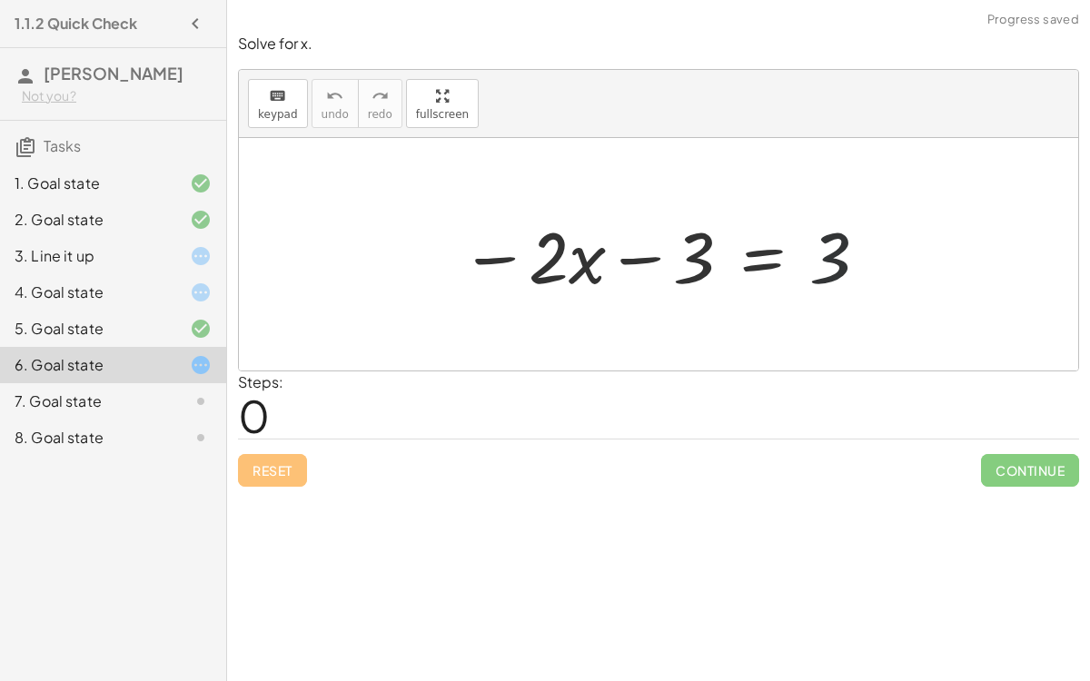
click at [849, 224] on div at bounding box center [666, 255] width 428 height 94
drag, startPoint x: 702, startPoint y: 243, endPoint x: 853, endPoint y: 247, distance: 150.9
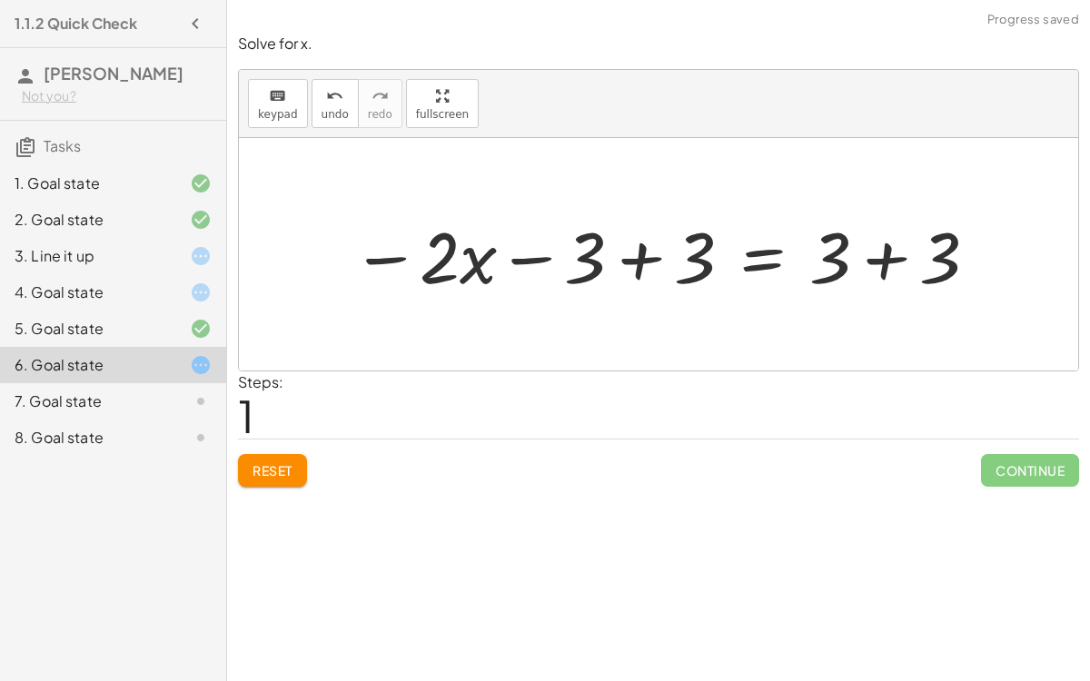
click at [855, 254] on div at bounding box center [666, 255] width 647 height 94
click at [656, 254] on div at bounding box center [611, 255] width 536 height 94
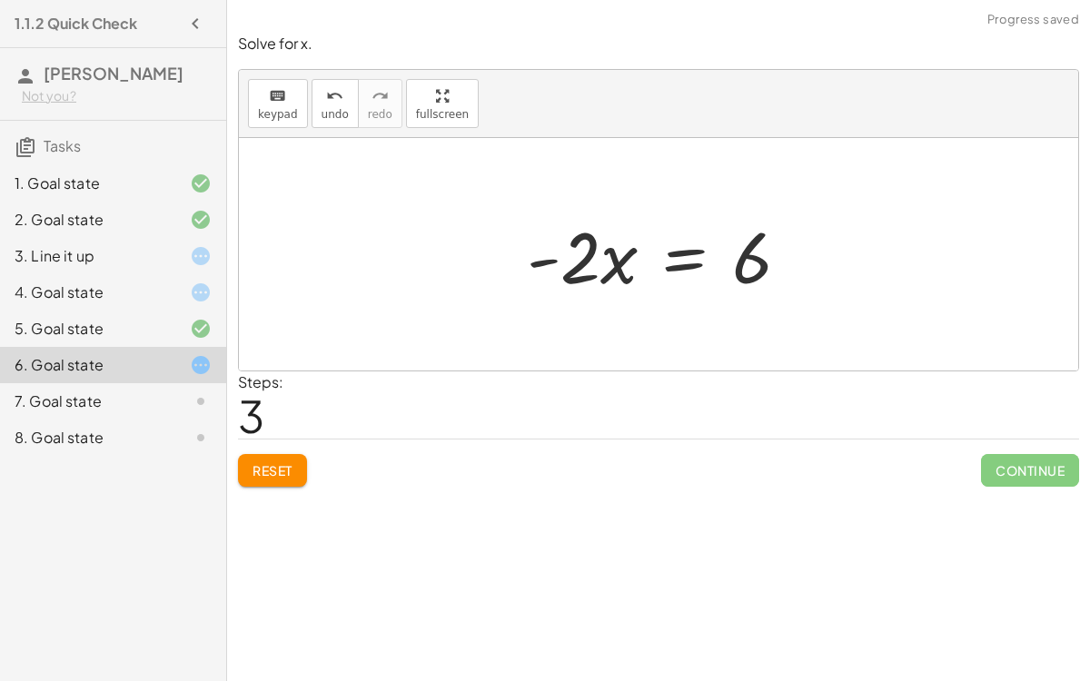
click at [673, 270] on div at bounding box center [665, 255] width 295 height 94
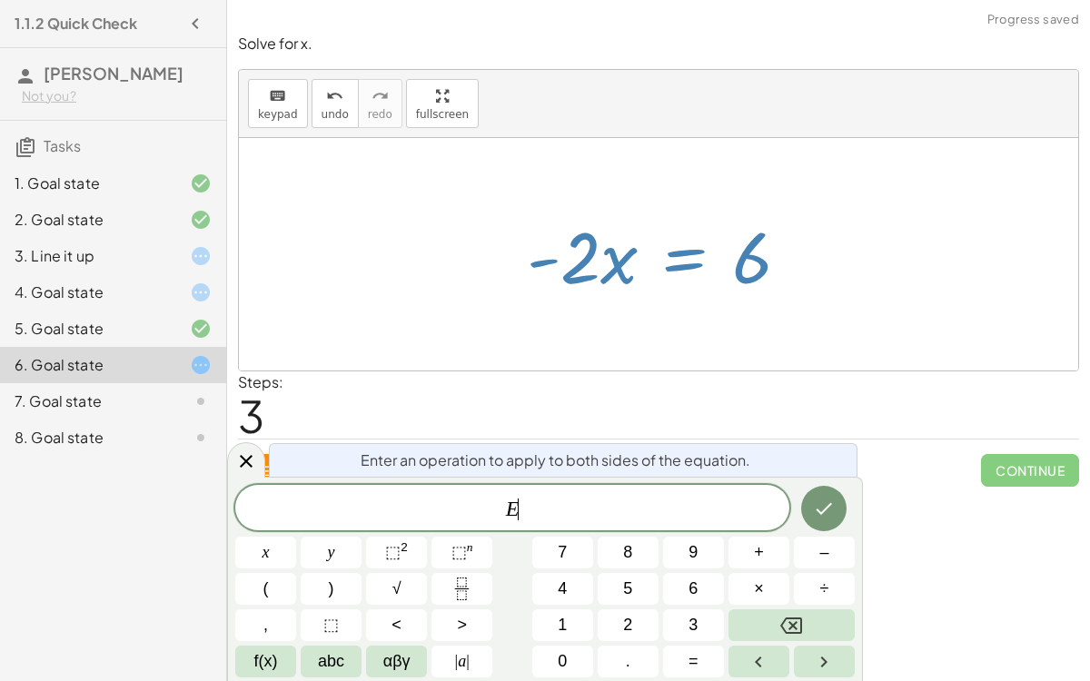
click at [673, 270] on div at bounding box center [665, 255] width 295 height 94
click at [780, 546] on button "+" at bounding box center [759, 553] width 61 height 32
click at [809, 560] on button "–" at bounding box center [824, 553] width 61 height 32
click at [646, 628] on button "2" at bounding box center [628, 626] width 61 height 32
click at [807, 511] on button "Done" at bounding box center [823, 508] width 45 height 45
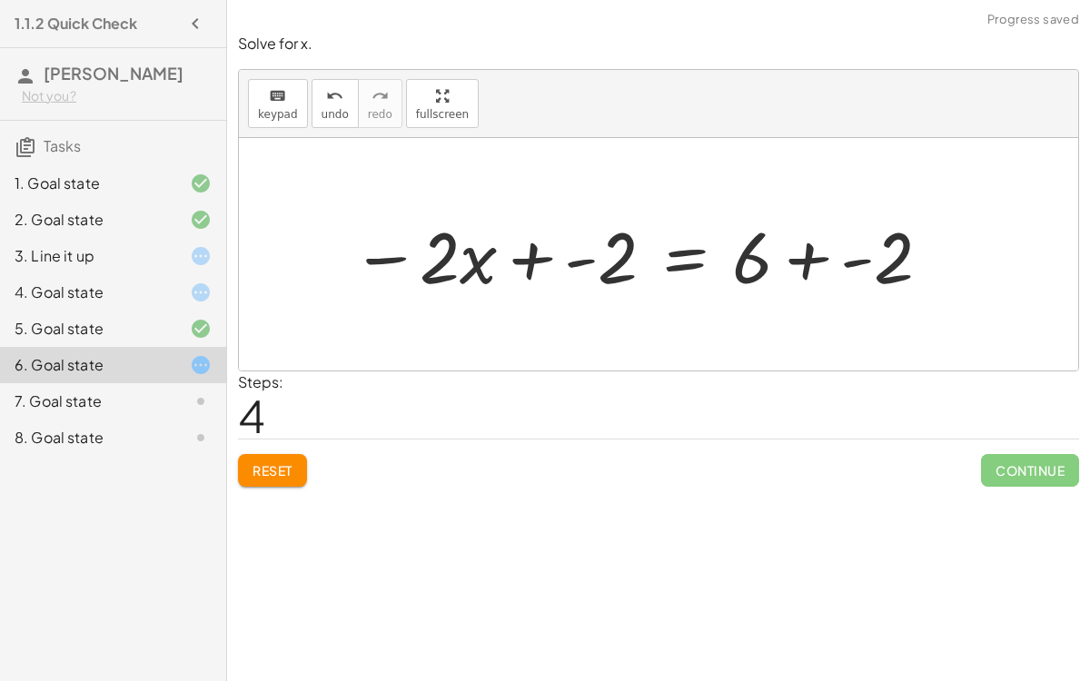
click at [807, 265] on div at bounding box center [643, 255] width 600 height 94
click at [267, 443] on div "Reset Continue" at bounding box center [658, 463] width 841 height 48
click at [272, 454] on button "Reset" at bounding box center [272, 470] width 69 height 33
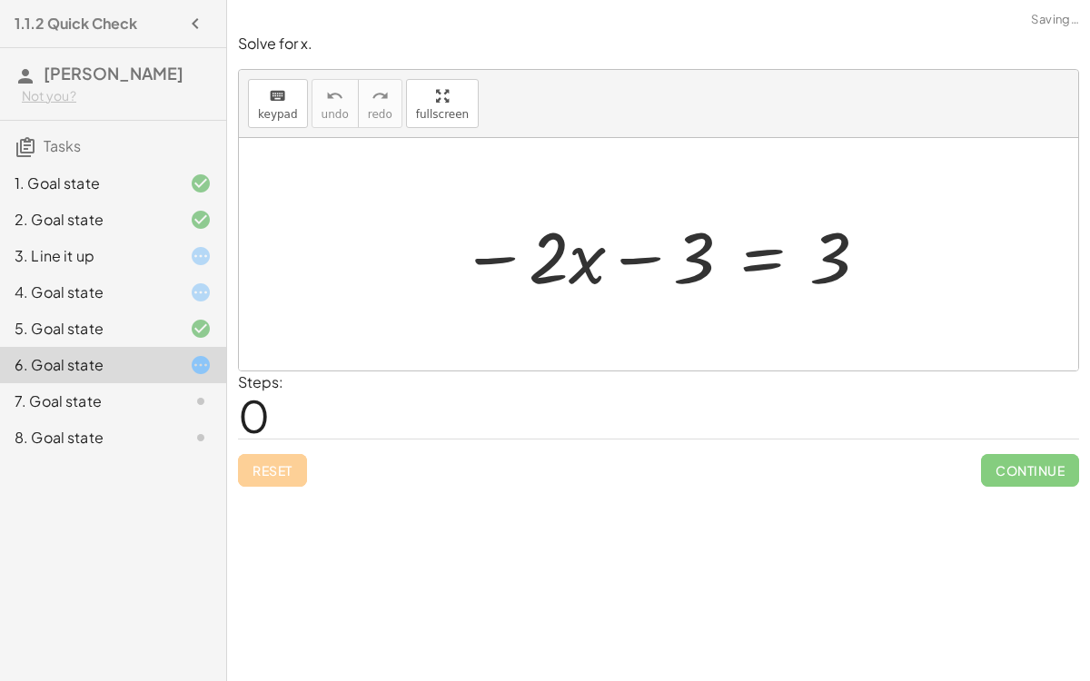
click at [272, 452] on div "Reset Continue" at bounding box center [658, 463] width 841 height 48
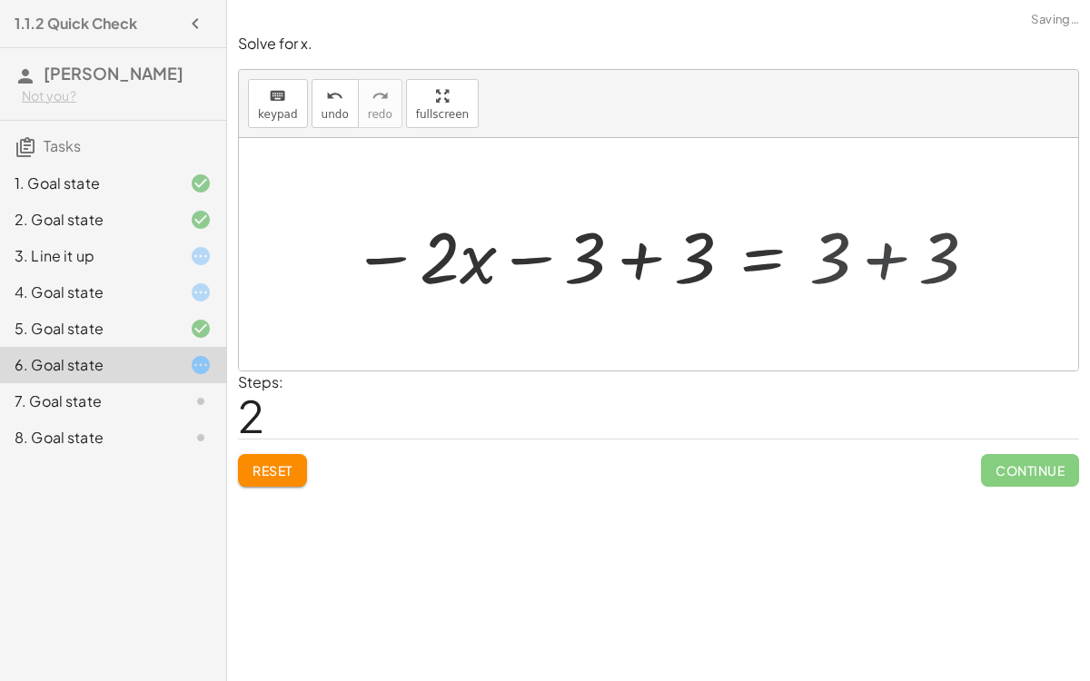
click at [881, 249] on div "− 3 − · 2 · x − 3 = 3 − 3 + 3 + + 3 6 − · 2 · x − 3 = 3 − · 2 · x − 3 + 3 = + 3…" at bounding box center [603, 255] width 559 height 103
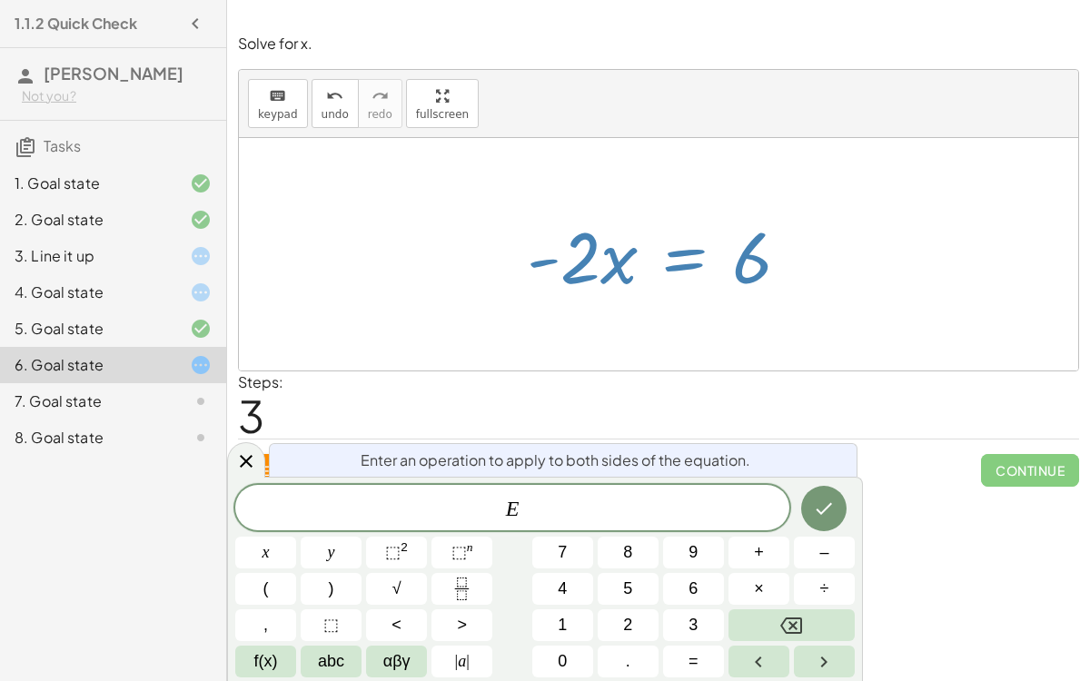
click at [837, 589] on button "÷" at bounding box center [824, 589] width 61 height 32
click at [636, 629] on button "2" at bounding box center [628, 626] width 61 height 32
click at [833, 625] on button "Backspace" at bounding box center [792, 626] width 126 height 32
click at [828, 546] on span "–" at bounding box center [823, 553] width 9 height 25
click at [631, 634] on span "2" at bounding box center [627, 625] width 9 height 25
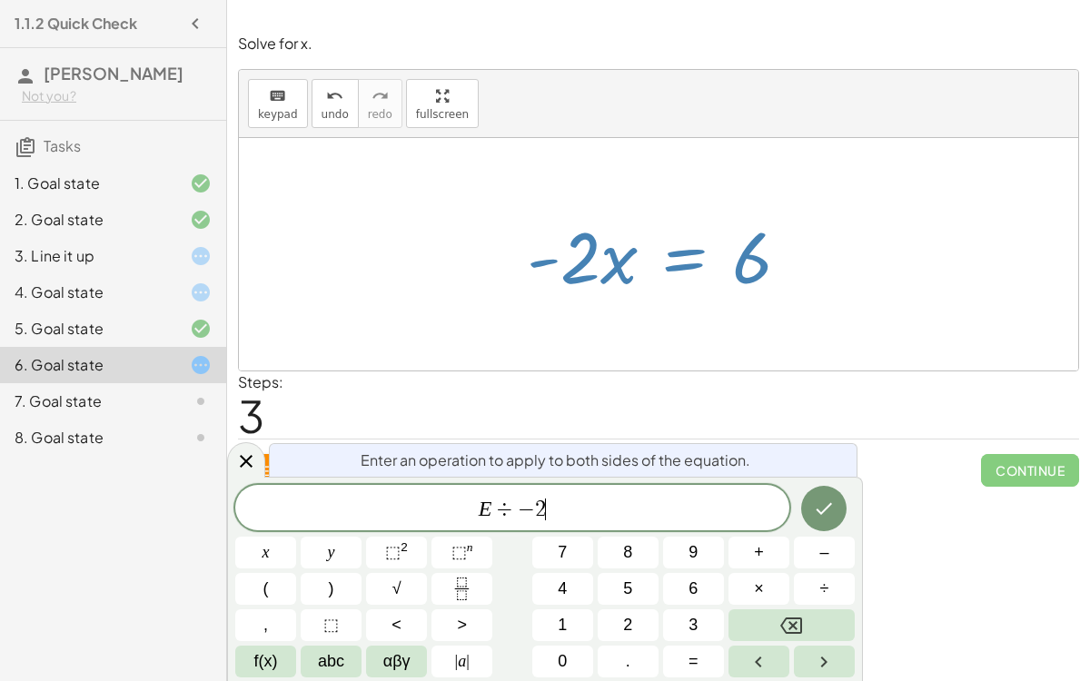
click at [819, 509] on icon "Done" at bounding box center [824, 509] width 22 height 22
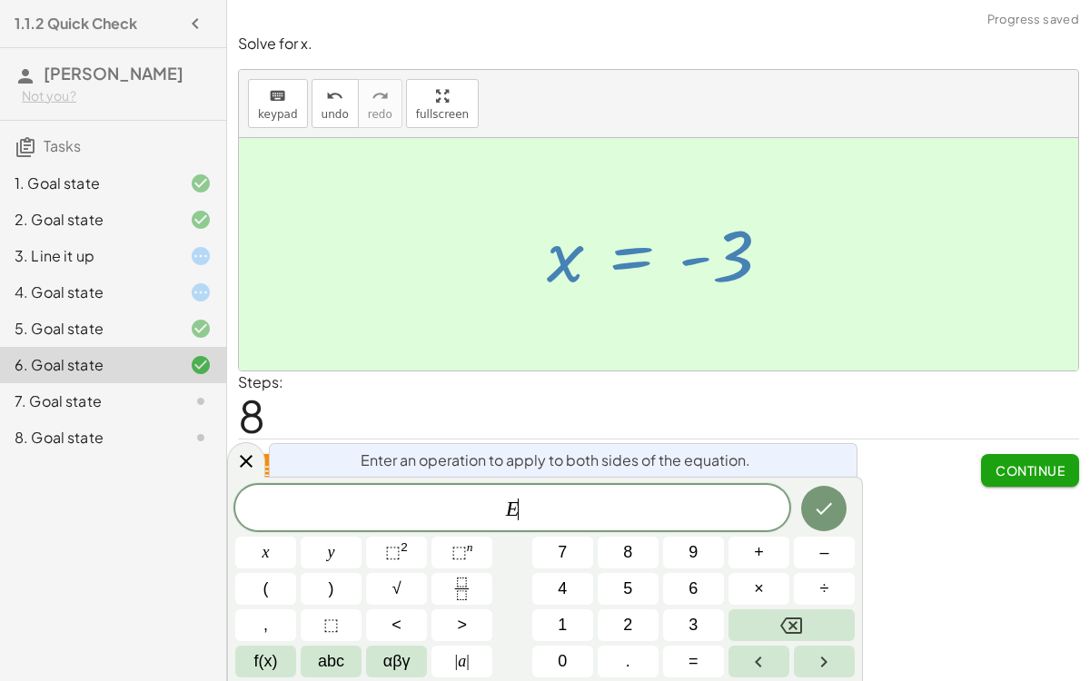
click at [1028, 462] on span "Continue" at bounding box center [1030, 470] width 69 height 16
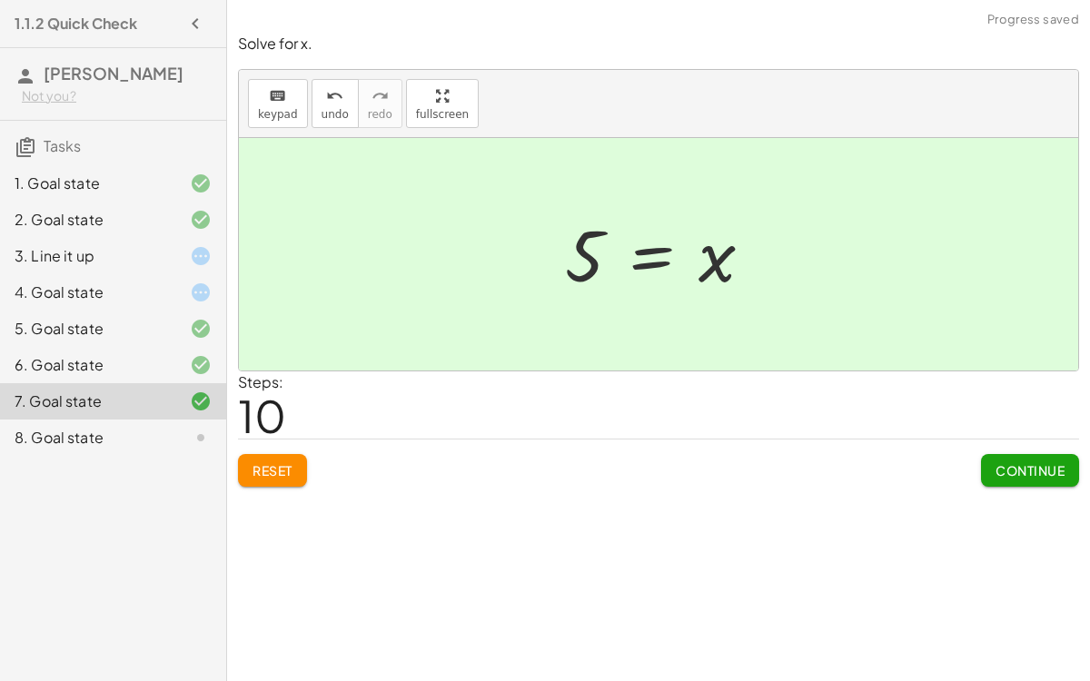
click at [1025, 469] on span "Continue" at bounding box center [1030, 470] width 69 height 16
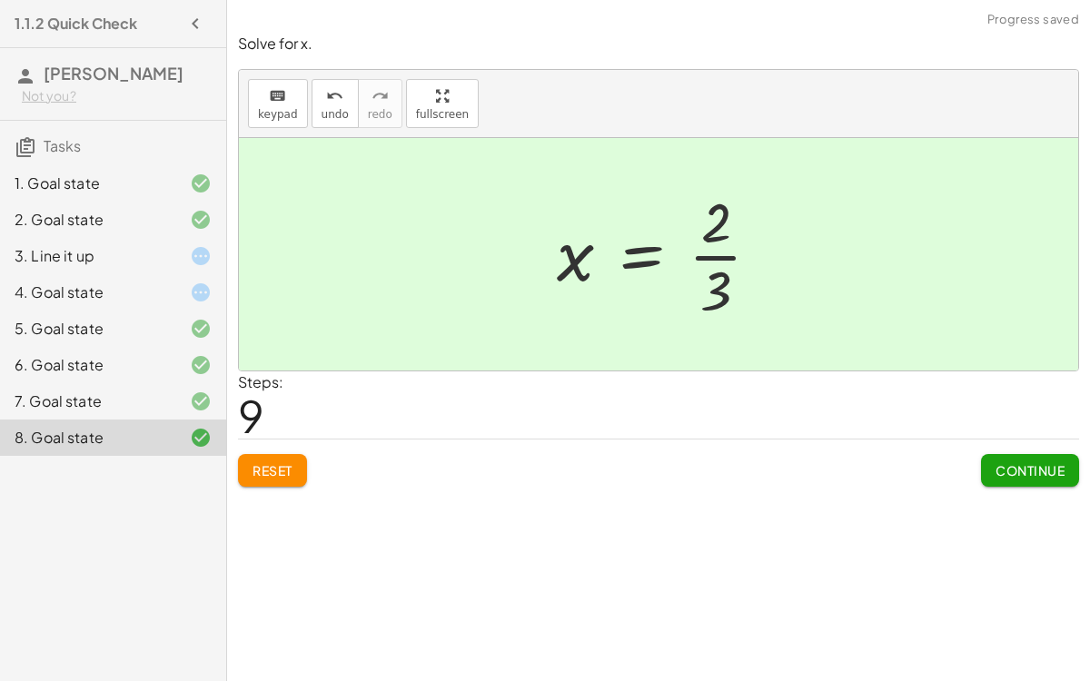
click at [1046, 469] on span "Continue" at bounding box center [1030, 470] width 69 height 16
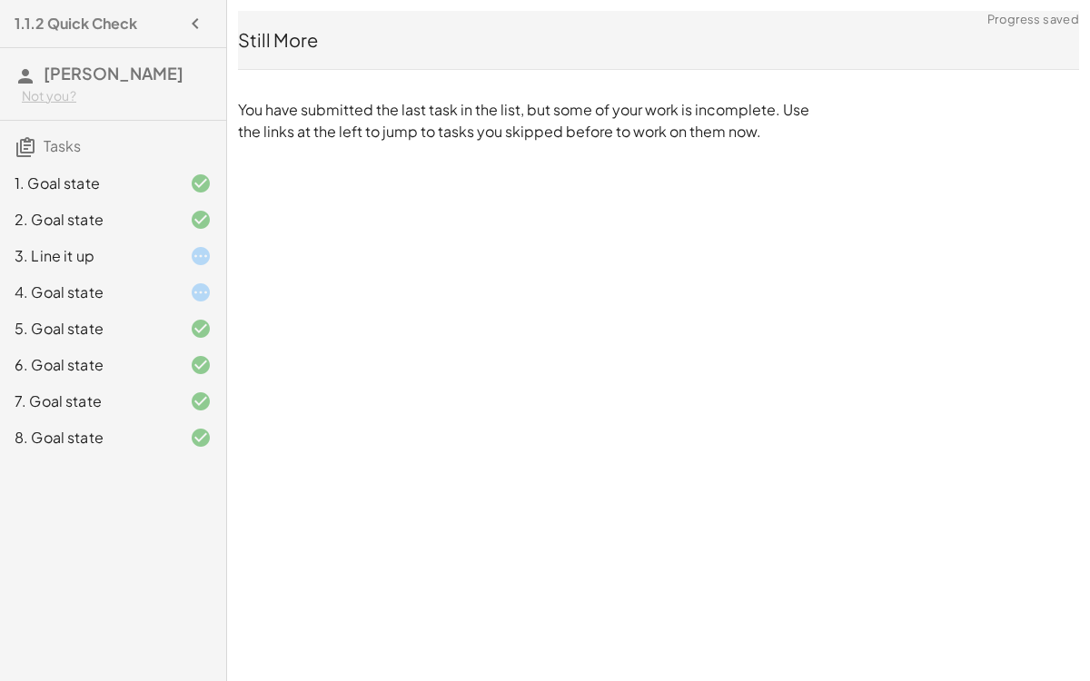
click at [65, 286] on div "4. Goal state" at bounding box center [88, 293] width 146 height 22
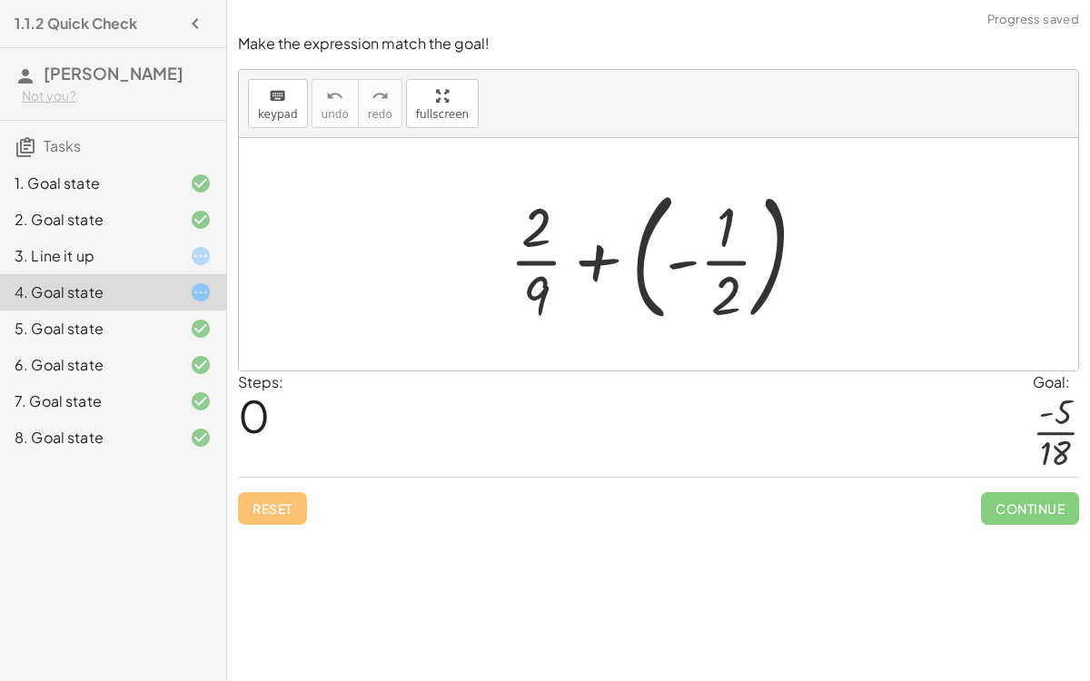
click at [78, 262] on div "3. Line it up" at bounding box center [88, 256] width 146 height 22
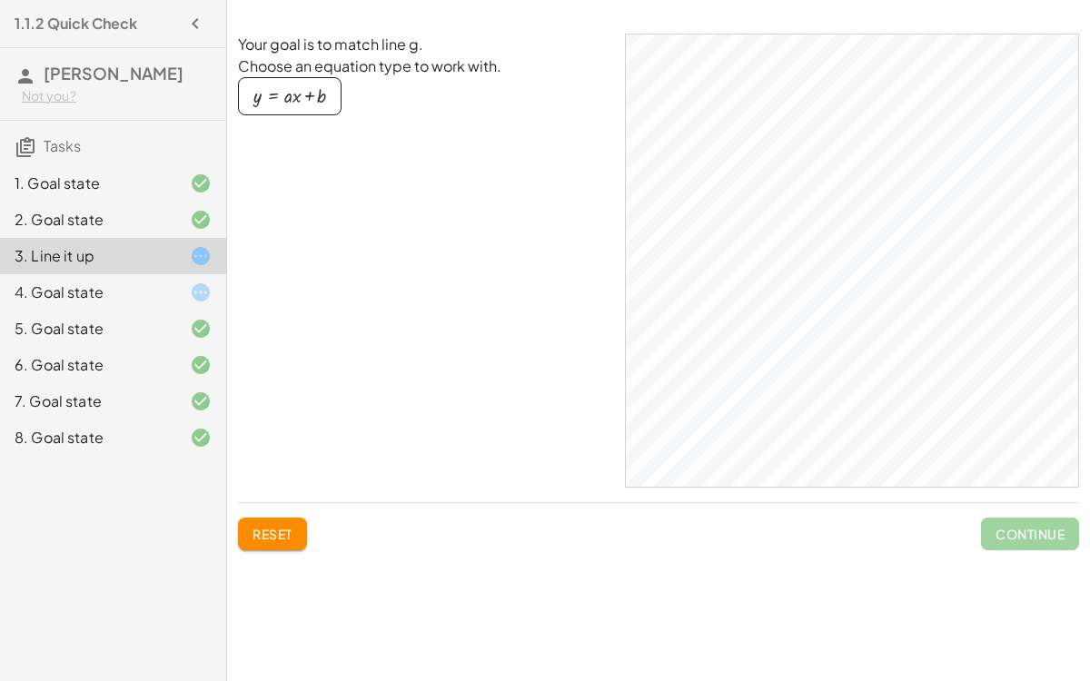
click at [94, 288] on div "4. Goal state" at bounding box center [88, 293] width 146 height 22
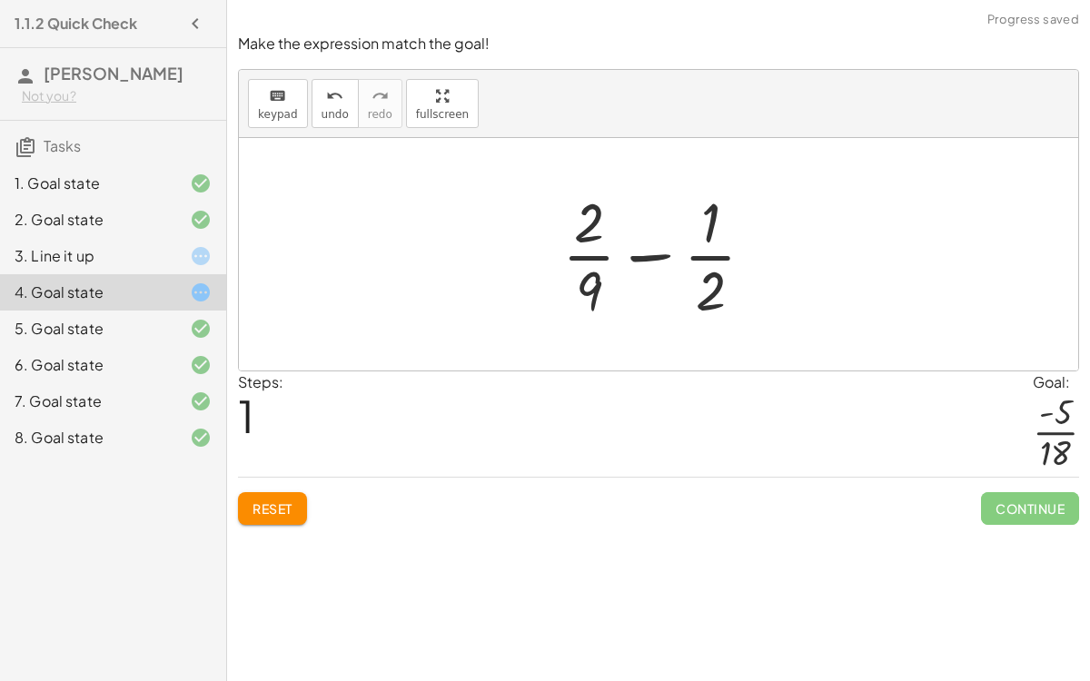
click at [290, 501] on span "Reset" at bounding box center [273, 509] width 40 height 16
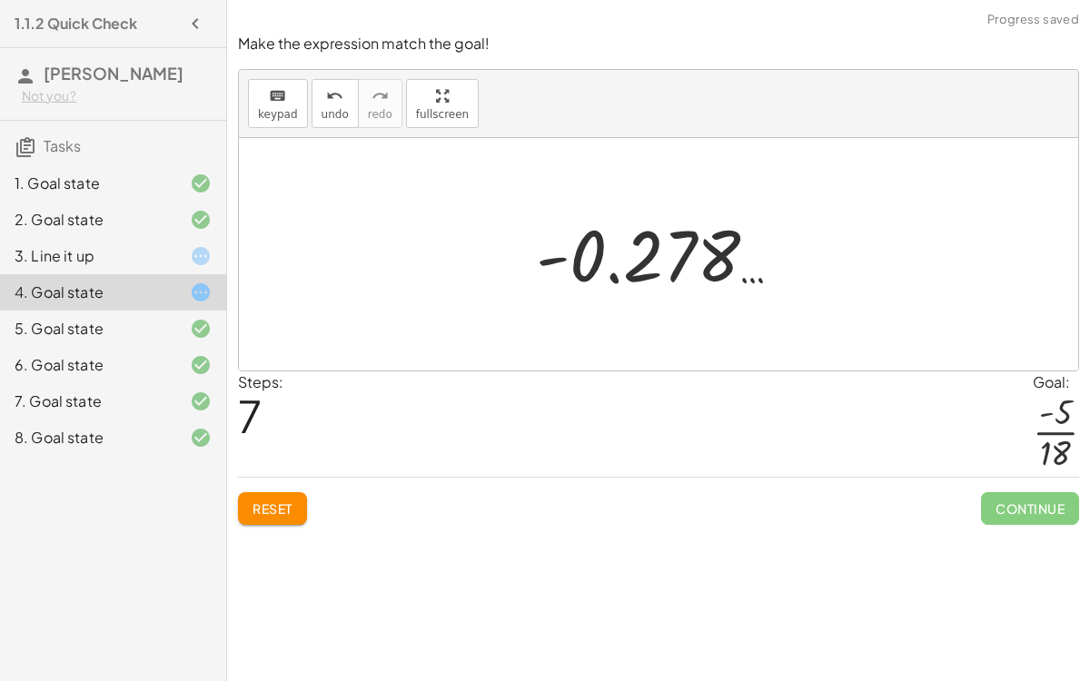
click at [281, 507] on span "Reset" at bounding box center [273, 509] width 40 height 16
click at [259, 509] on span "Reset" at bounding box center [273, 509] width 40 height 16
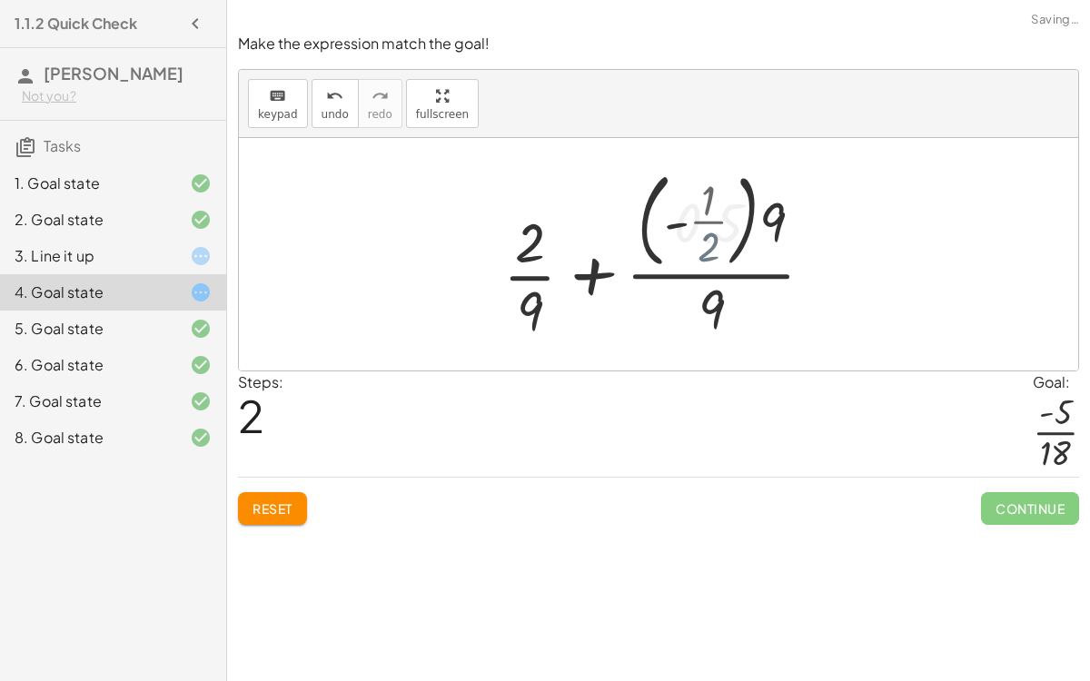
click at [284, 518] on button "Reset" at bounding box center [272, 508] width 69 height 33
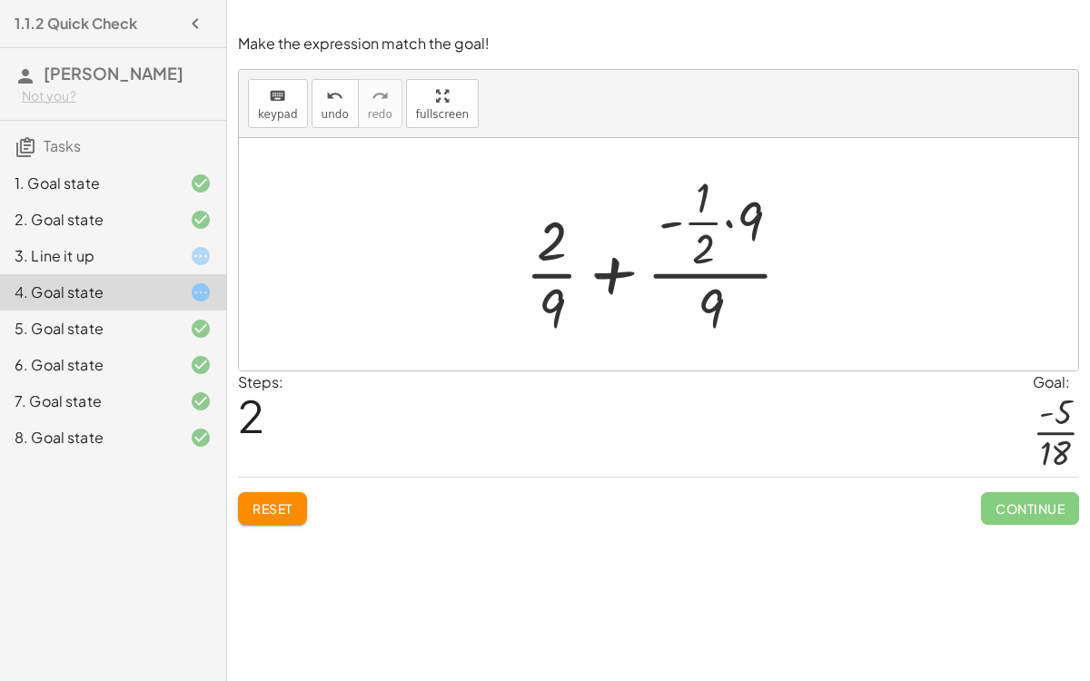
click at [282, 501] on span "Reset" at bounding box center [273, 509] width 40 height 16
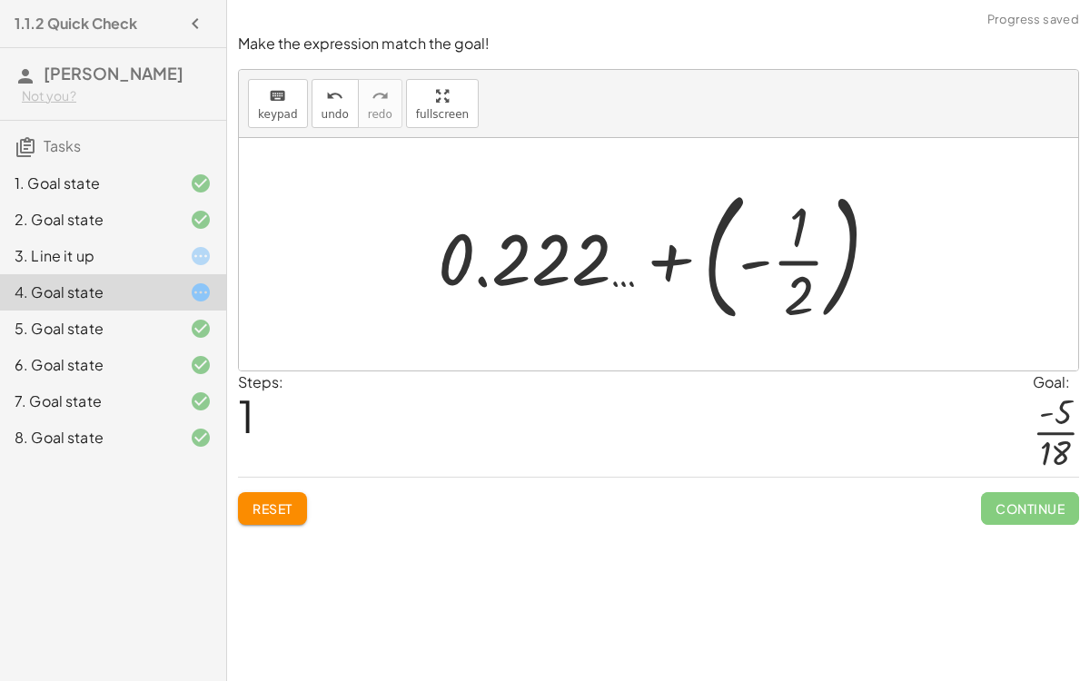
click at [275, 504] on span "Reset" at bounding box center [273, 509] width 40 height 16
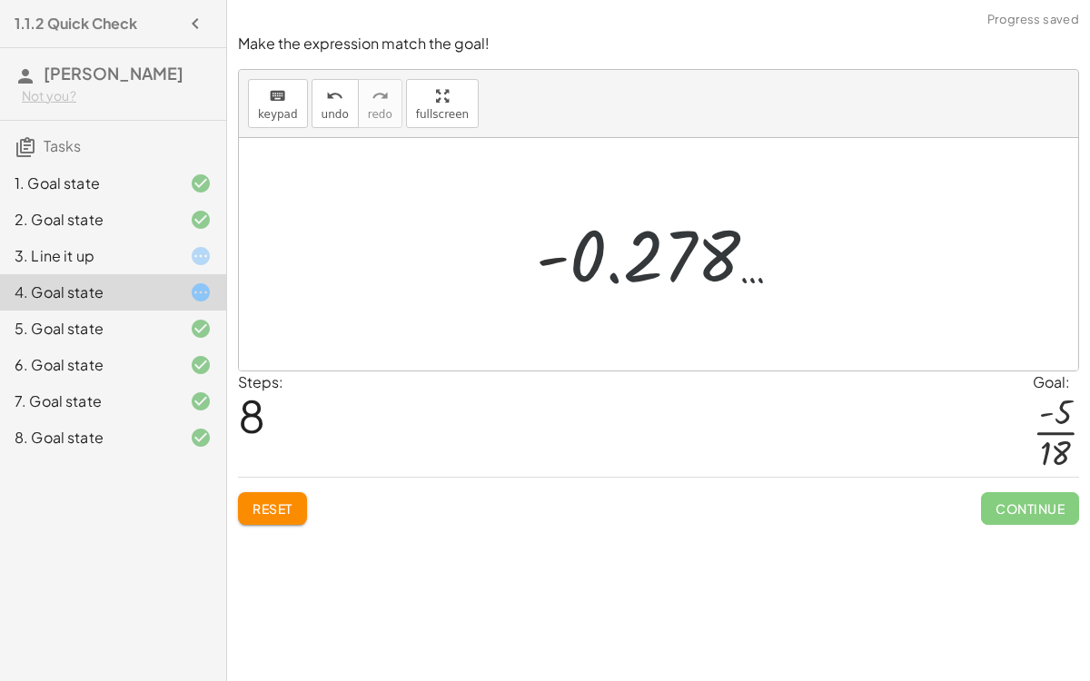
click at [272, 537] on div "Simplify. keyboard keypad undo undo redo redo fullscreen × Steps: 3 Reset Conti…" at bounding box center [658, 340] width 863 height 681
click at [297, 512] on button "Reset" at bounding box center [272, 508] width 69 height 33
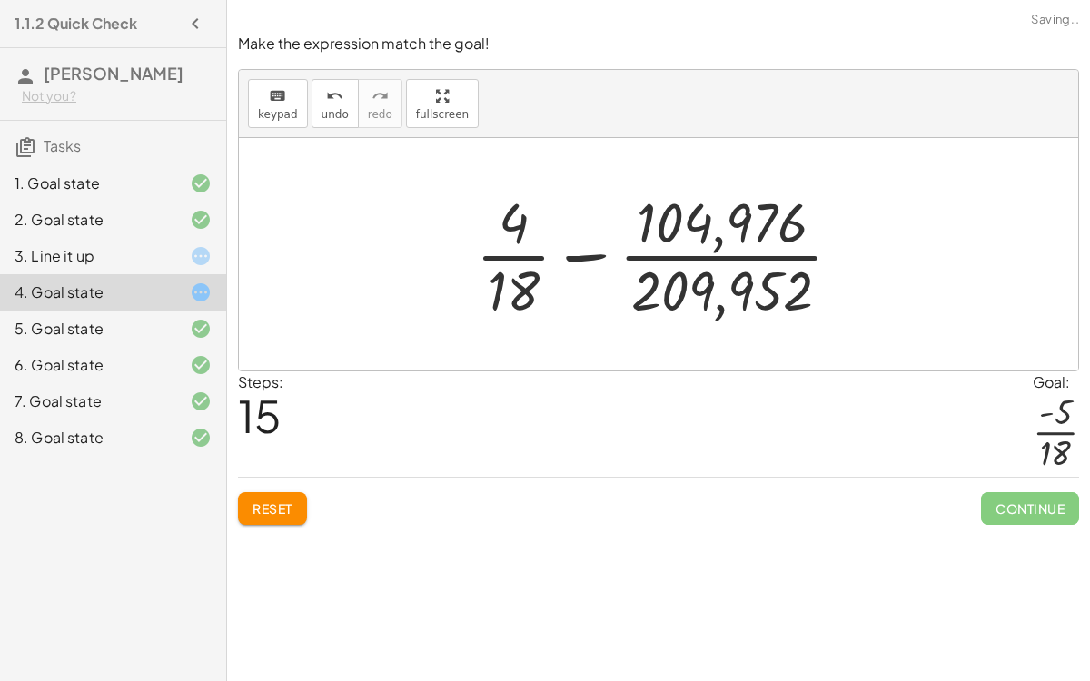
click at [287, 503] on span "Reset" at bounding box center [273, 509] width 40 height 16
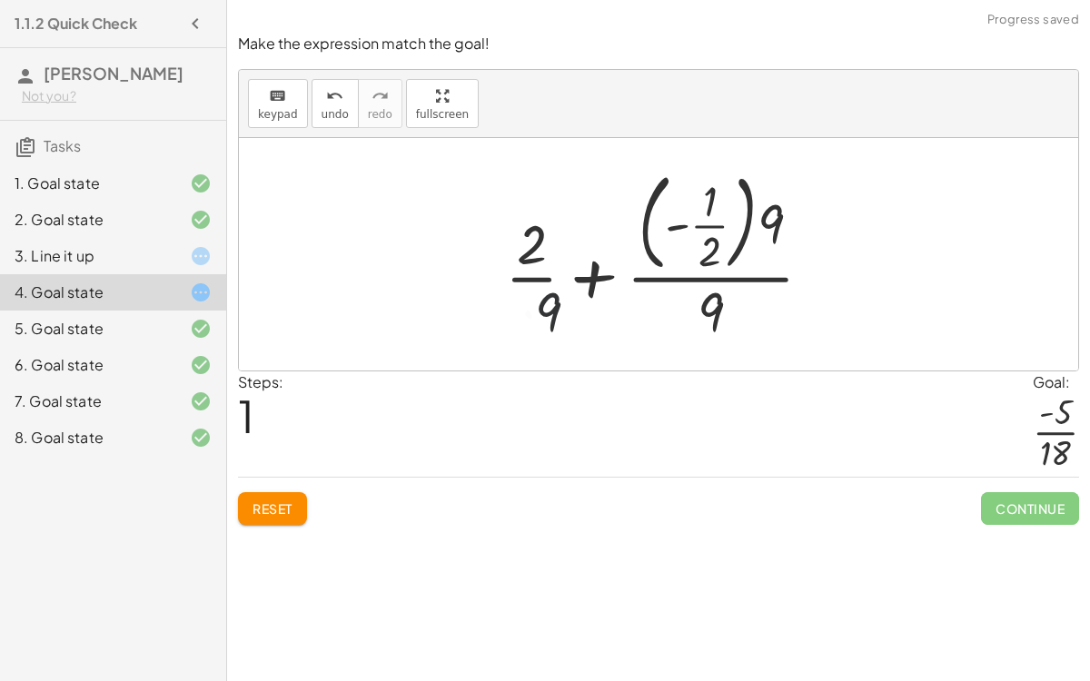
click at [294, 512] on button "Reset" at bounding box center [272, 508] width 69 height 33
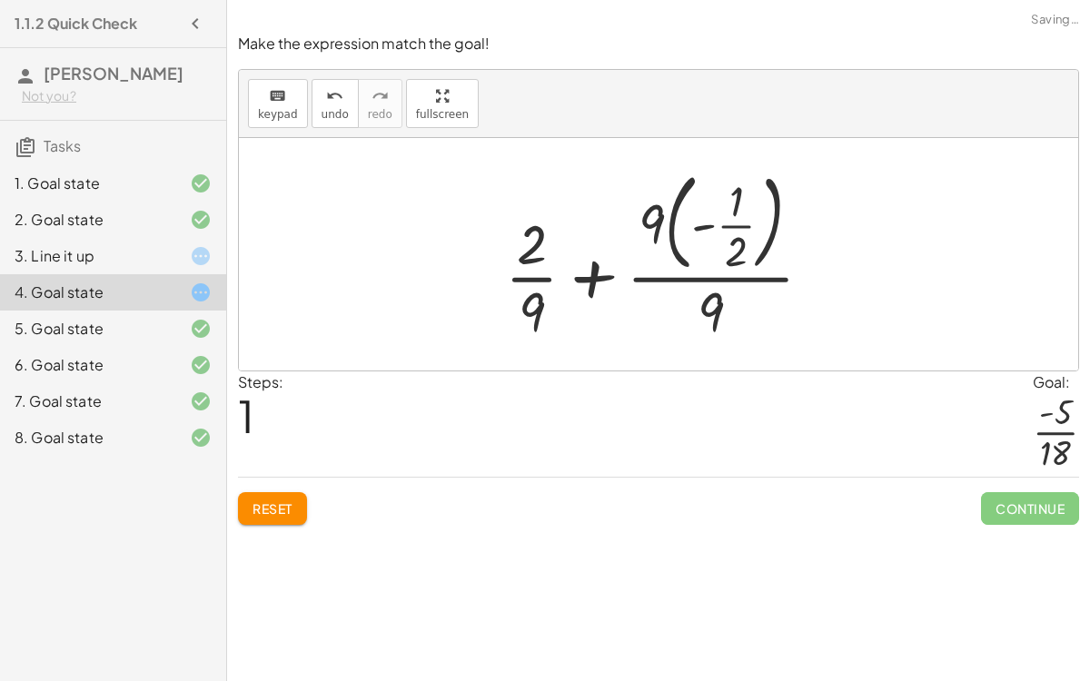
click at [273, 521] on button "Reset" at bounding box center [272, 508] width 69 height 33
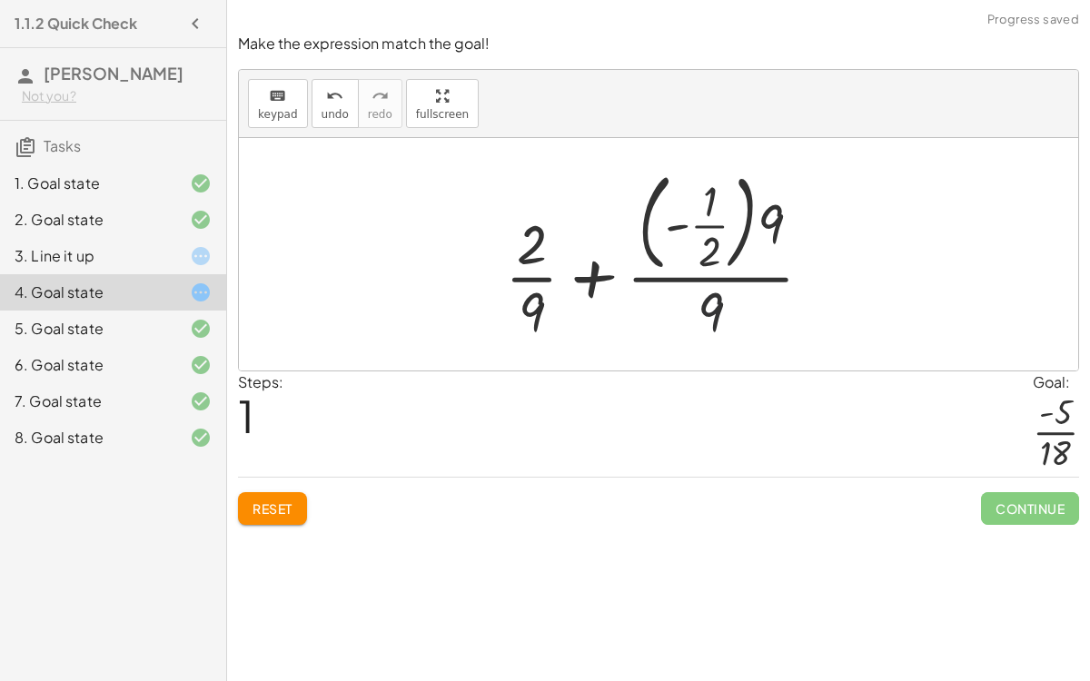
click at [279, 515] on button "Reset" at bounding box center [272, 508] width 69 height 33
click at [262, 519] on button "Reset" at bounding box center [272, 508] width 69 height 33
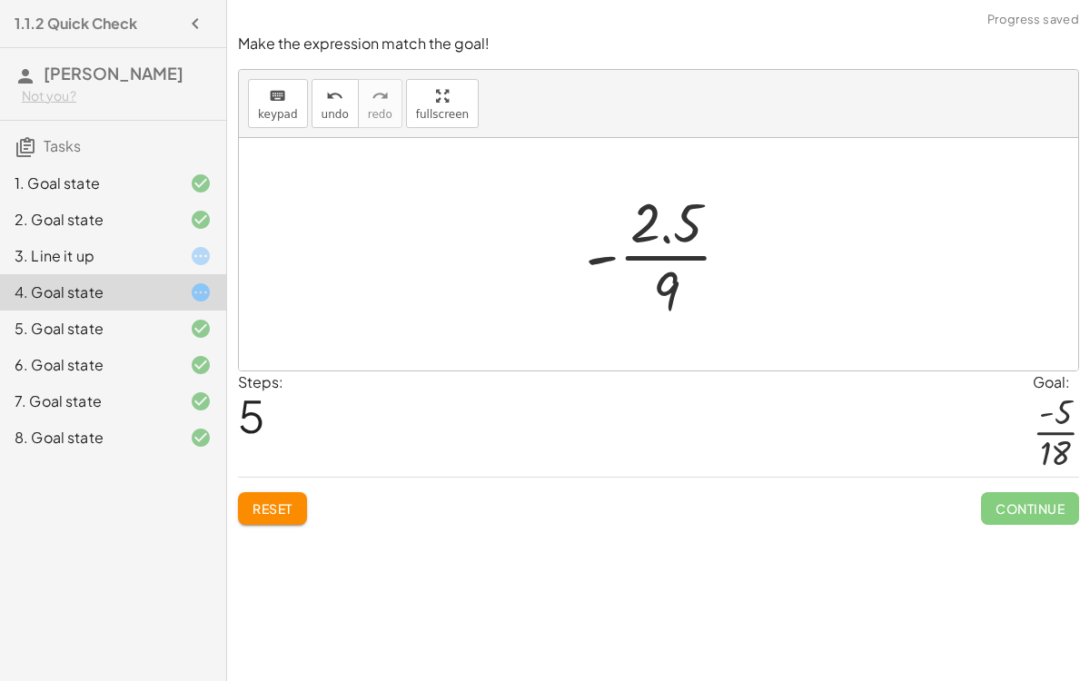
click at [244, 501] on button "Reset" at bounding box center [272, 508] width 69 height 33
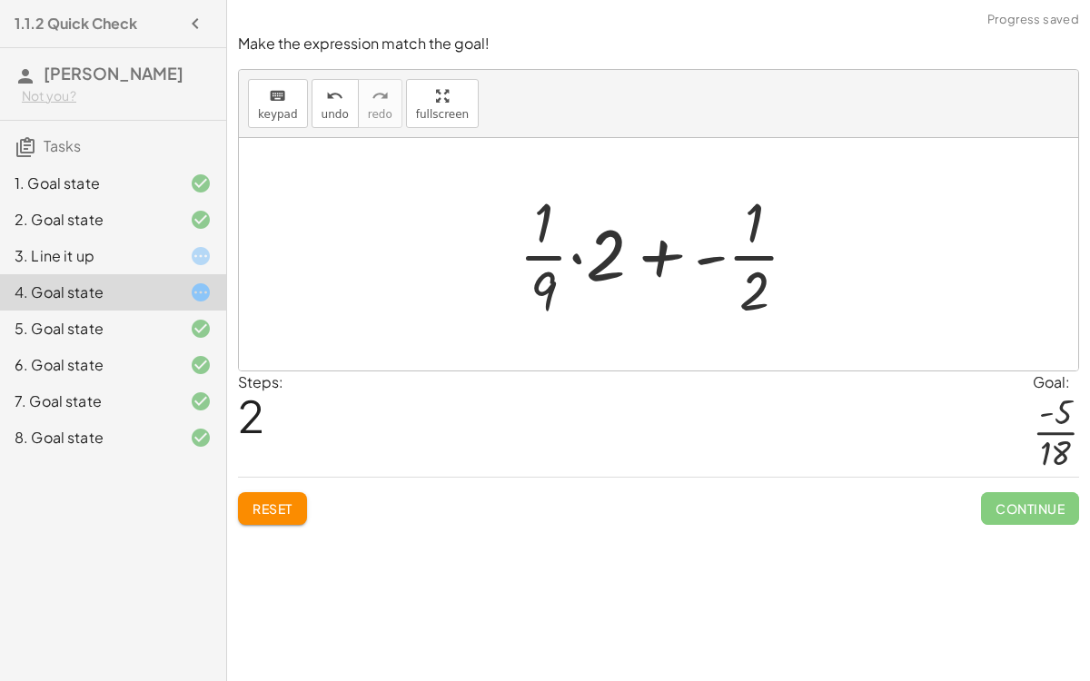
click at [264, 517] on button "Reset" at bounding box center [272, 508] width 69 height 33
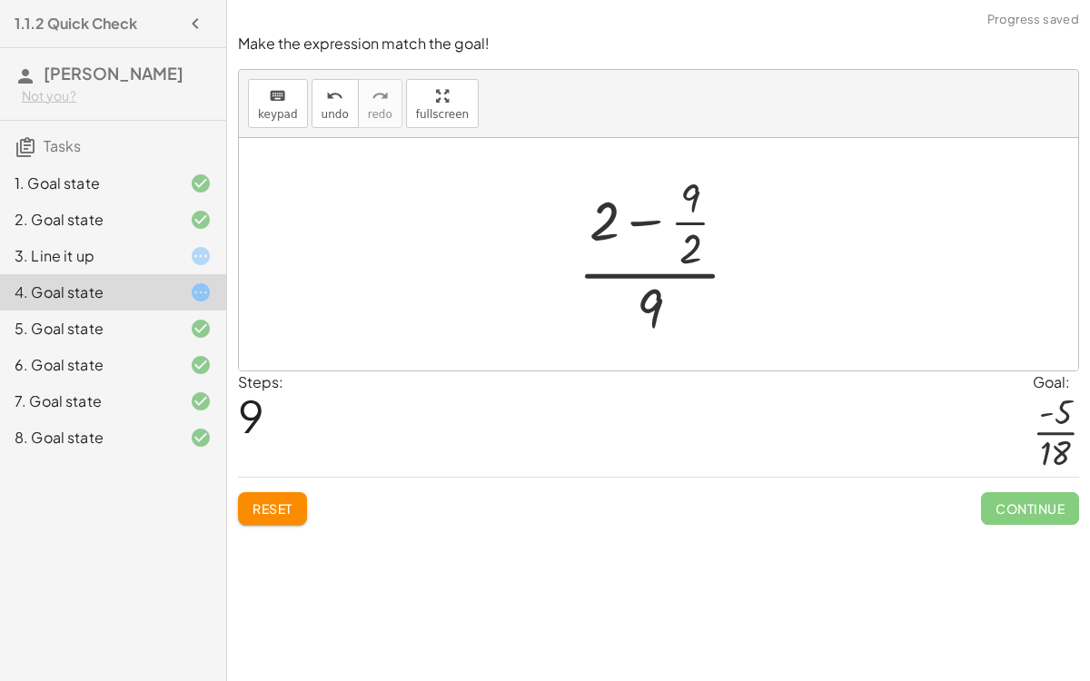
click at [282, 510] on span "Reset" at bounding box center [273, 509] width 40 height 16
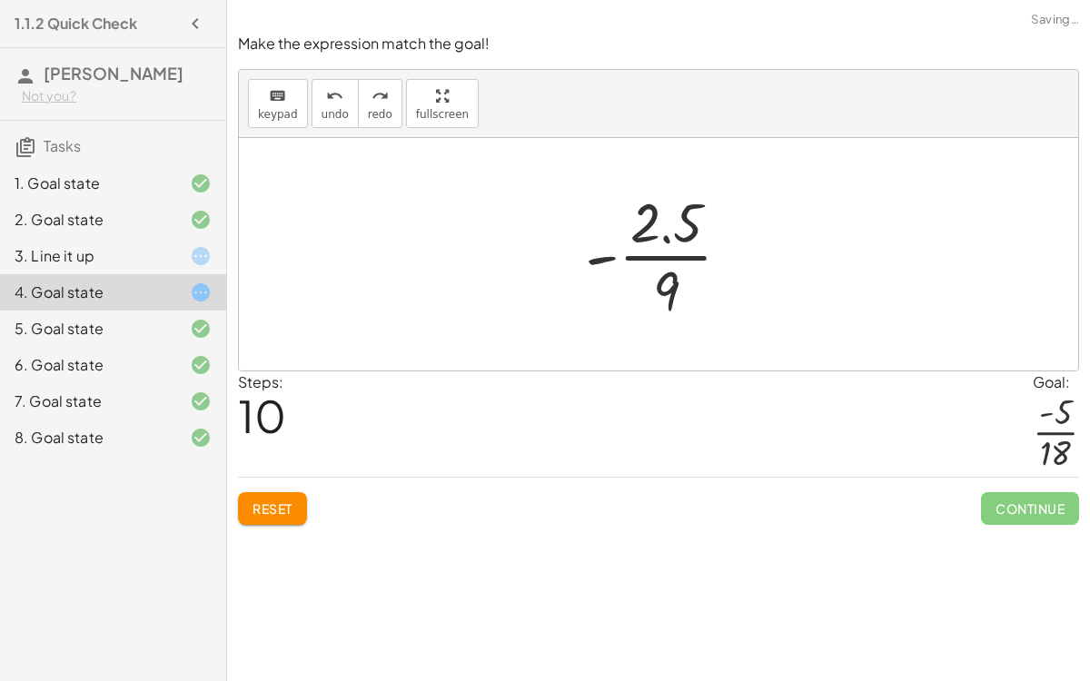
click at [1037, 514] on span "Continue" at bounding box center [1030, 508] width 98 height 33
click at [1020, 504] on span "Continue" at bounding box center [1030, 508] width 98 height 33
click at [993, 502] on span "Continue" at bounding box center [1030, 508] width 98 height 33
click at [993, 503] on span "Continue" at bounding box center [1030, 508] width 98 height 33
click at [999, 505] on span "Continue" at bounding box center [1030, 508] width 98 height 33
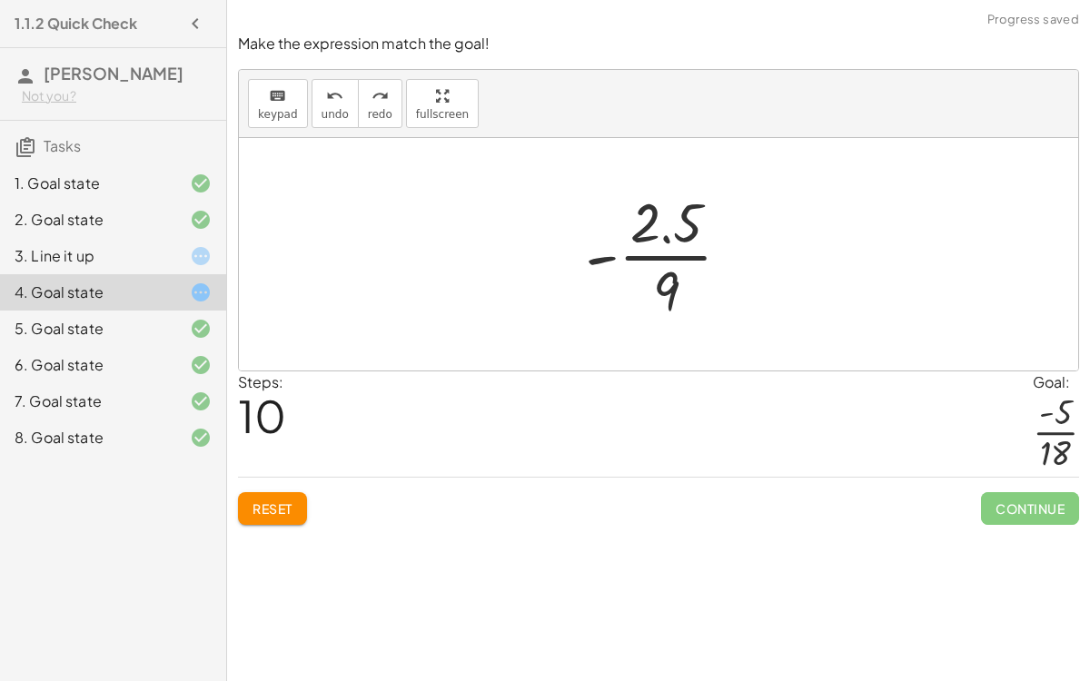
click at [1014, 518] on span "Continue" at bounding box center [1030, 508] width 98 height 33
click at [1019, 510] on span "Continue" at bounding box center [1030, 508] width 98 height 33
click at [1018, 507] on span "Continue" at bounding box center [1030, 508] width 98 height 33
click at [1057, 427] on div at bounding box center [1056, 432] width 46 height 79
click at [1055, 436] on div at bounding box center [1056, 432] width 46 height 79
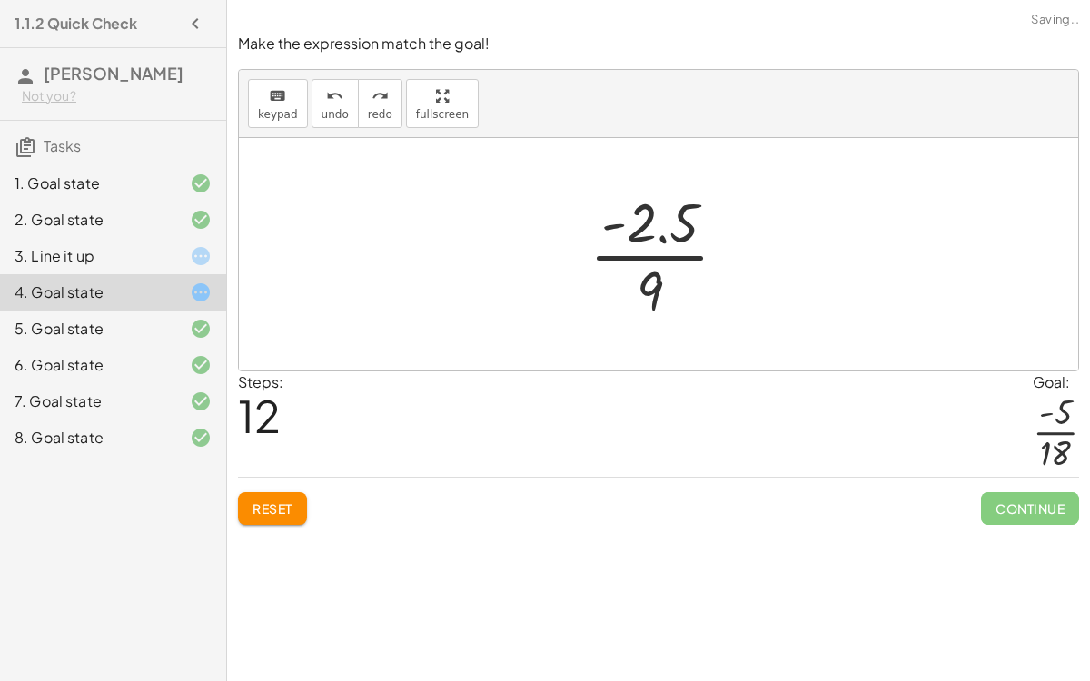
click at [1038, 493] on span "Continue" at bounding box center [1030, 508] width 98 height 33
click at [1043, 517] on span "Continue" at bounding box center [1030, 508] width 98 height 33
click at [1046, 522] on span "Continue" at bounding box center [1030, 508] width 98 height 33
click at [261, 514] on button "Reset" at bounding box center [272, 508] width 69 height 33
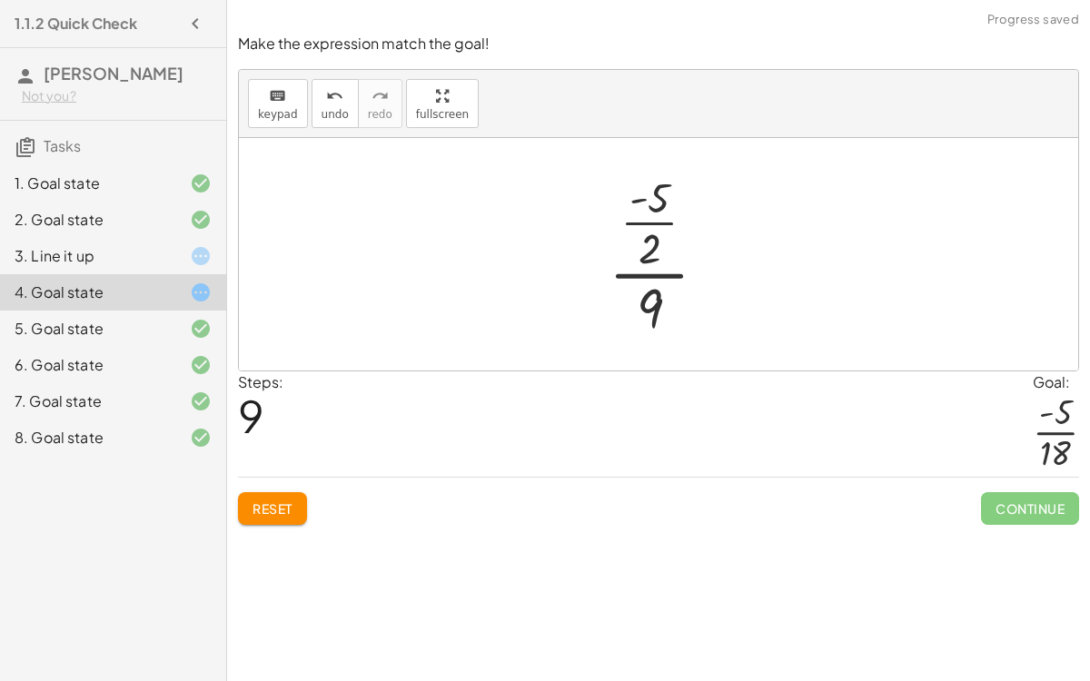
click at [245, 539] on div "Simplify. keyboard keypad undo undo redo redo fullscreen × Steps: 3 Reset Conti…" at bounding box center [658, 340] width 863 height 681
click at [285, 505] on span "Reset" at bounding box center [273, 509] width 40 height 16
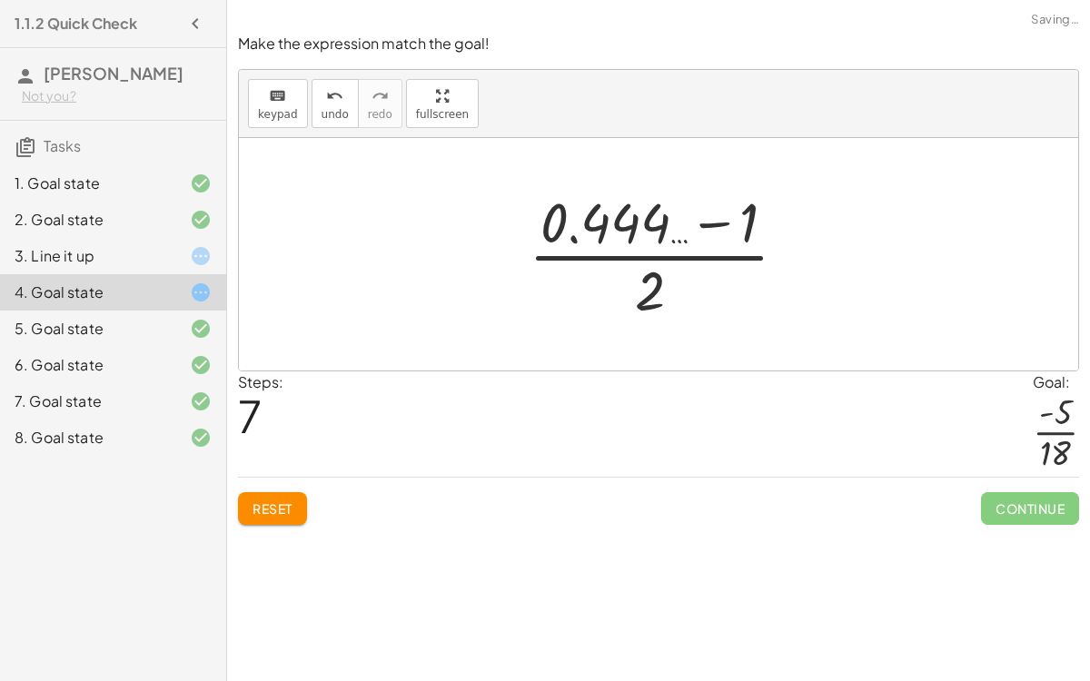
click at [292, 520] on button "Reset" at bounding box center [272, 508] width 69 height 33
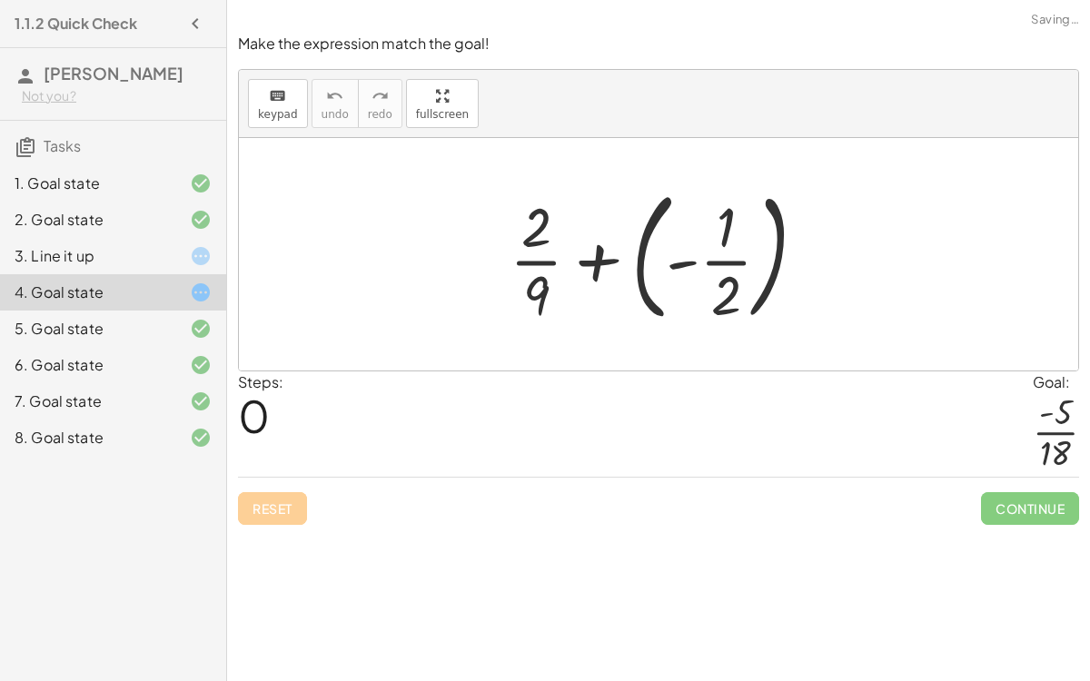
click at [286, 518] on div "Reset Continue" at bounding box center [658, 501] width 841 height 48
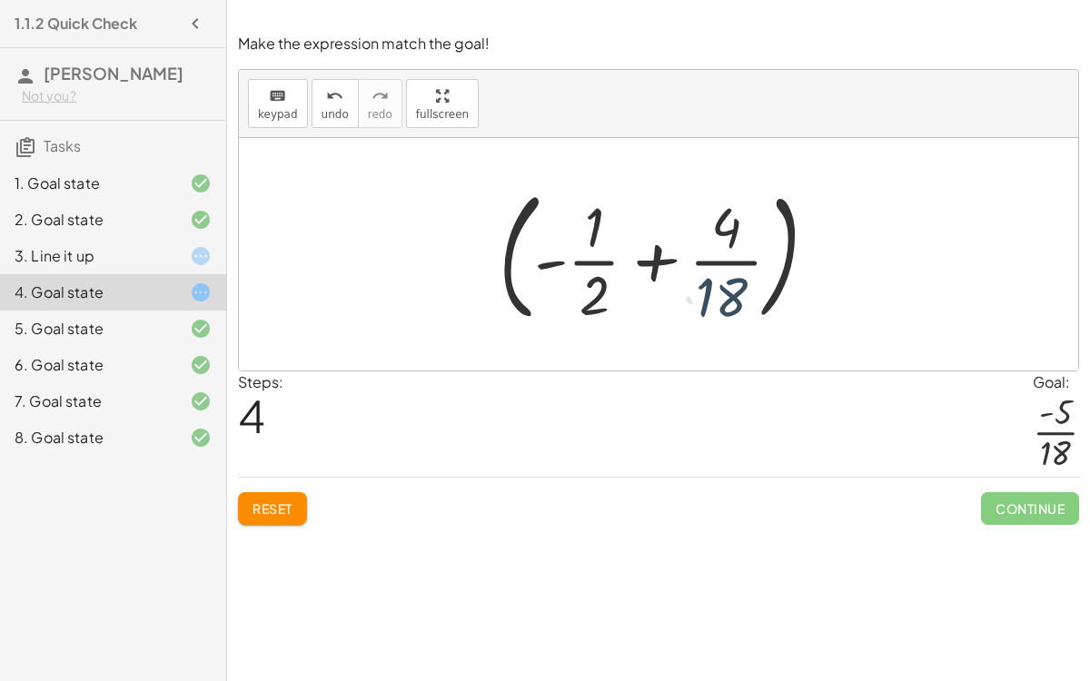
click at [277, 504] on span "Reset" at bounding box center [273, 509] width 40 height 16
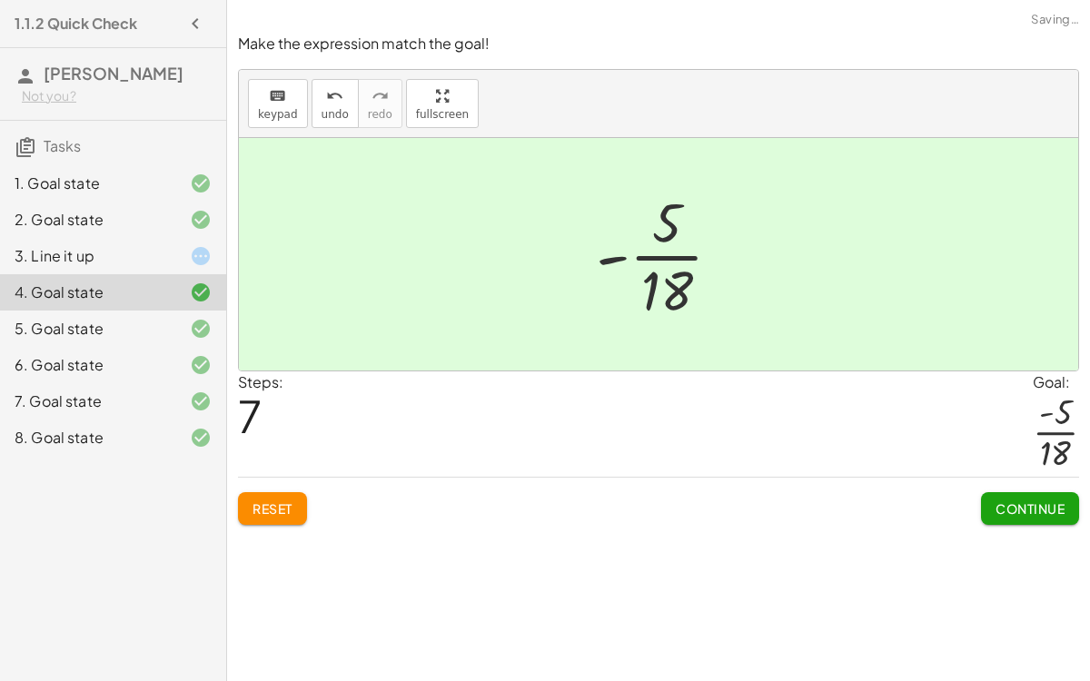
click at [1024, 511] on span "Continue" at bounding box center [1030, 509] width 69 height 16
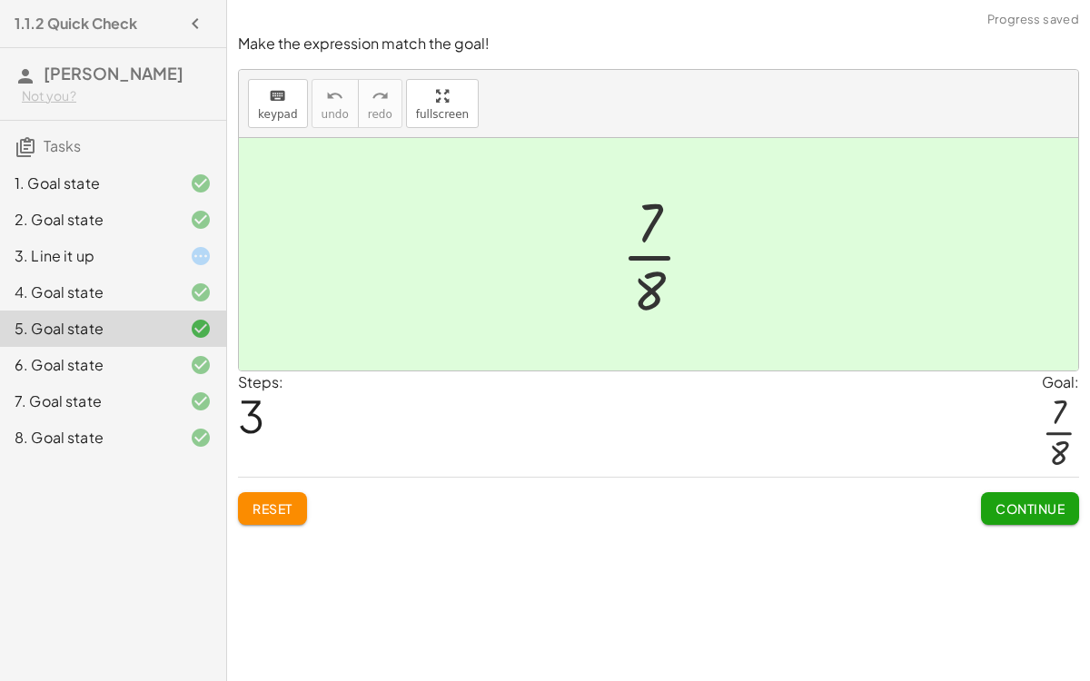
click at [130, 260] on div "3. Line it up" at bounding box center [88, 256] width 146 height 22
